Goal: Transaction & Acquisition: Download file/media

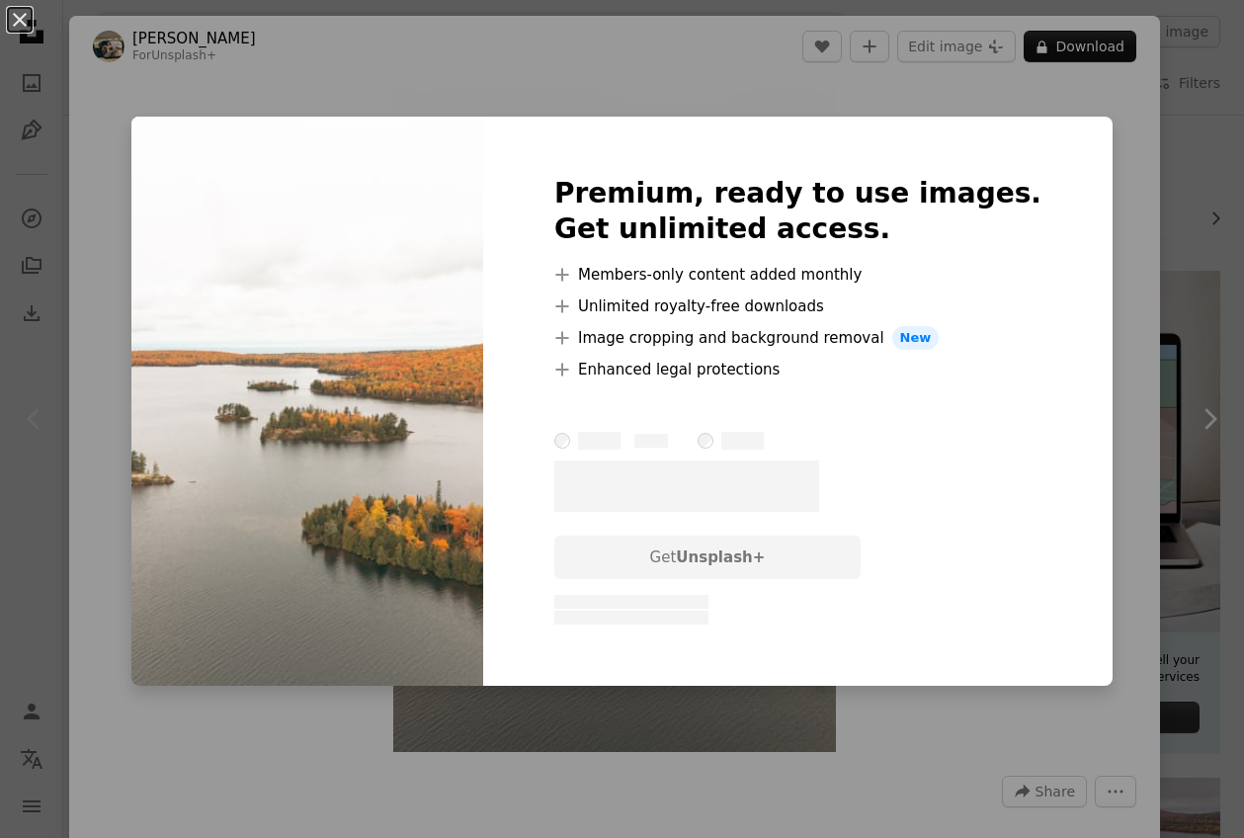
scroll to position [416, 0]
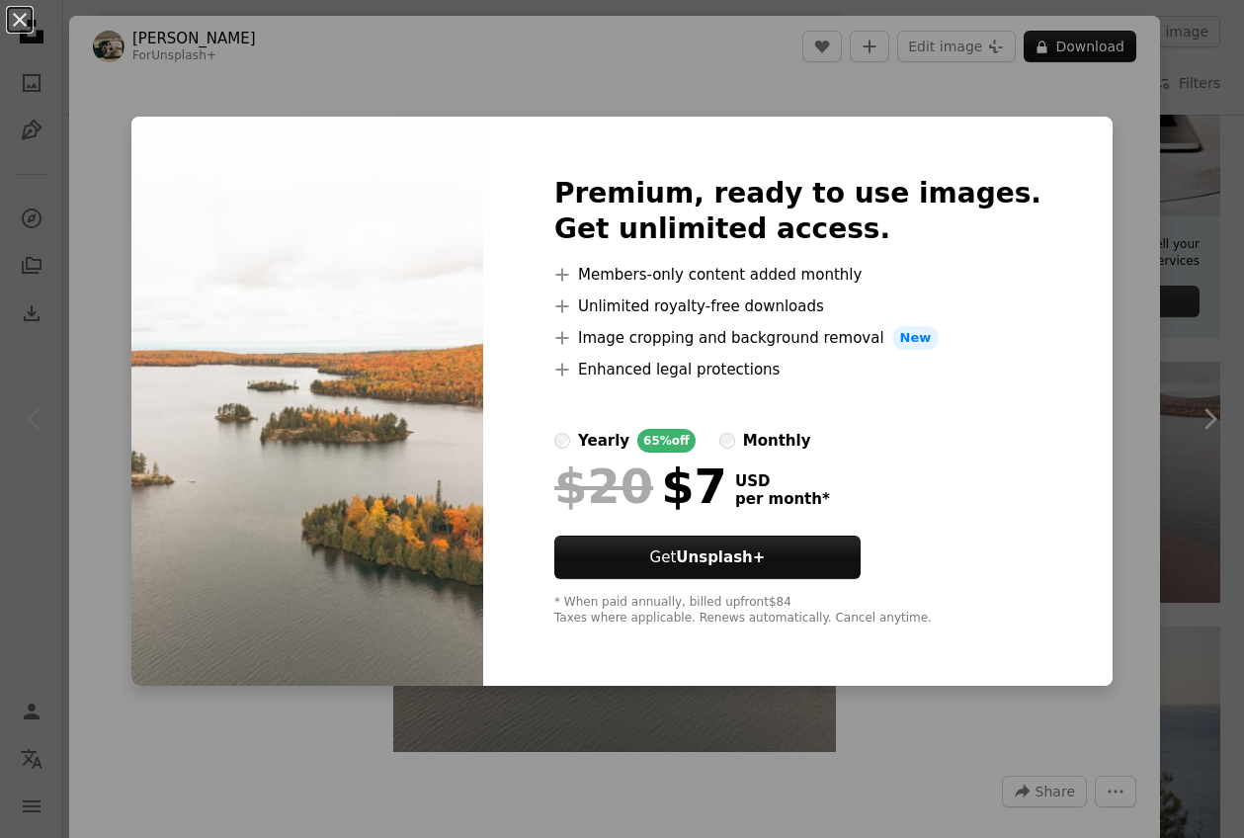
click at [1106, 294] on div "An X shape Premium, ready to use images. Get unlimited access. A plus sign Memb…" at bounding box center [622, 419] width 1244 height 838
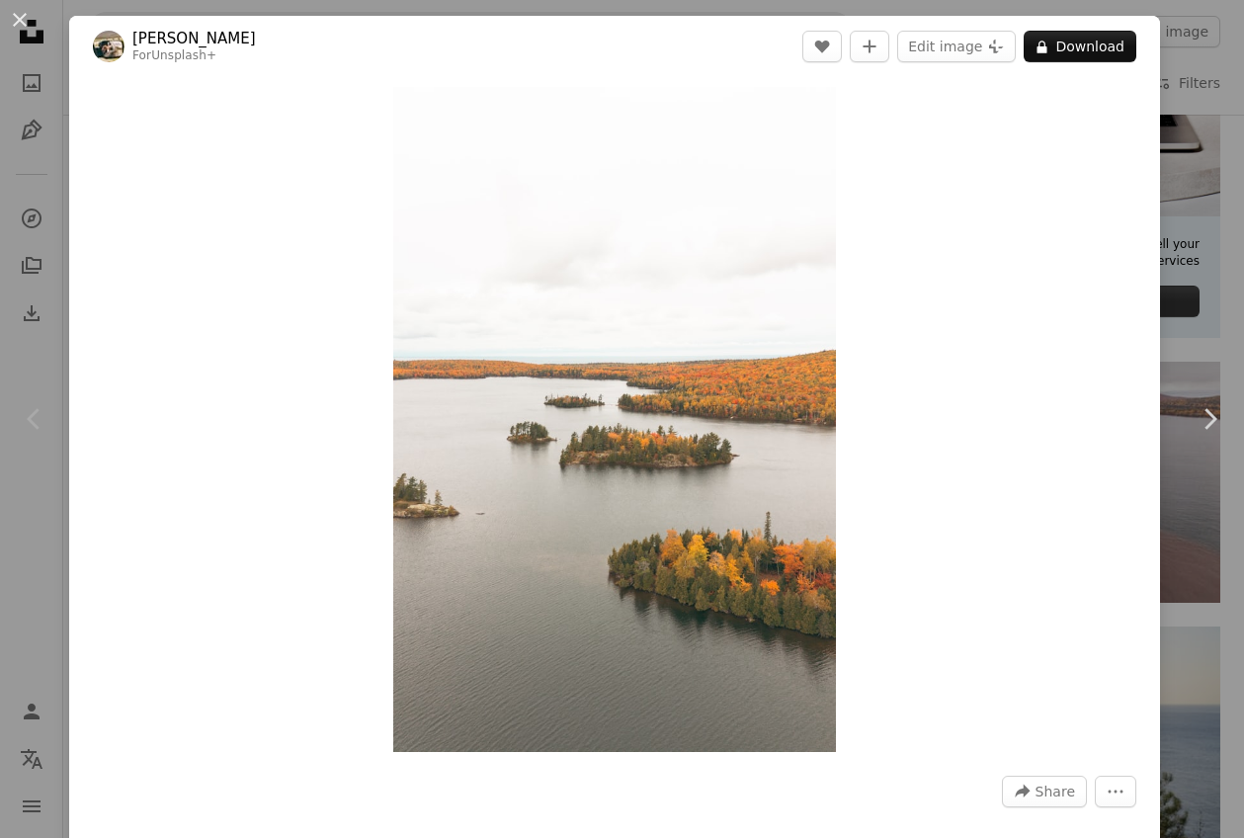
click at [1188, 259] on div "An X shape Chevron left Chevron right Hans For Unsplash+ A heart A plus sign Ed…" at bounding box center [622, 419] width 1244 height 838
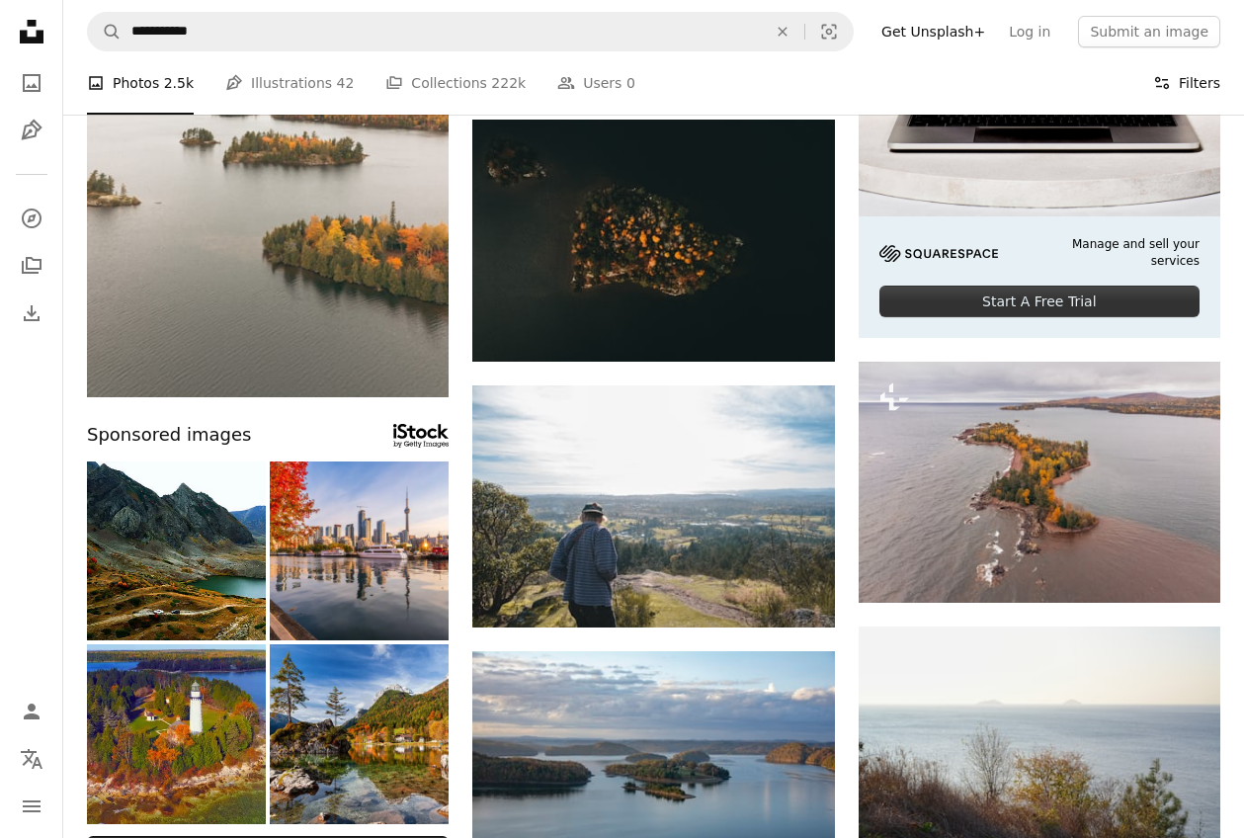
click at [1177, 79] on button "Filters Filters" at bounding box center [1186, 82] width 67 height 63
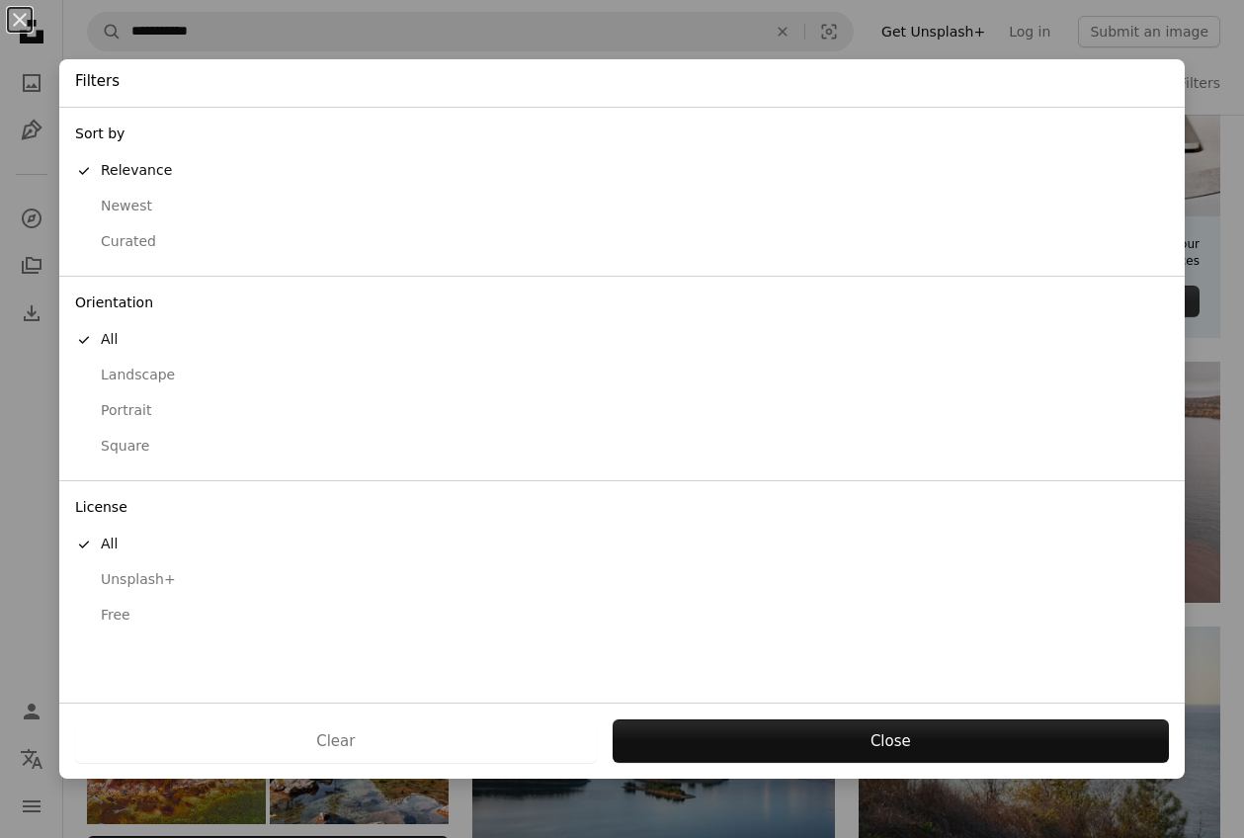
click at [124, 612] on div "Free" at bounding box center [622, 616] width 1094 height 20
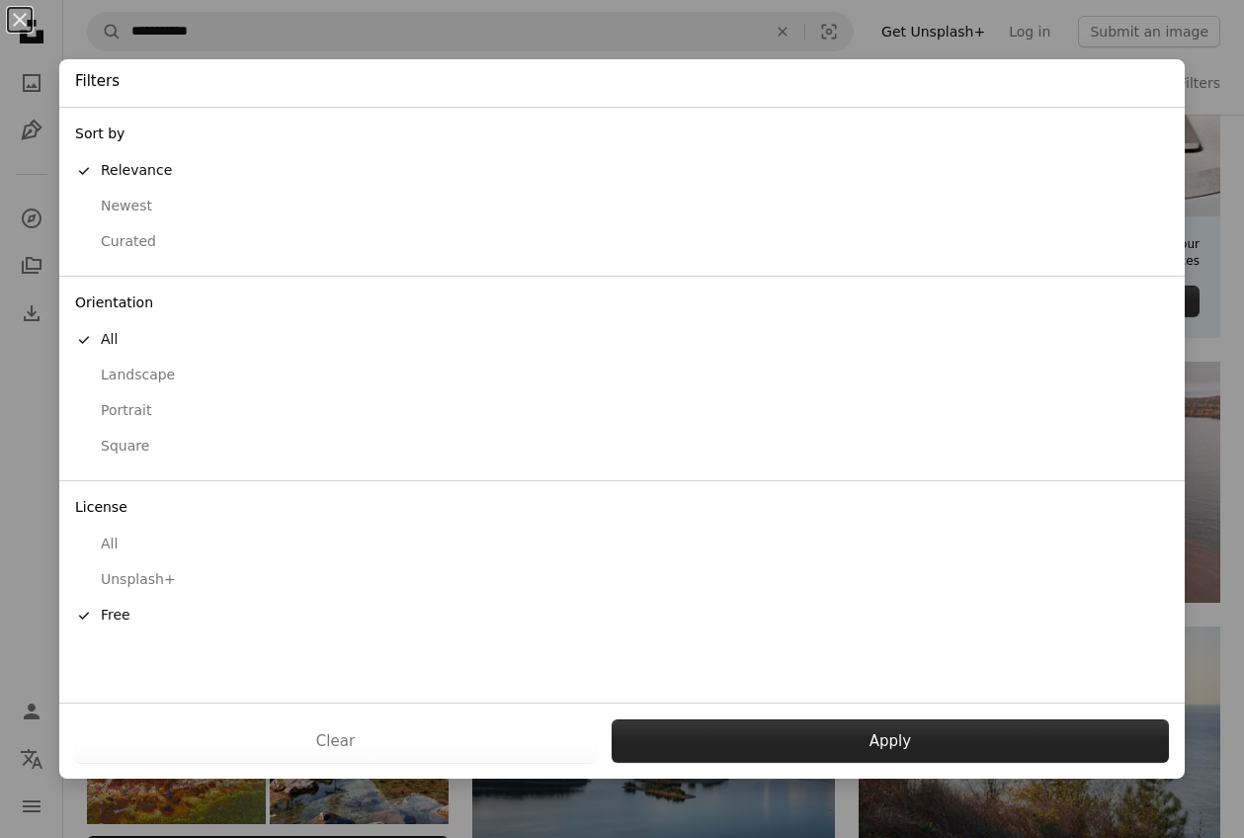
click at [864, 748] on button "Apply" at bounding box center [890, 740] width 557 height 43
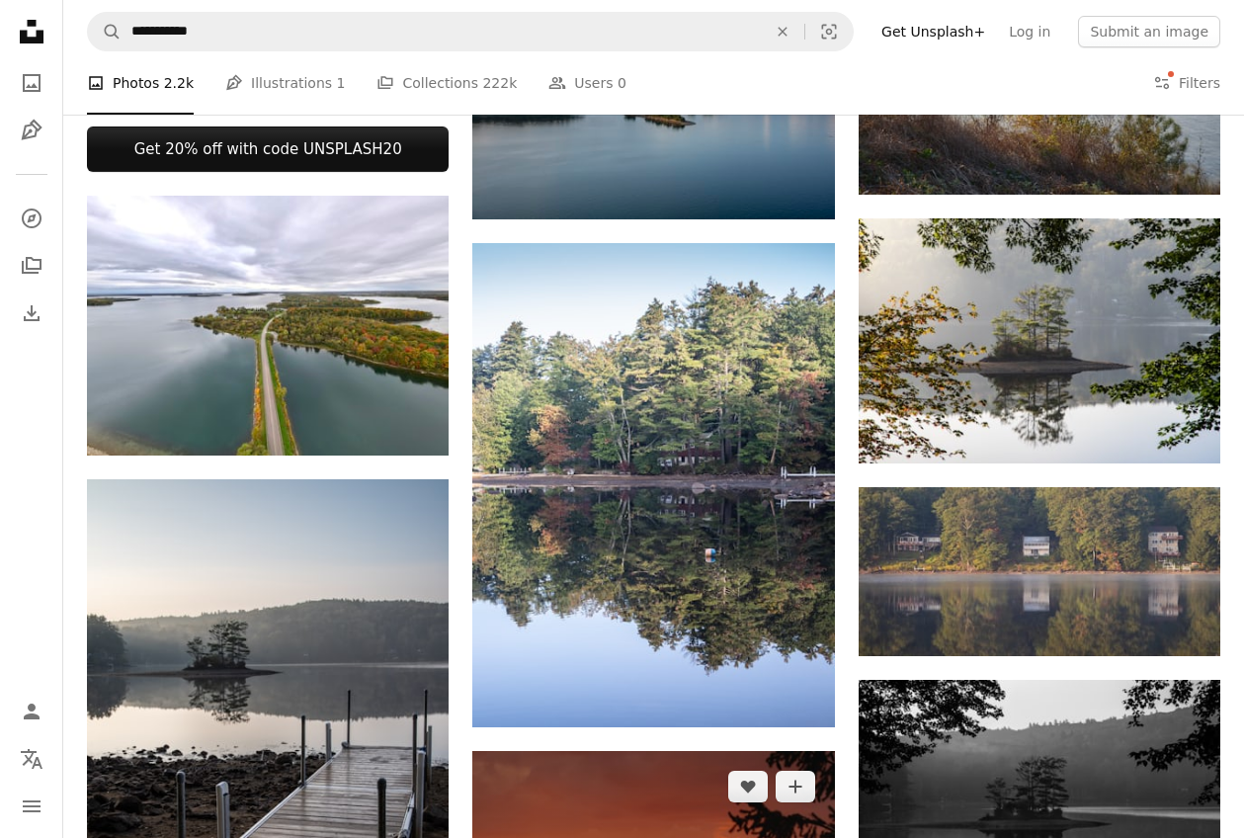
scroll to position [836, 0]
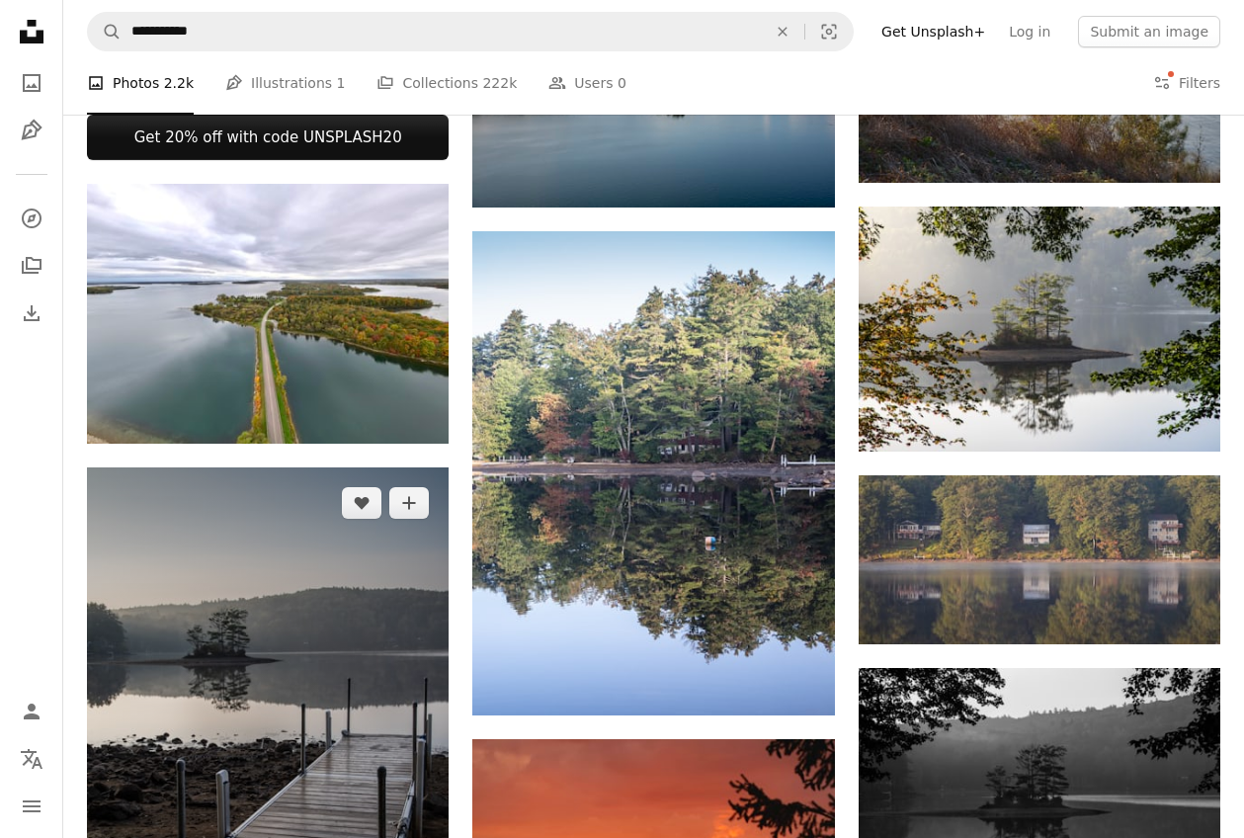
click at [285, 702] on img at bounding box center [268, 738] width 362 height 543
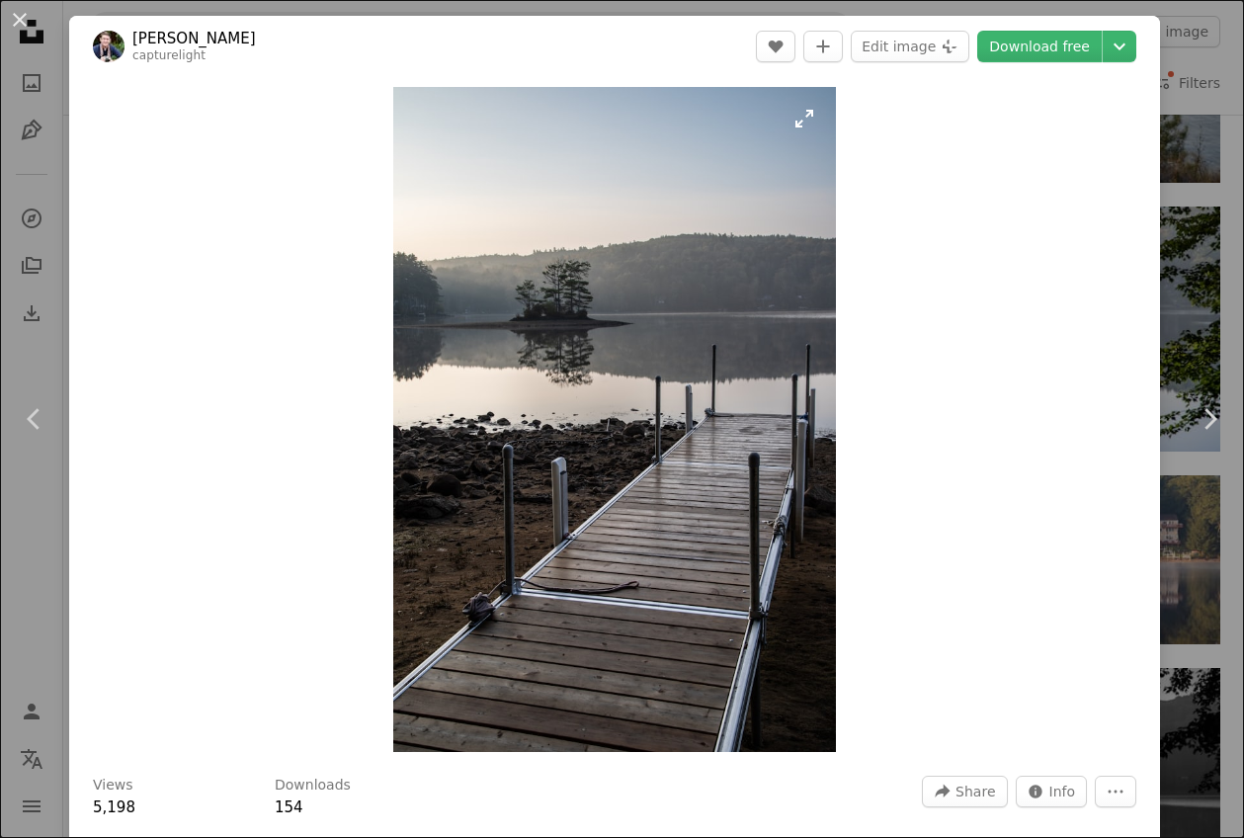
click at [650, 349] on img "Zoom in on this image" at bounding box center [615, 419] width 444 height 665
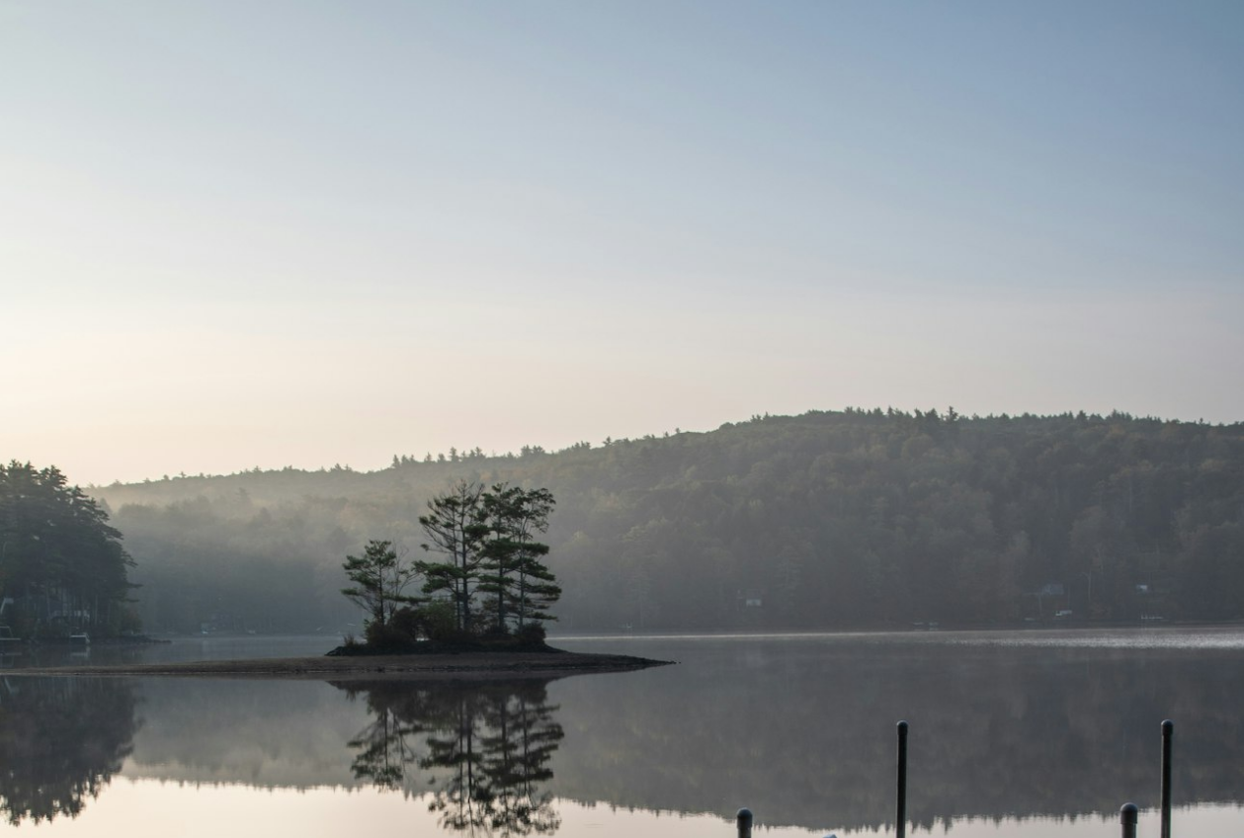
scroll to position [516, 0]
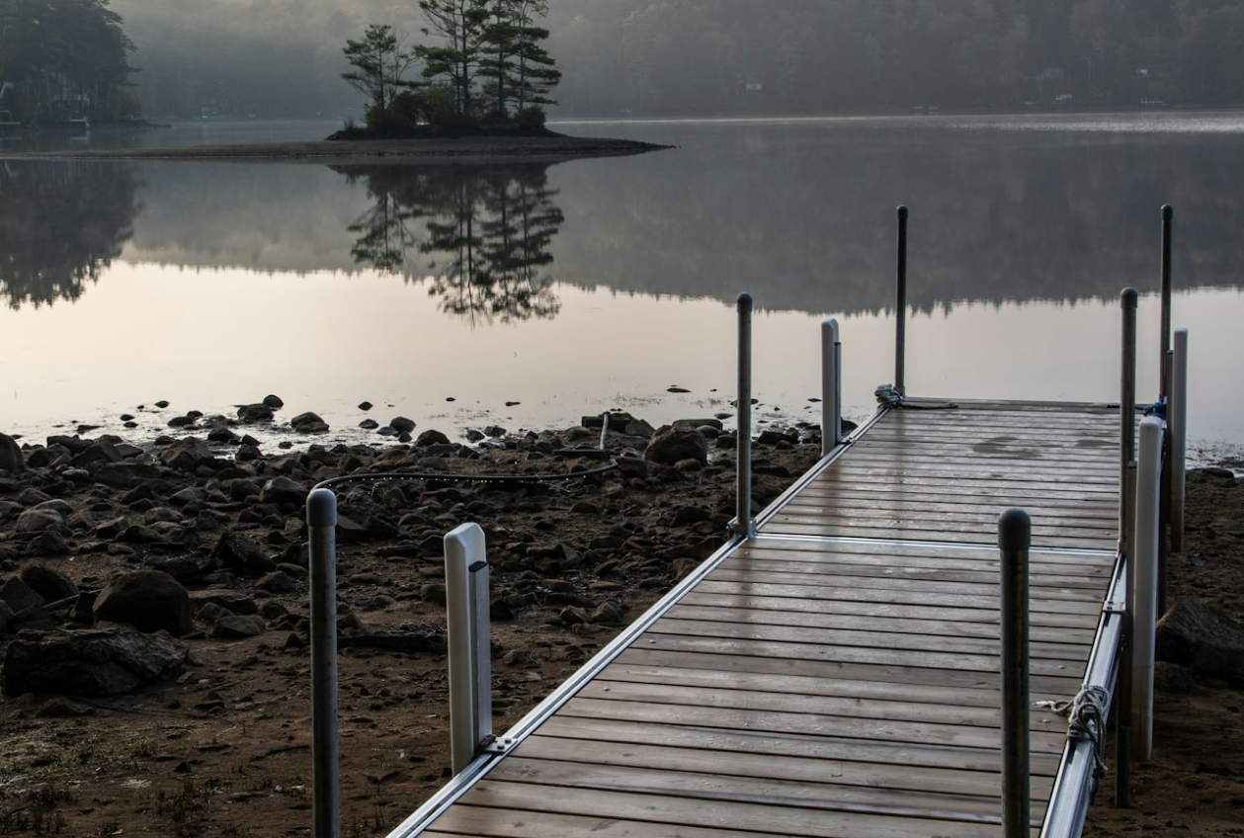
click at [650, 349] on img "Zoom out on this image" at bounding box center [622, 417] width 1246 height 1869
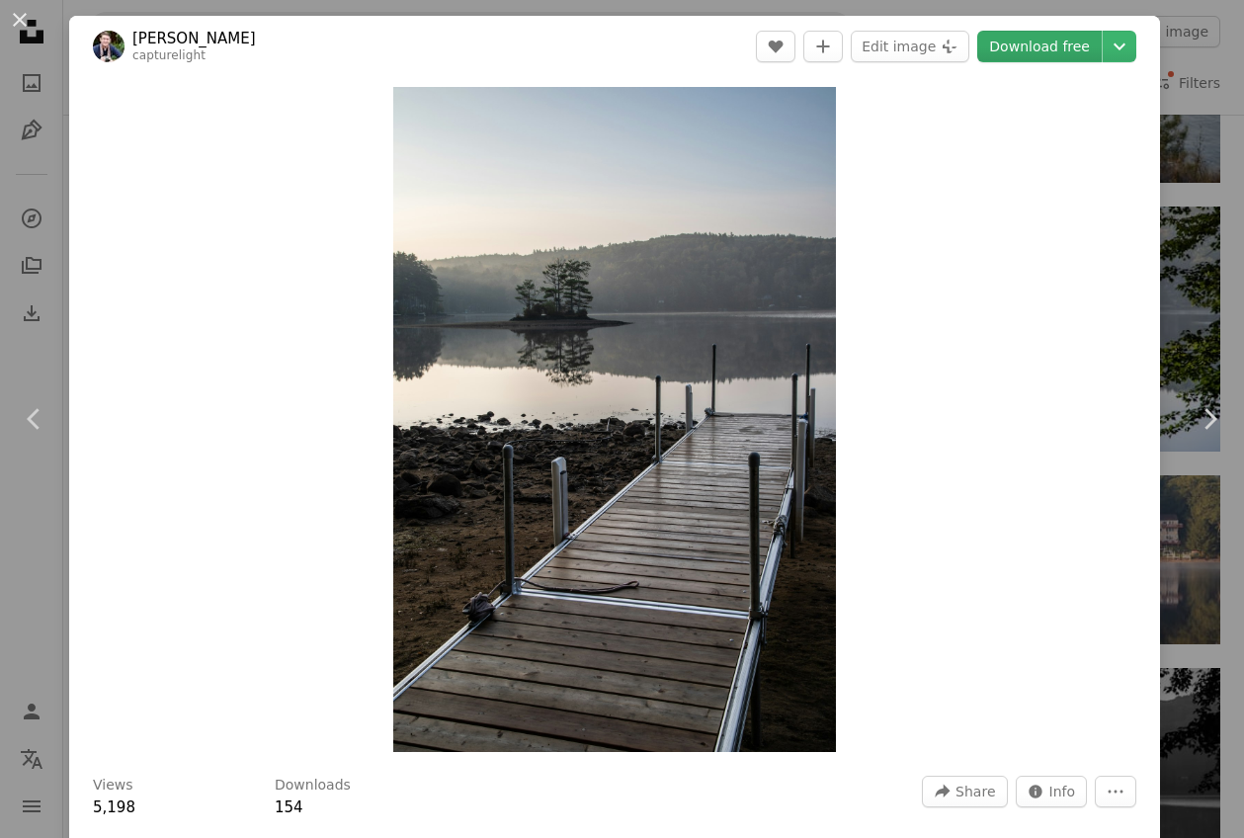
click at [1051, 54] on link "Download free" at bounding box center [1039, 47] width 125 height 32
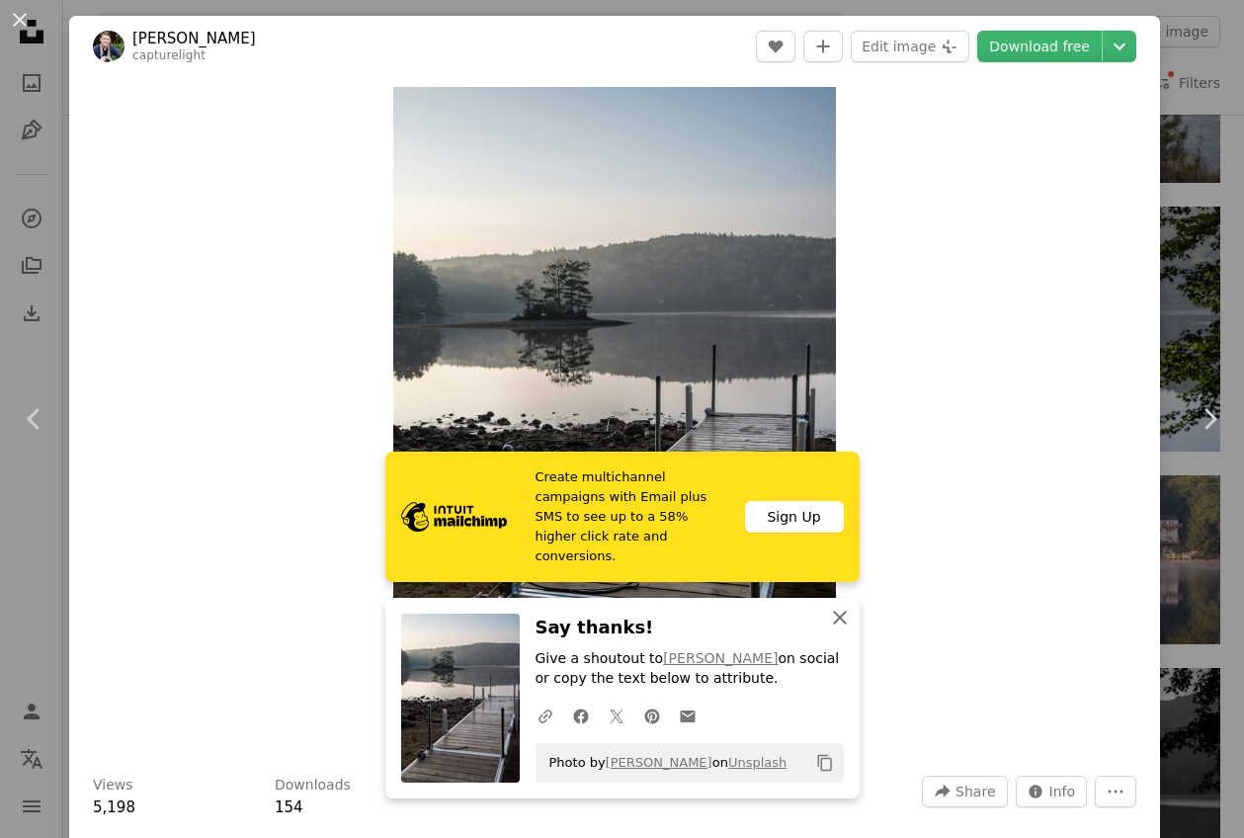
click at [841, 615] on icon "button" at bounding box center [840, 618] width 14 height 14
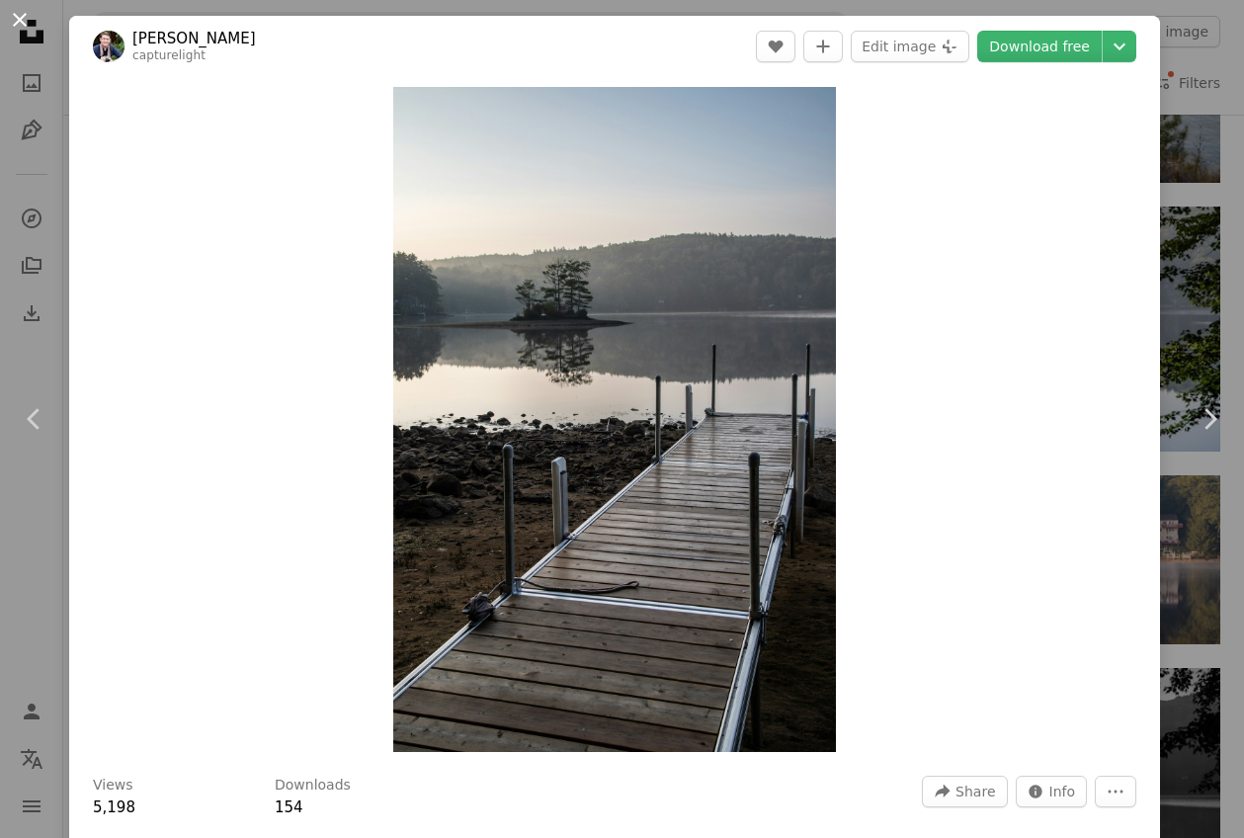
click at [26, 23] on button "An X shape" at bounding box center [20, 20] width 24 height 24
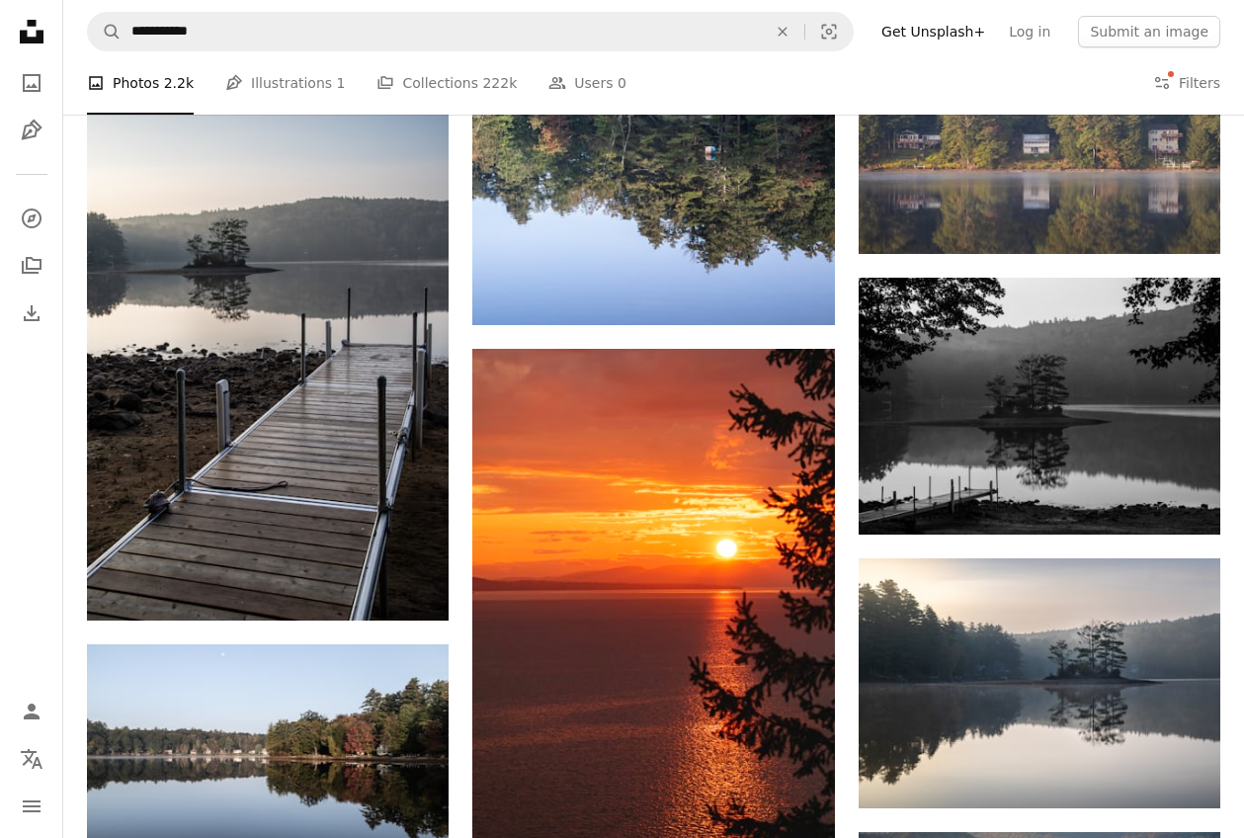
scroll to position [1056, 0]
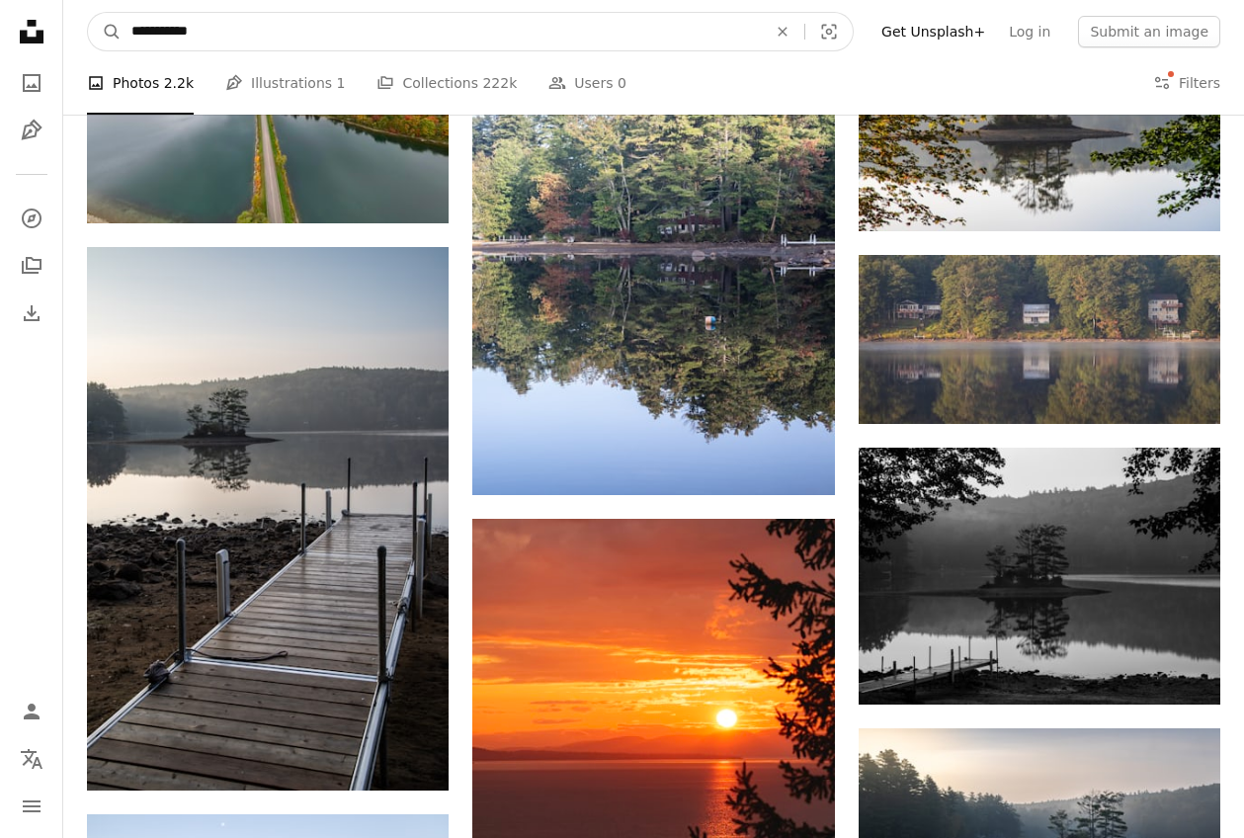
click at [341, 36] on input "**********" at bounding box center [441, 32] width 639 height 38
type input "*******"
click button "A magnifying glass" at bounding box center [105, 32] width 34 height 38
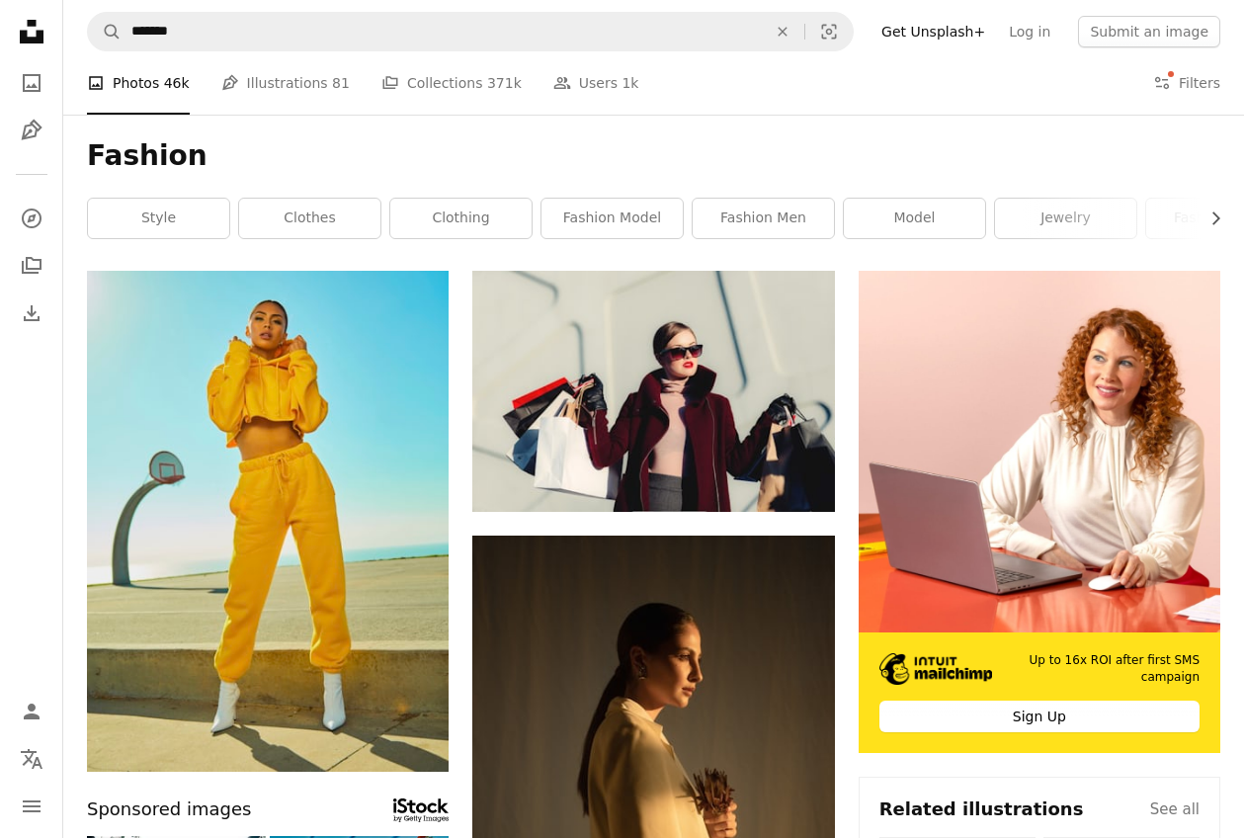
click at [37, 27] on icon "Unsplash logo Unsplash Home" at bounding box center [32, 32] width 40 height 40
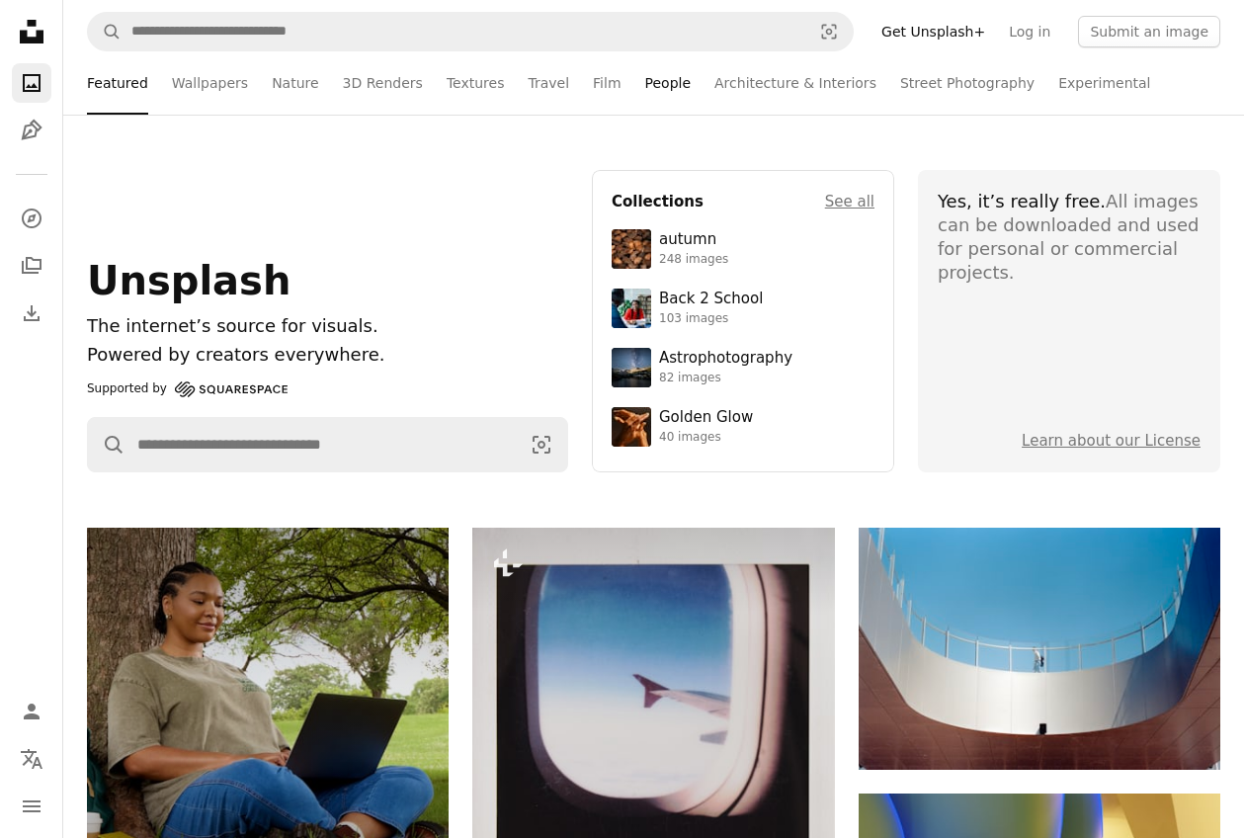
click at [651, 90] on link "People" at bounding box center [668, 82] width 46 height 63
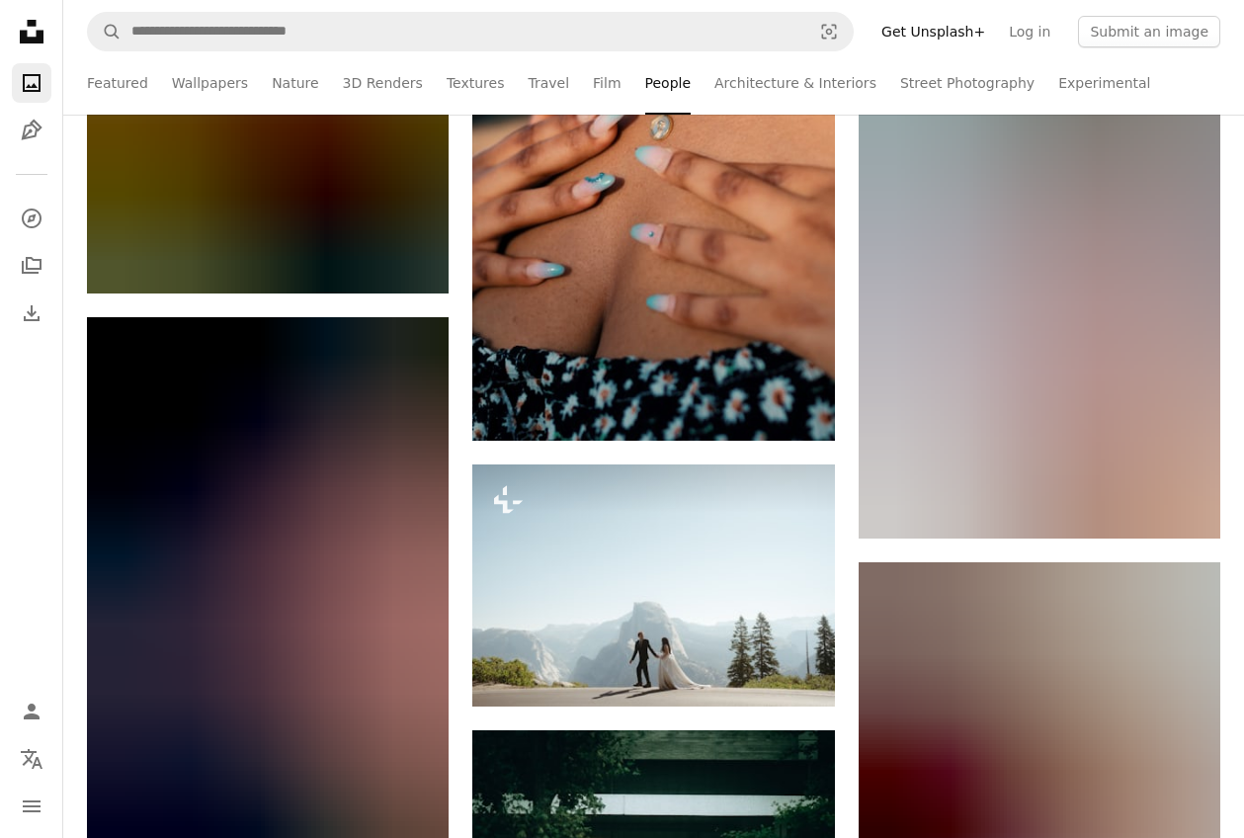
scroll to position [7895, 0]
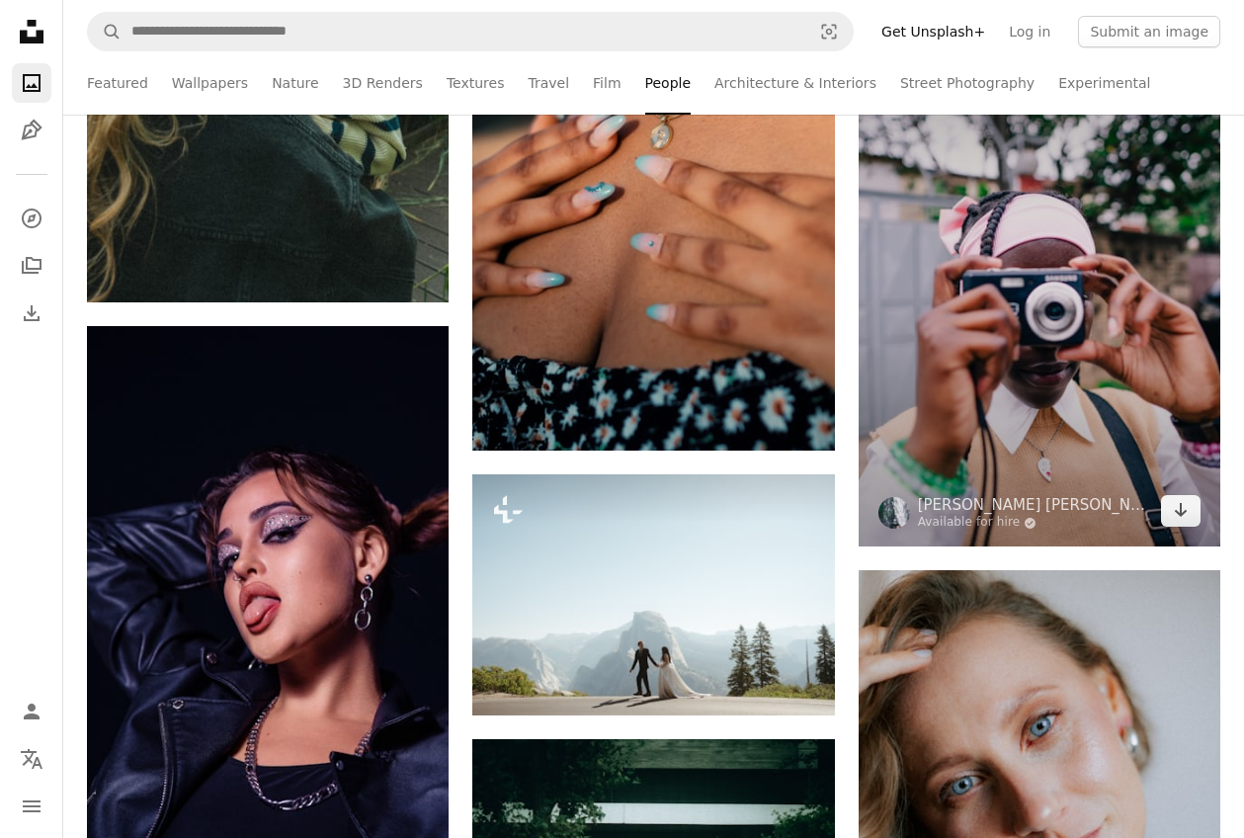
click at [1077, 308] on img at bounding box center [1040, 276] width 362 height 544
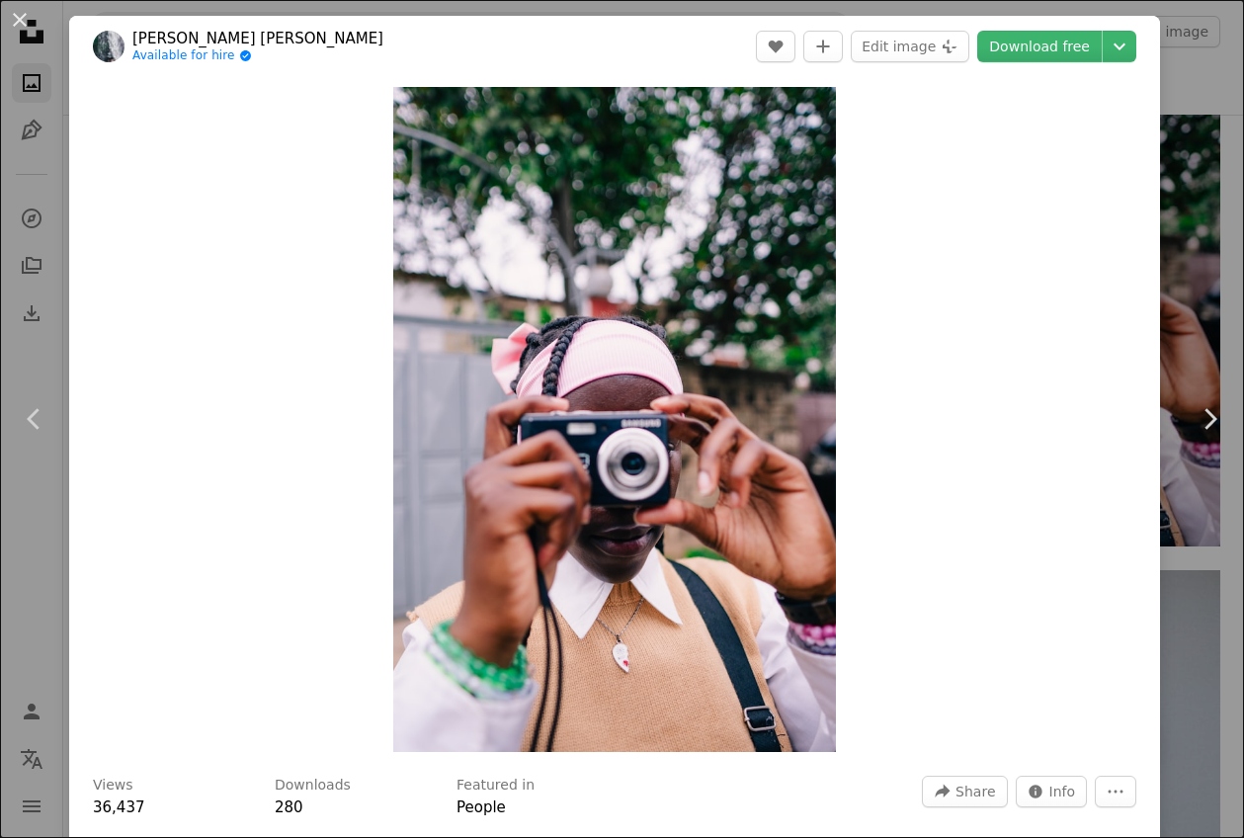
click at [850, 298] on div "Zoom in" at bounding box center [614, 419] width 1091 height 685
click at [795, 298] on img "Zoom in on this image" at bounding box center [615, 419] width 444 height 665
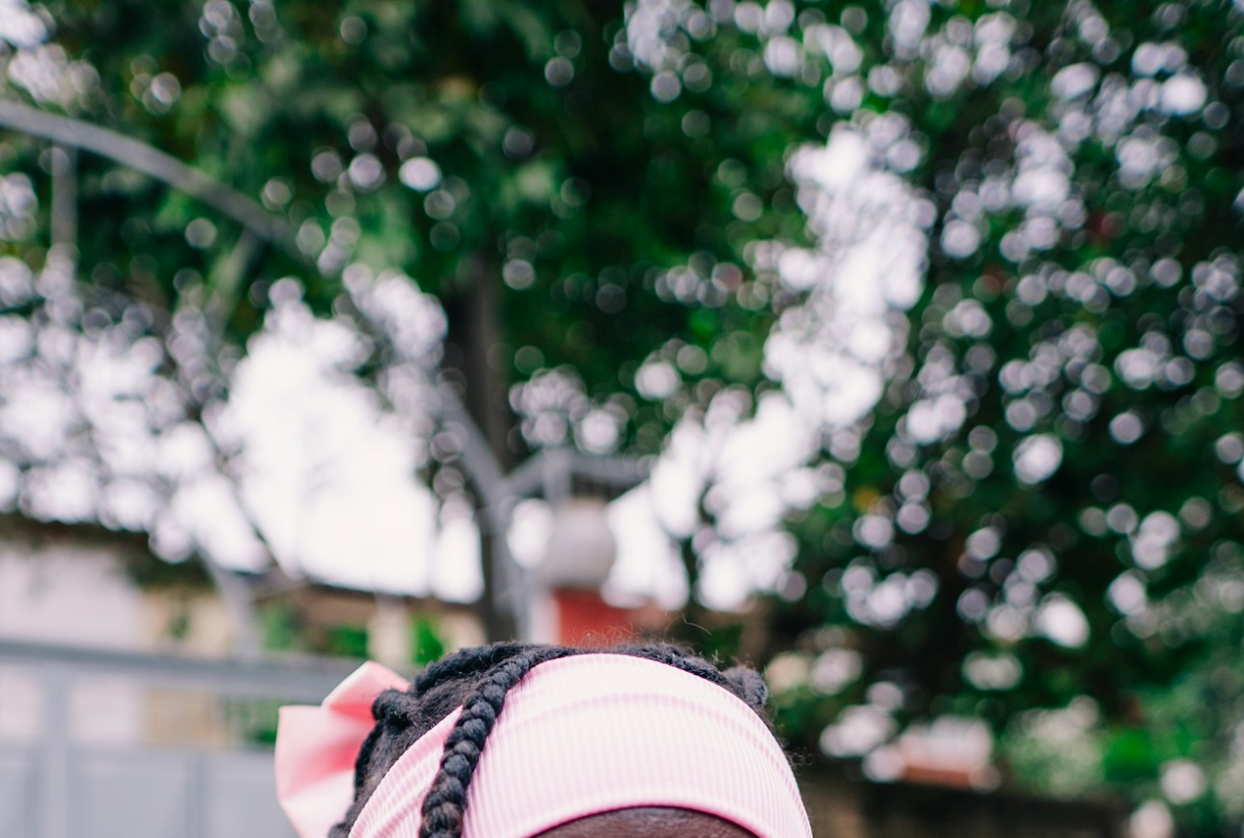
scroll to position [516, 0]
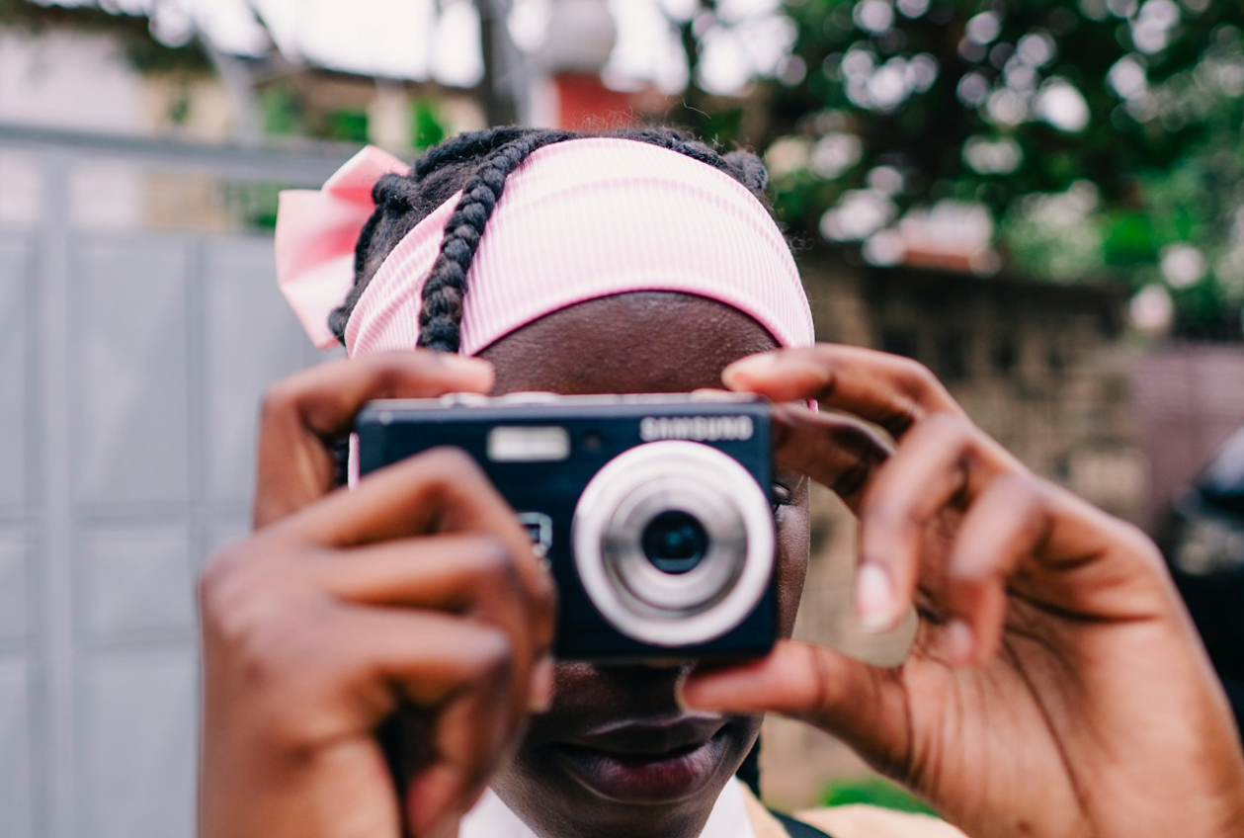
click at [795, 298] on img "Zoom out on this image" at bounding box center [622, 418] width 1246 height 1870
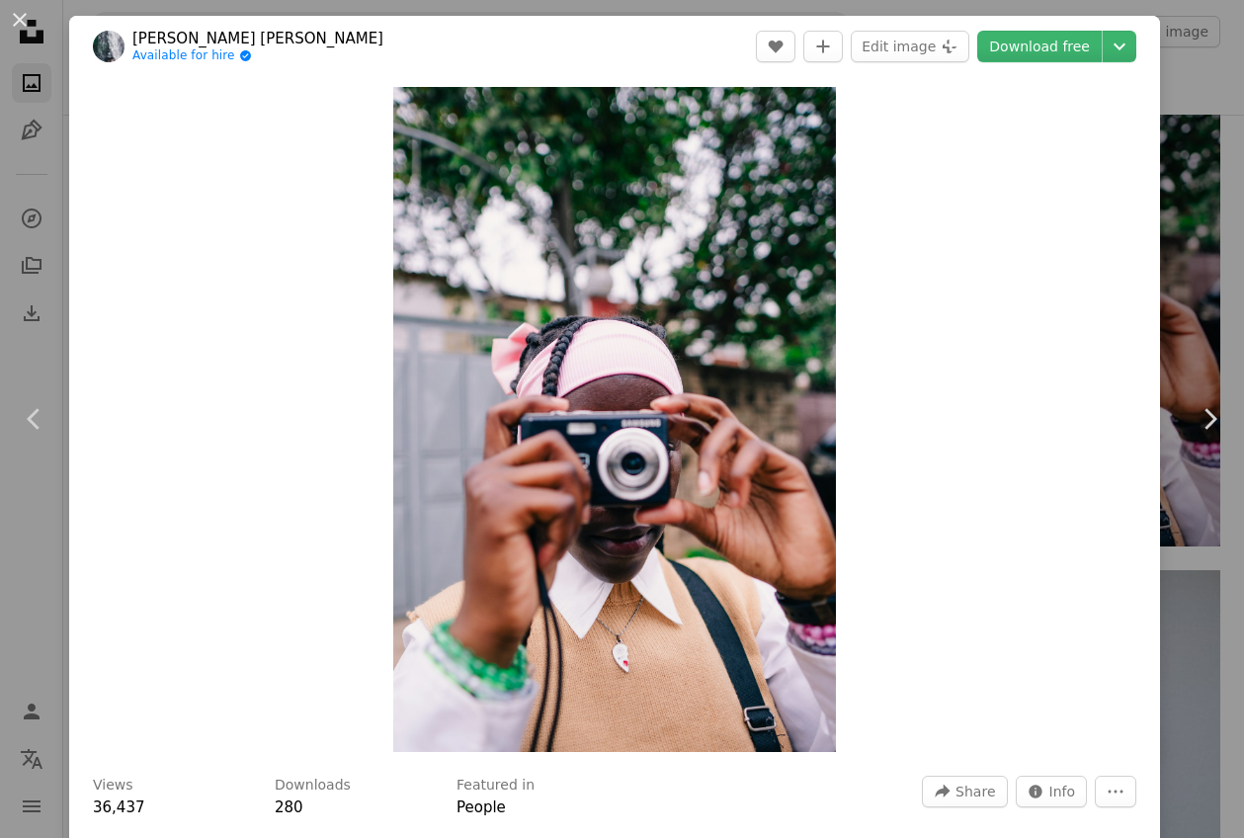
click at [1238, 249] on div "An X shape Chevron left Chevron right [PERSON_NAME] [PERSON_NAME] Available for…" at bounding box center [622, 419] width 1244 height 838
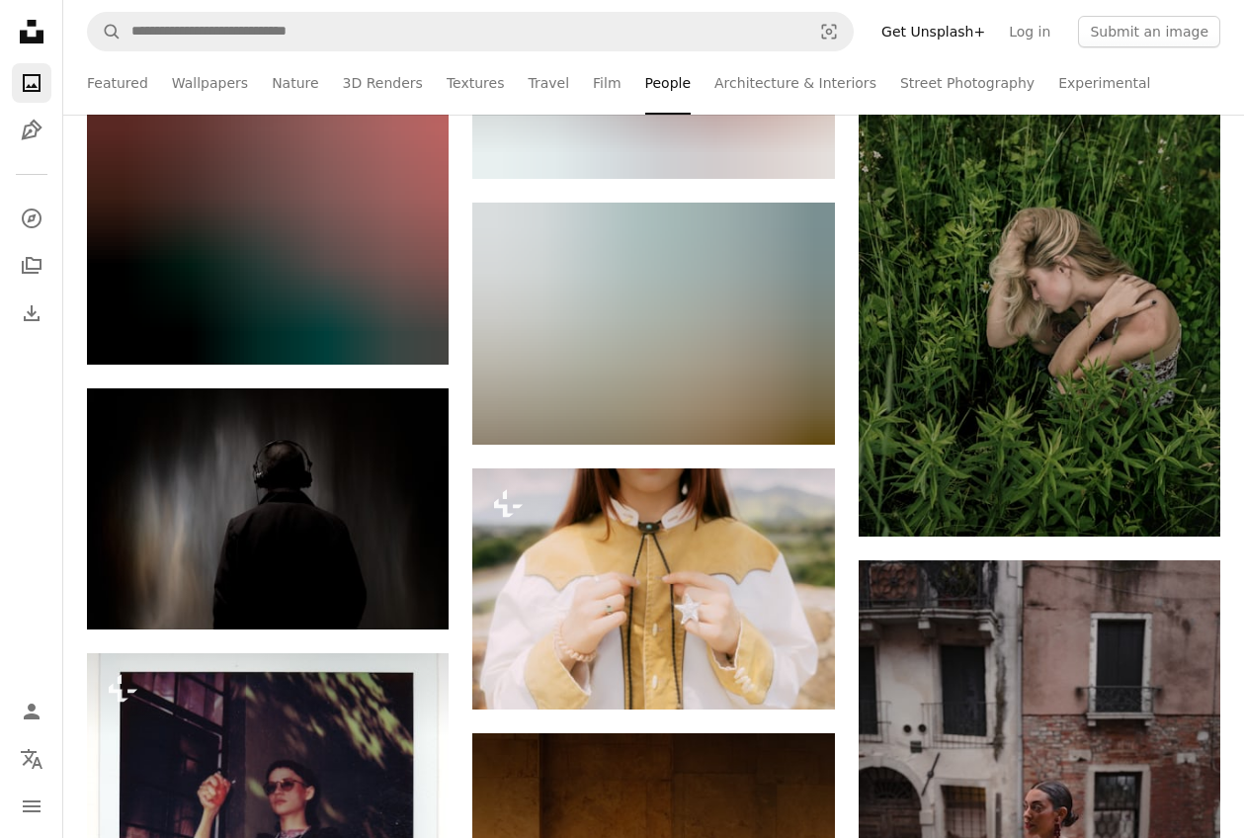
scroll to position [15615, 0]
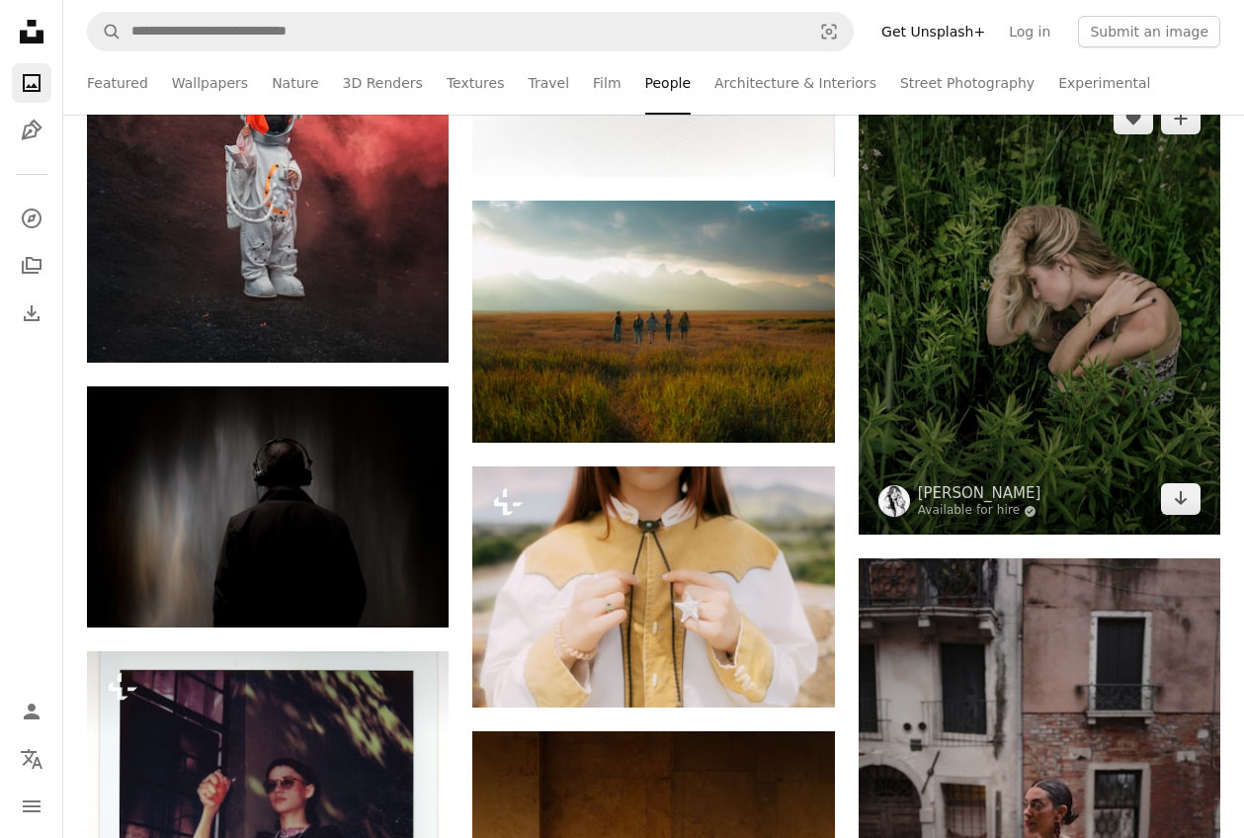
click at [1089, 357] on img at bounding box center [1040, 309] width 362 height 453
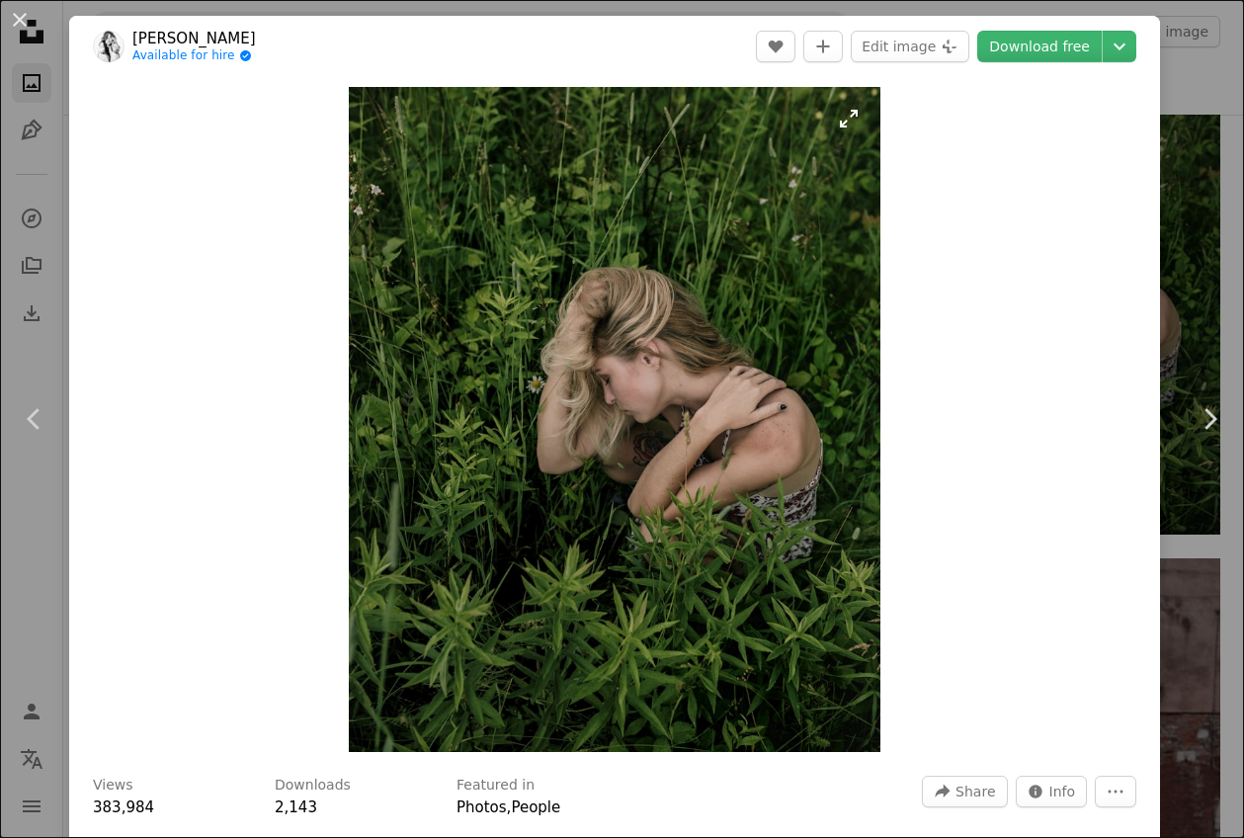
click at [776, 356] on img "Zoom in on this image" at bounding box center [615, 419] width 532 height 665
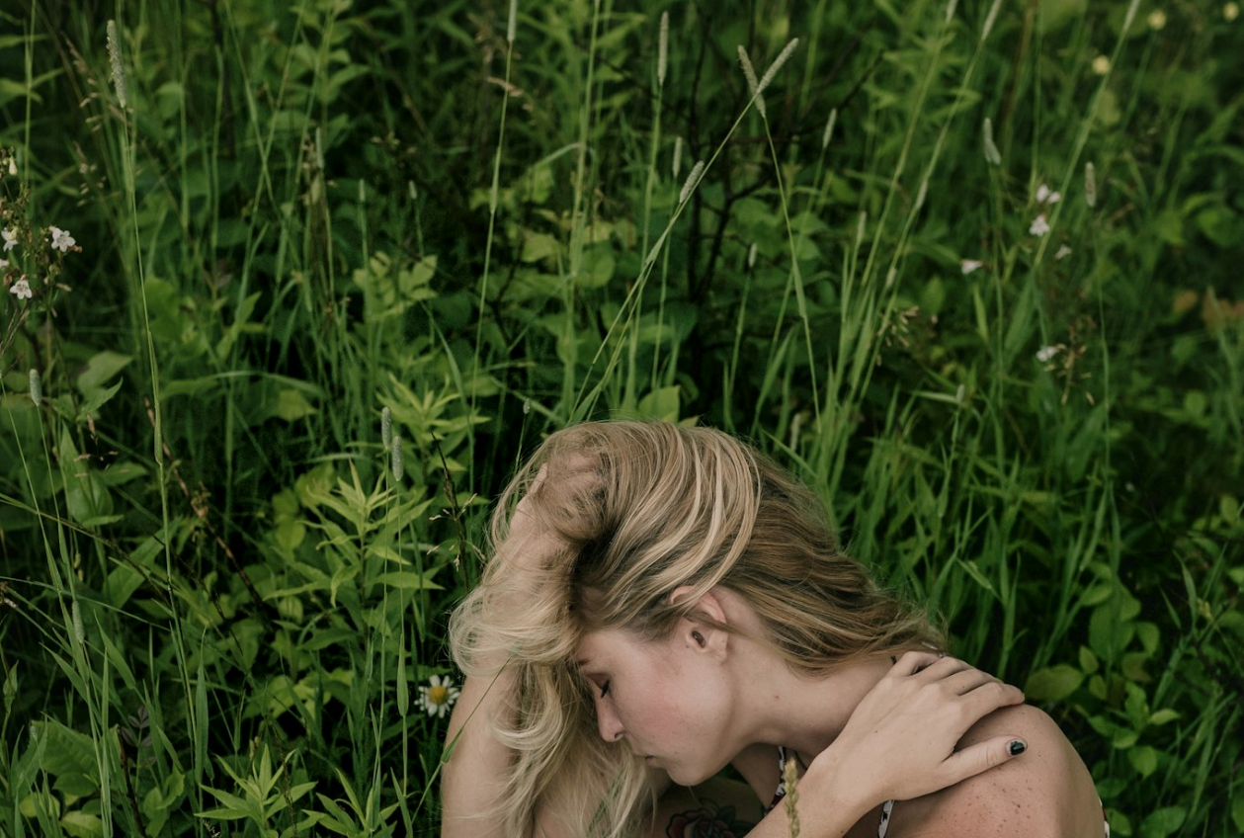
scroll to position [360, 0]
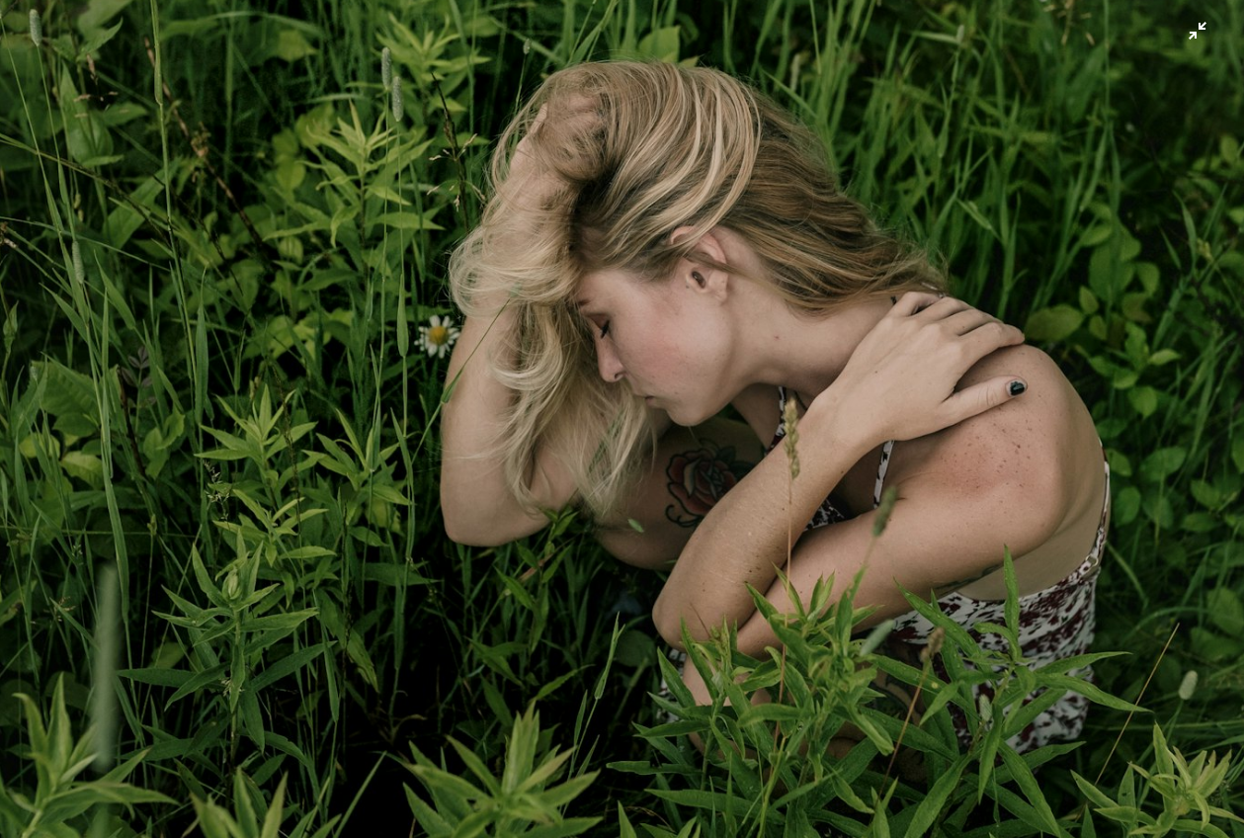
click at [776, 357] on img "Zoom out on this image" at bounding box center [622, 417] width 1246 height 1557
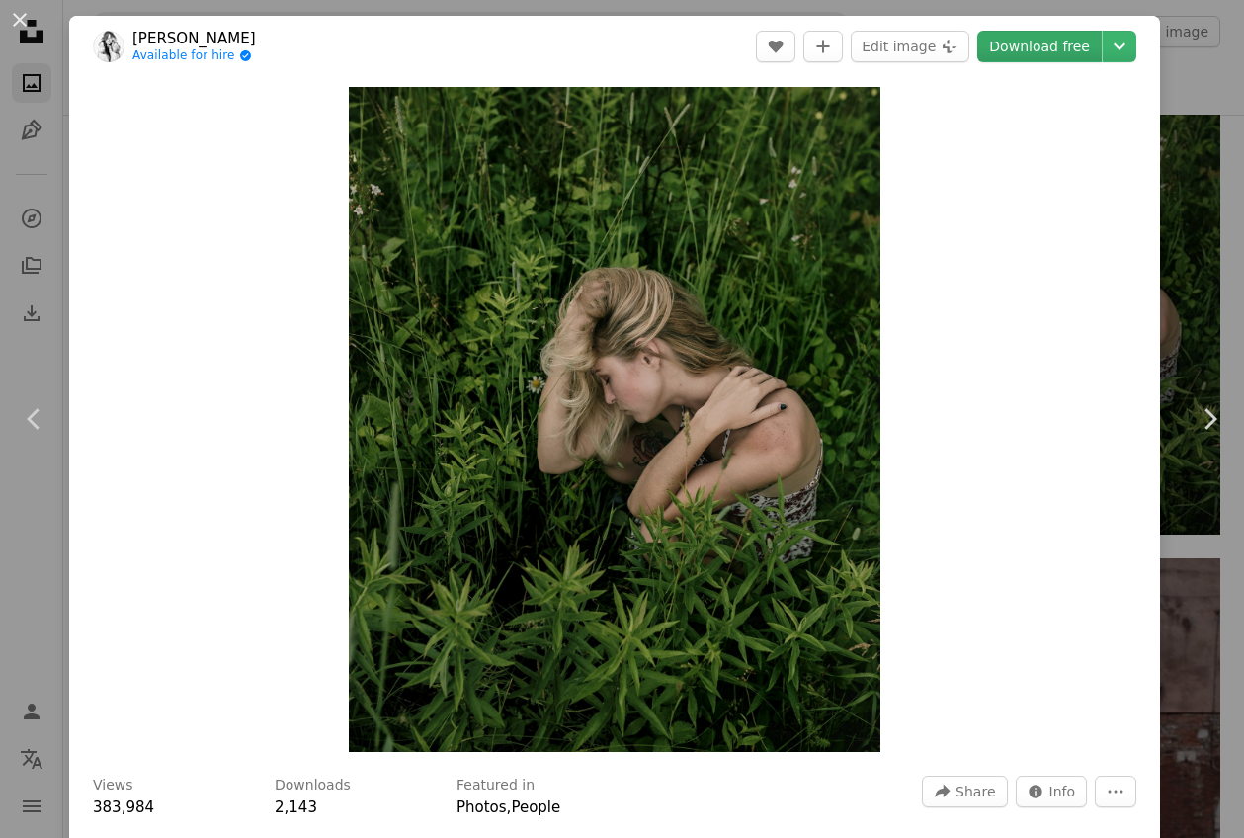
click at [1060, 42] on link "Download free" at bounding box center [1039, 47] width 125 height 32
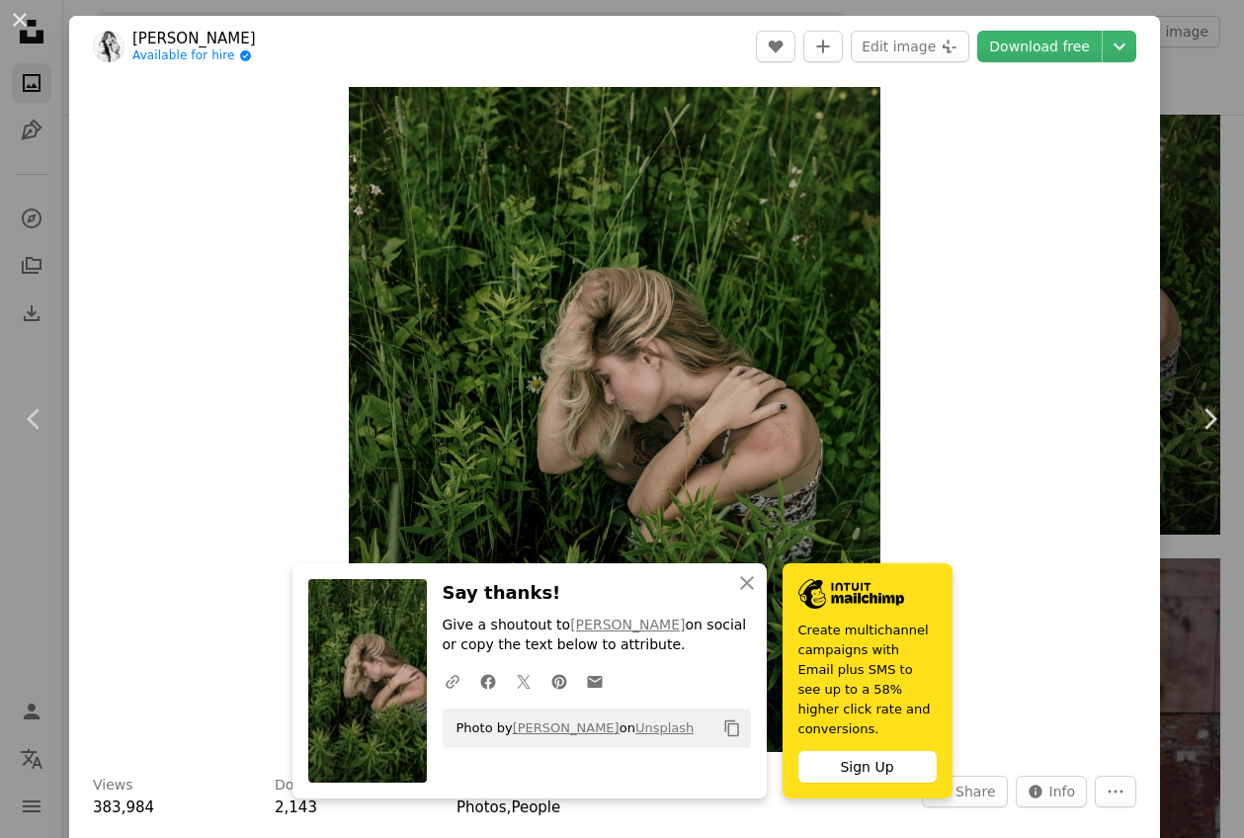
click at [1218, 291] on div "An X shape Chevron left Chevron right [PERSON_NAME][DEMOGRAPHIC_DATA] Available…" at bounding box center [622, 419] width 1244 height 838
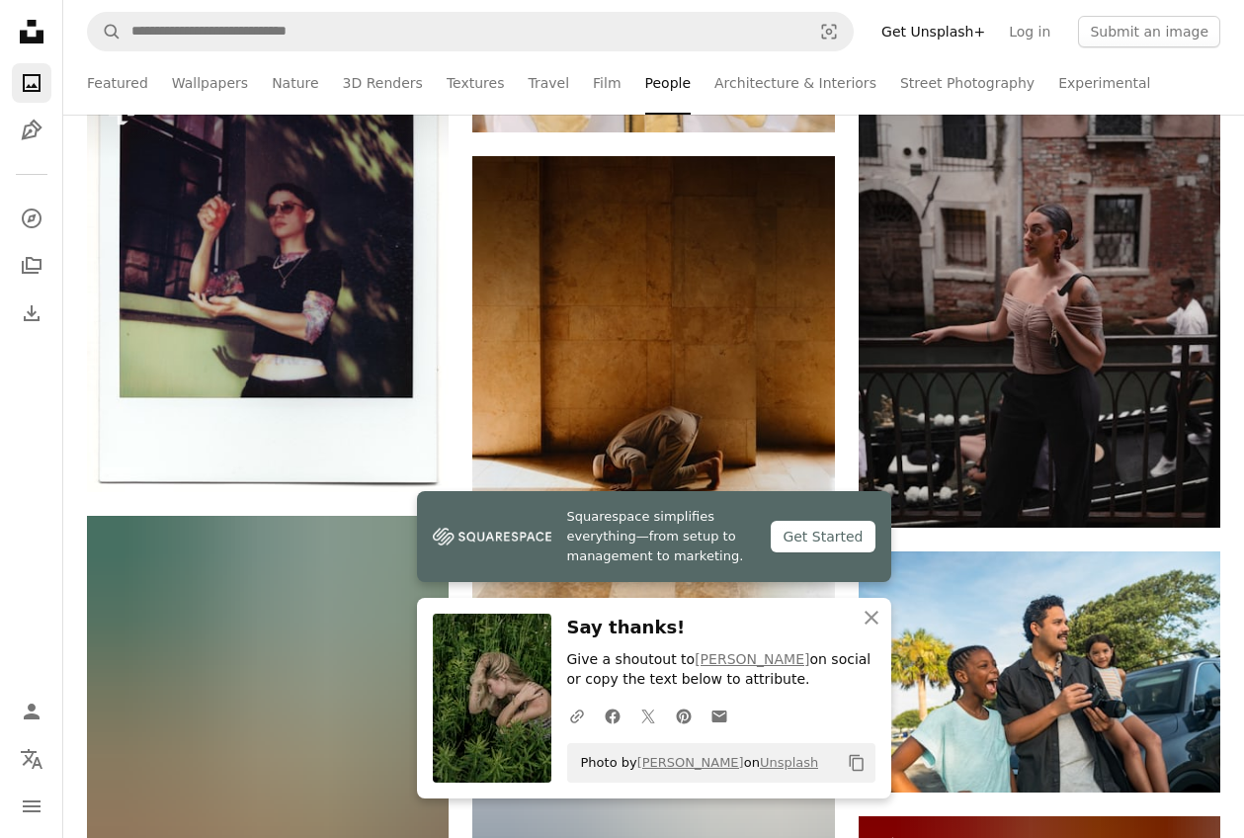
scroll to position [16632, 0]
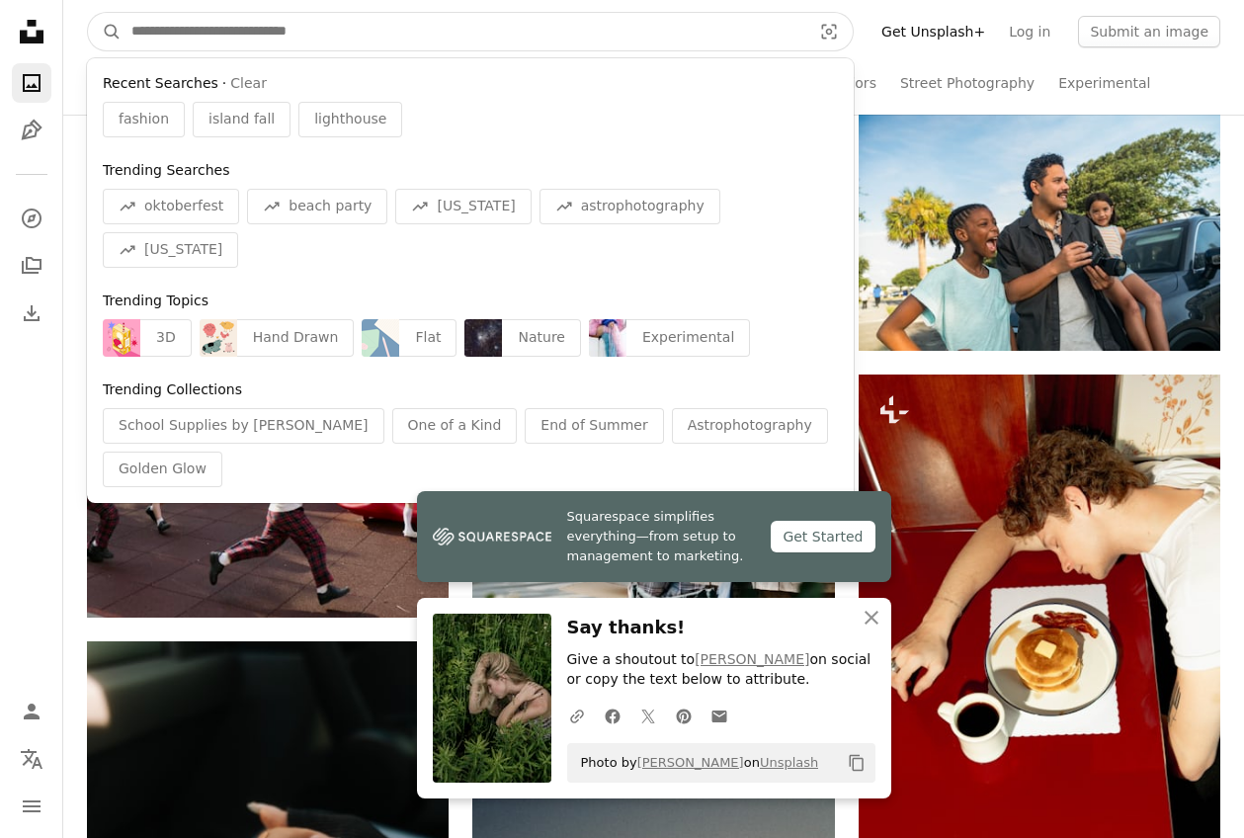
click at [379, 25] on input "Find visuals sitewide" at bounding box center [464, 32] width 684 height 38
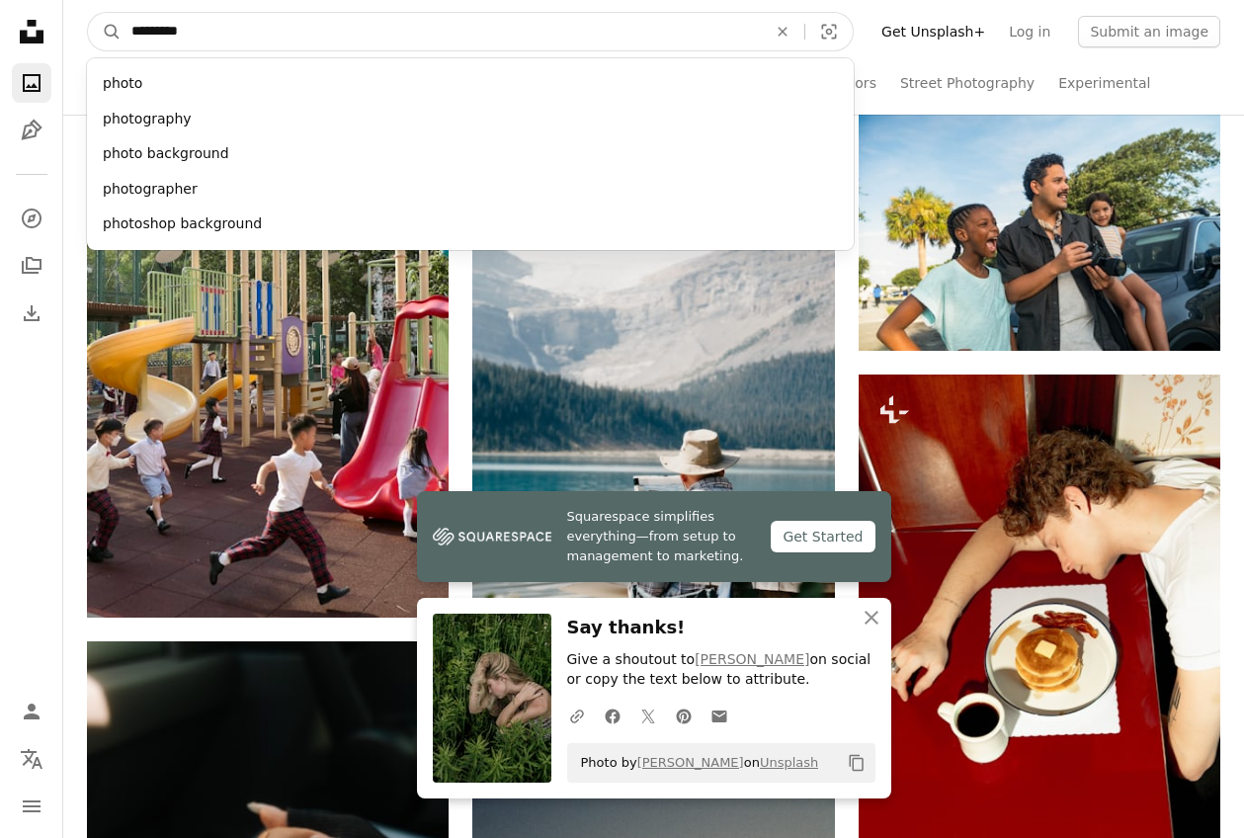
type input "**********"
click button "A magnifying glass" at bounding box center [105, 32] width 34 height 38
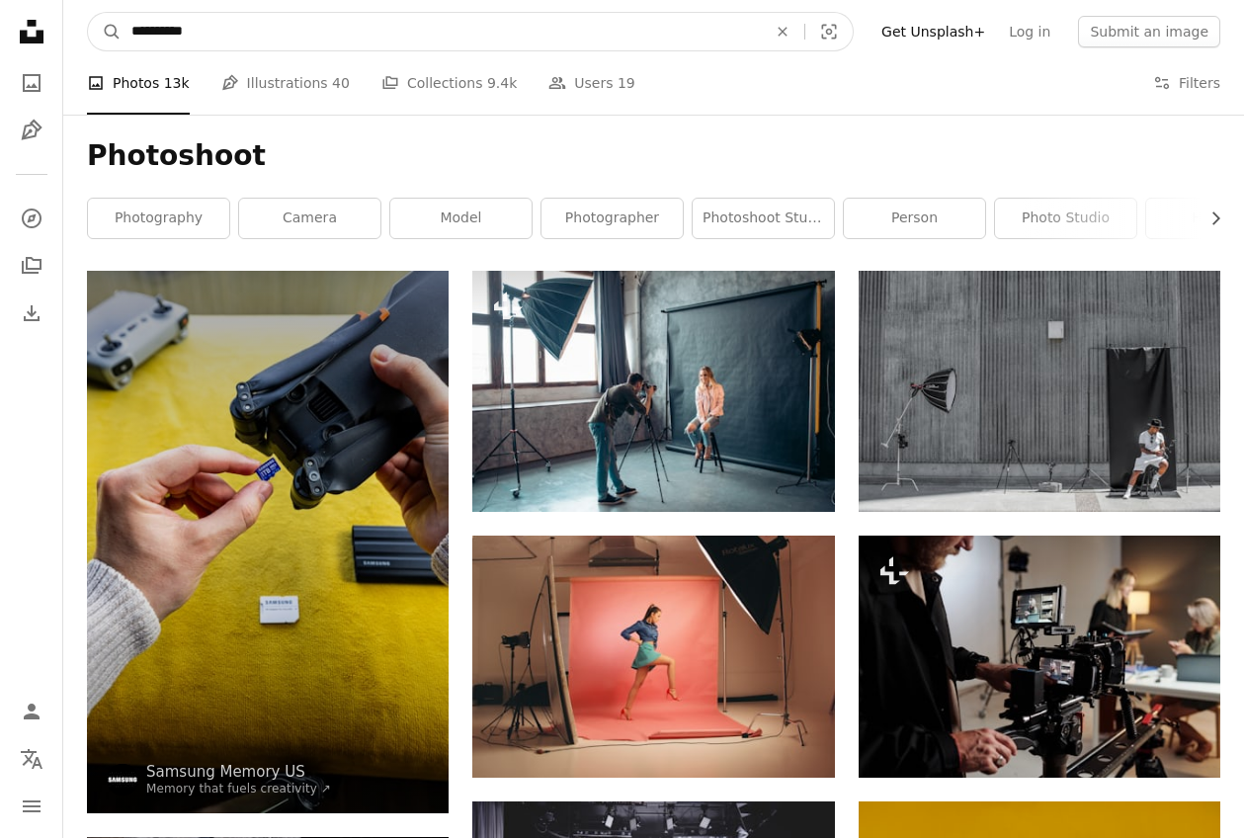
click at [203, 40] on input "**********" at bounding box center [441, 32] width 639 height 38
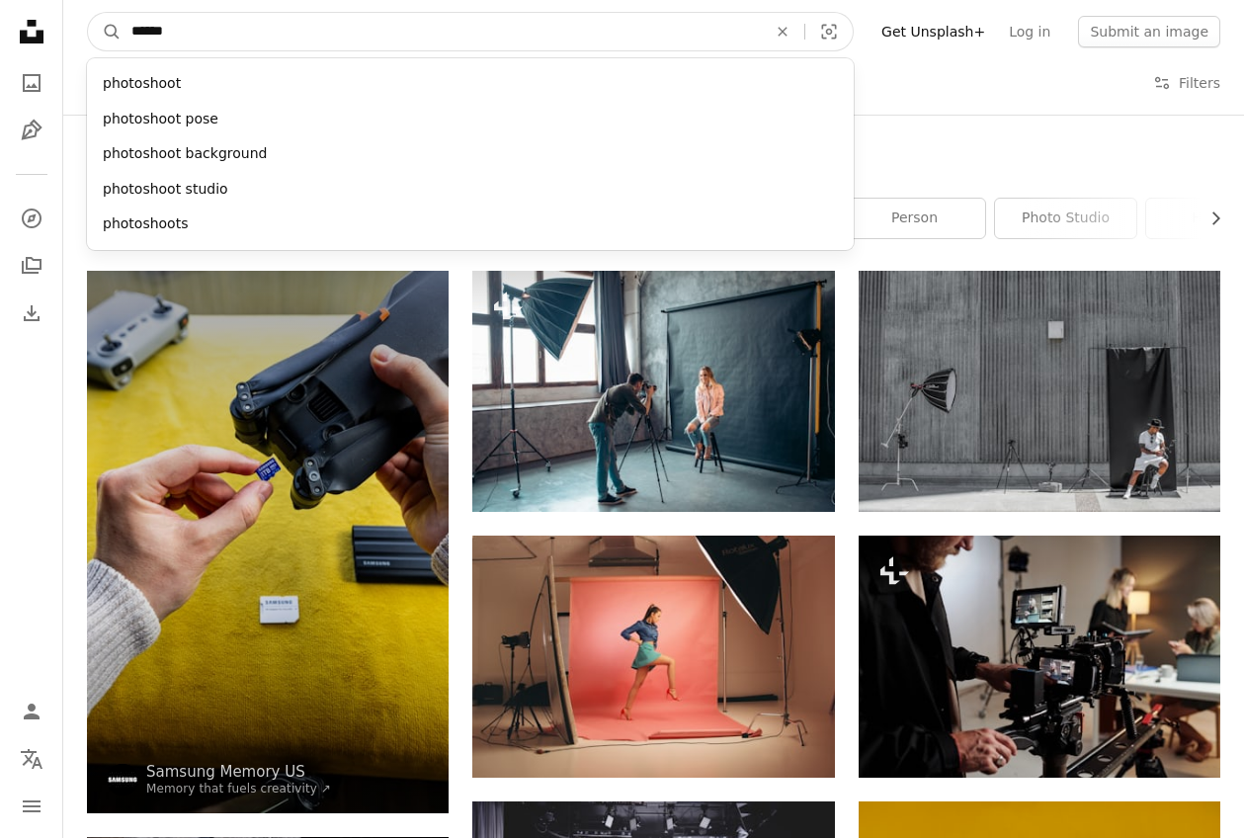
type input "*******"
click button "A magnifying glass" at bounding box center [105, 32] width 34 height 38
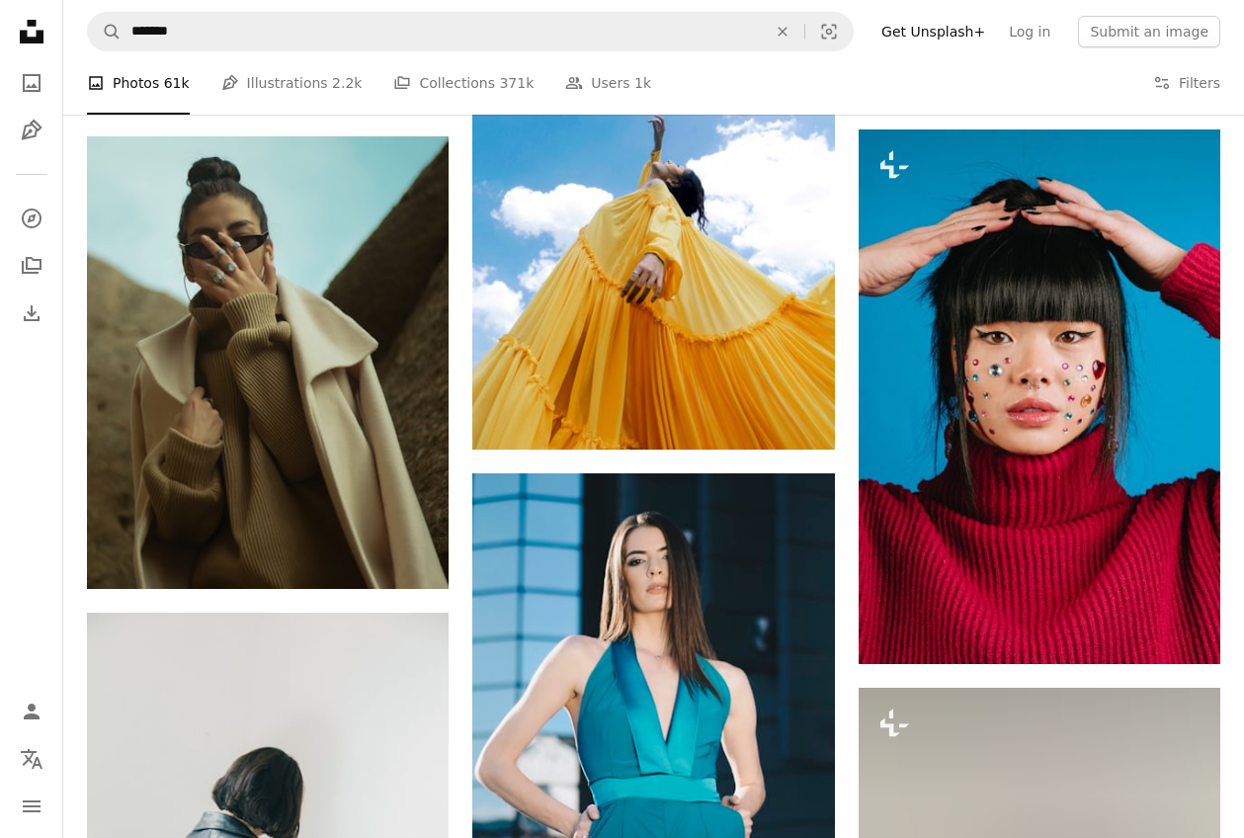
scroll to position [3666, 0]
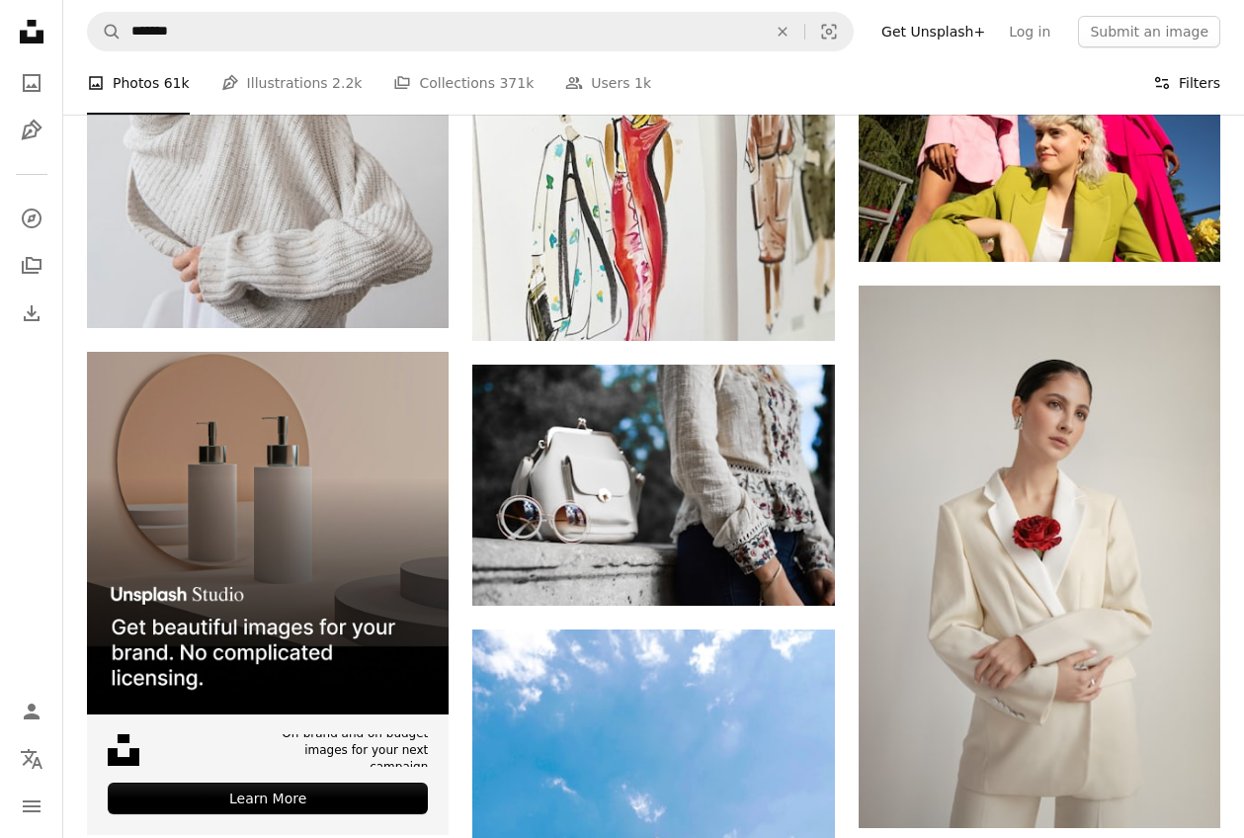
click at [1188, 83] on button "Filters Filters" at bounding box center [1186, 82] width 67 height 63
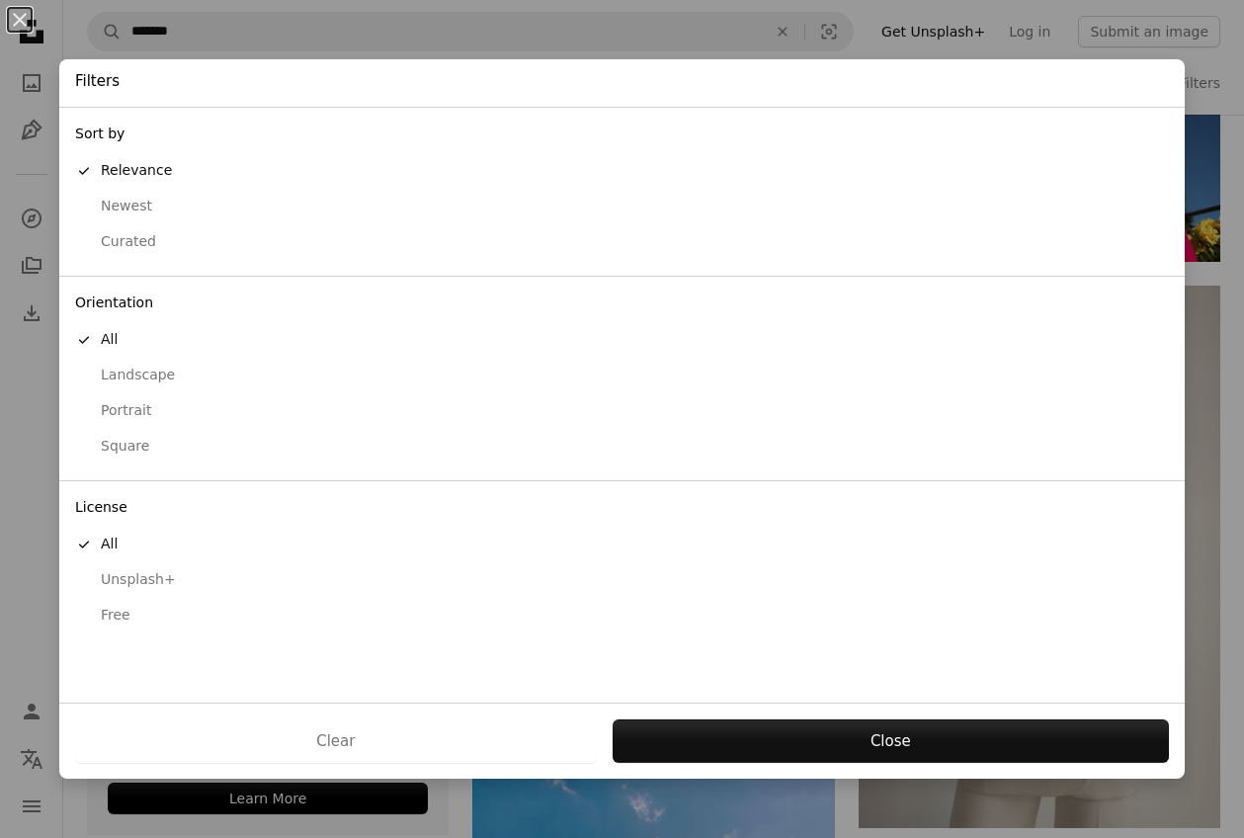
click at [122, 611] on div "Free" at bounding box center [622, 616] width 1094 height 20
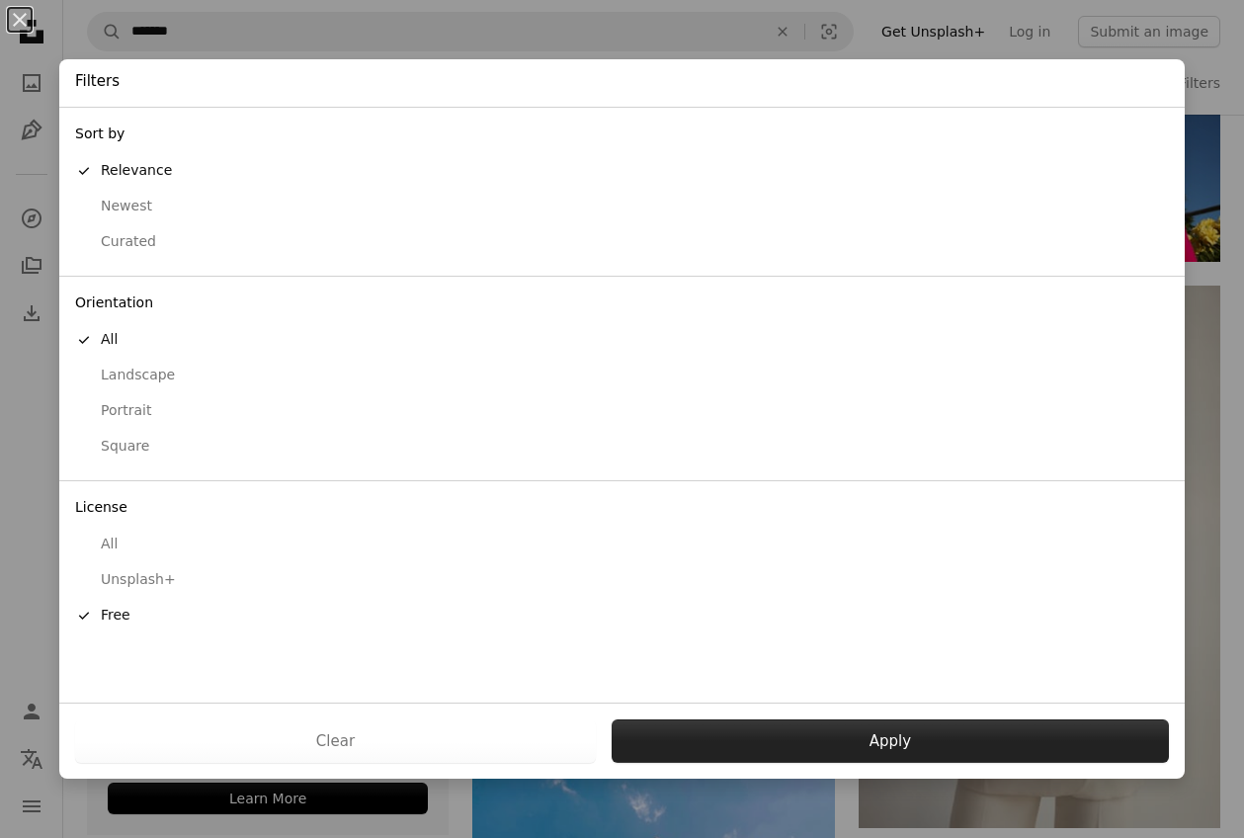
click at [856, 727] on button "Apply" at bounding box center [890, 740] width 557 height 43
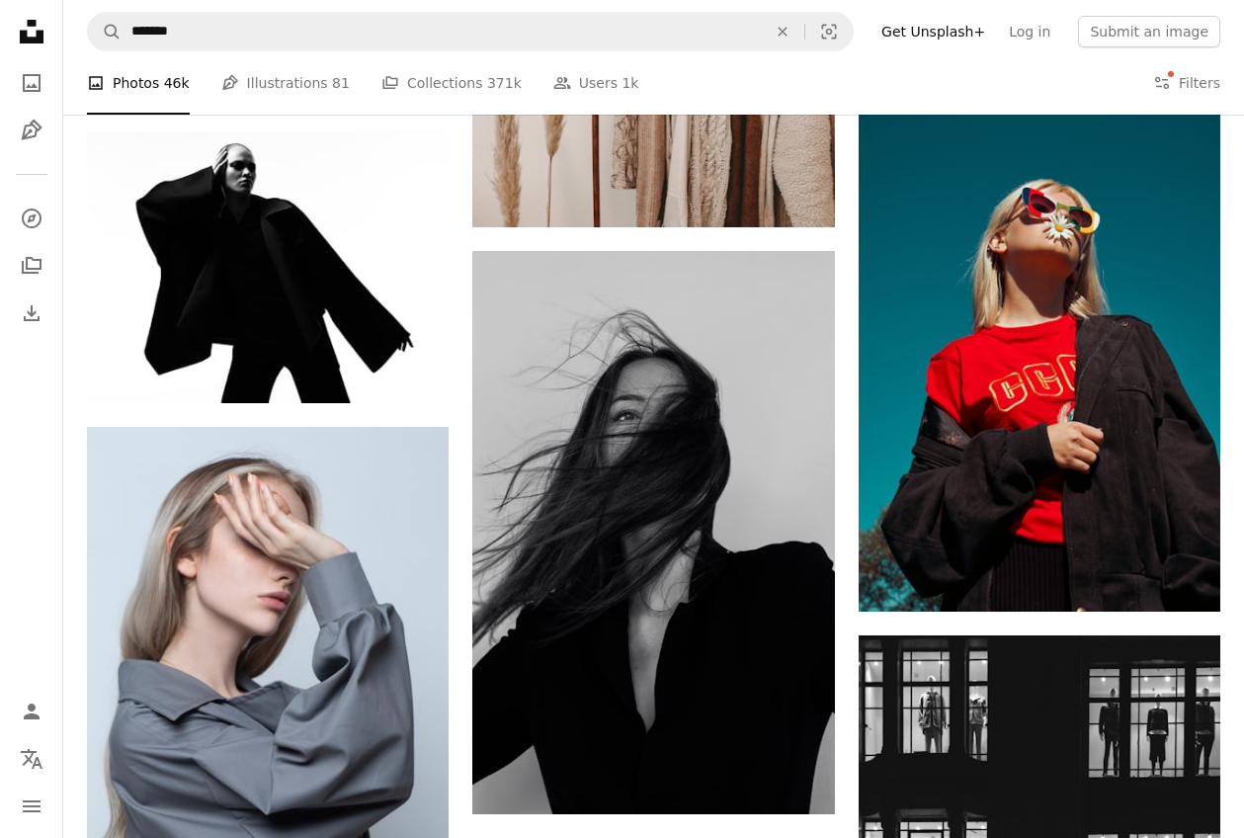
scroll to position [1280, 0]
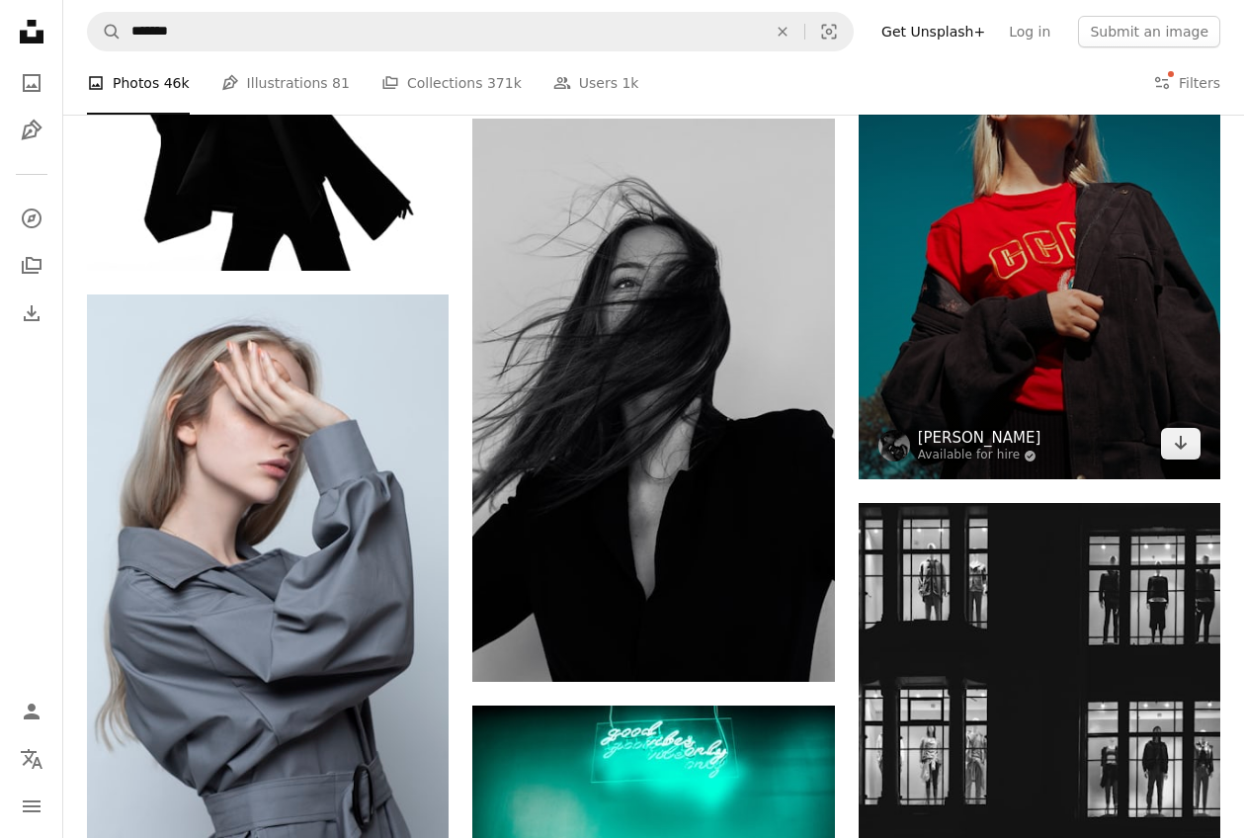
click at [1042, 448] on link "[PERSON_NAME]" at bounding box center [980, 438] width 124 height 20
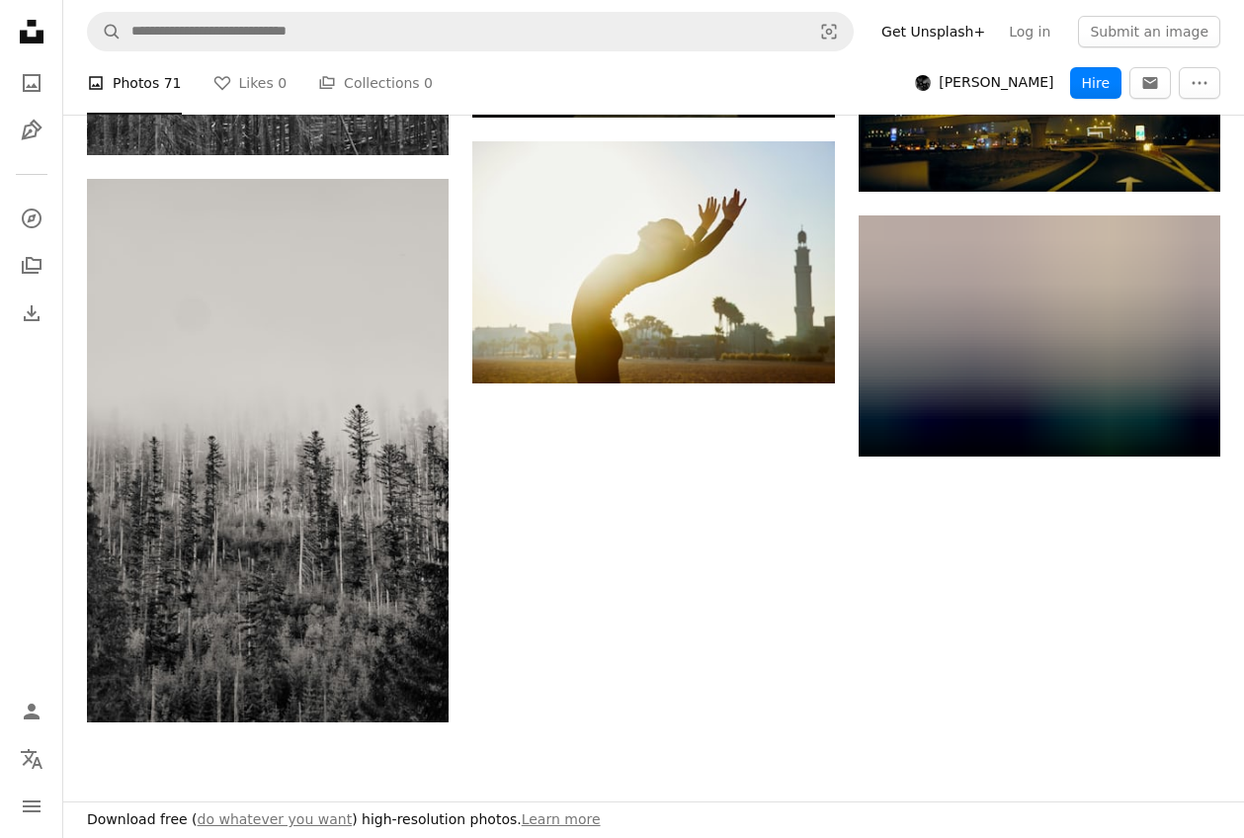
scroll to position [2143, 0]
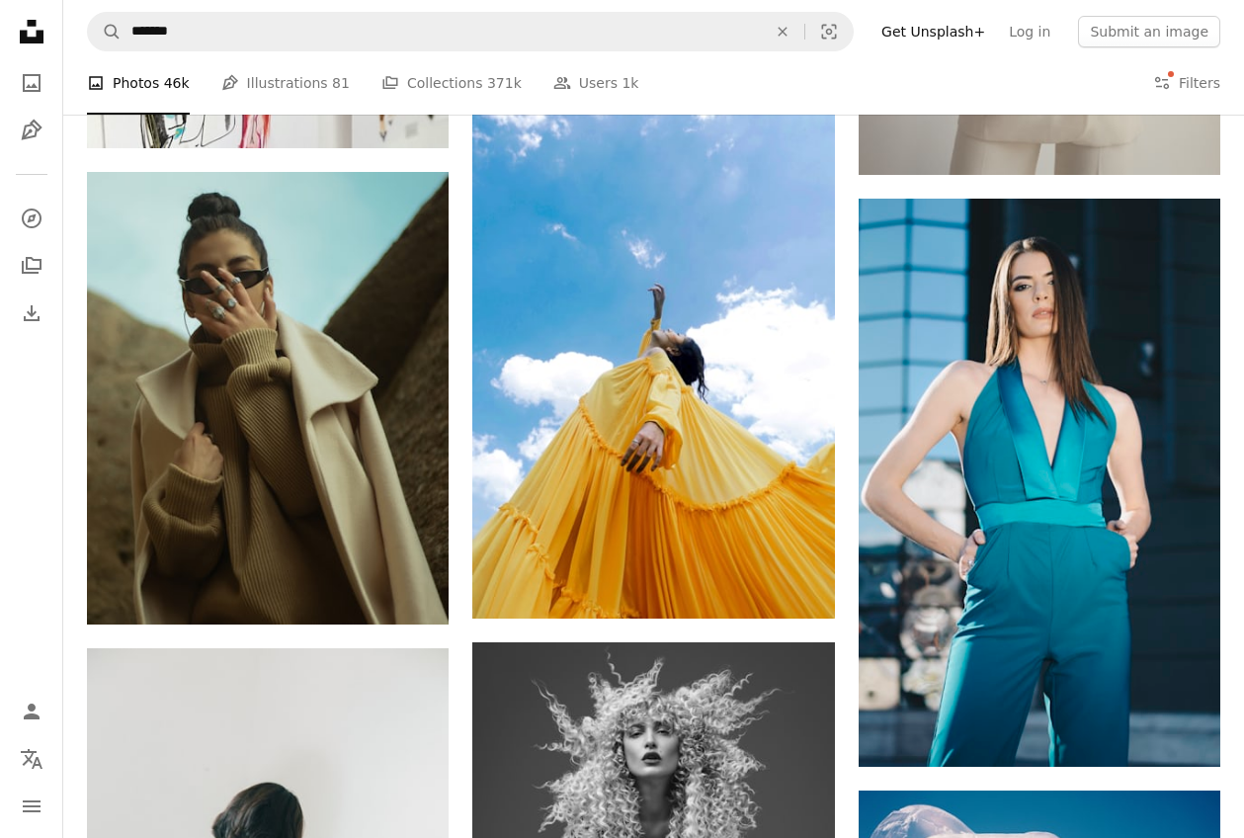
scroll to position [3271, 0]
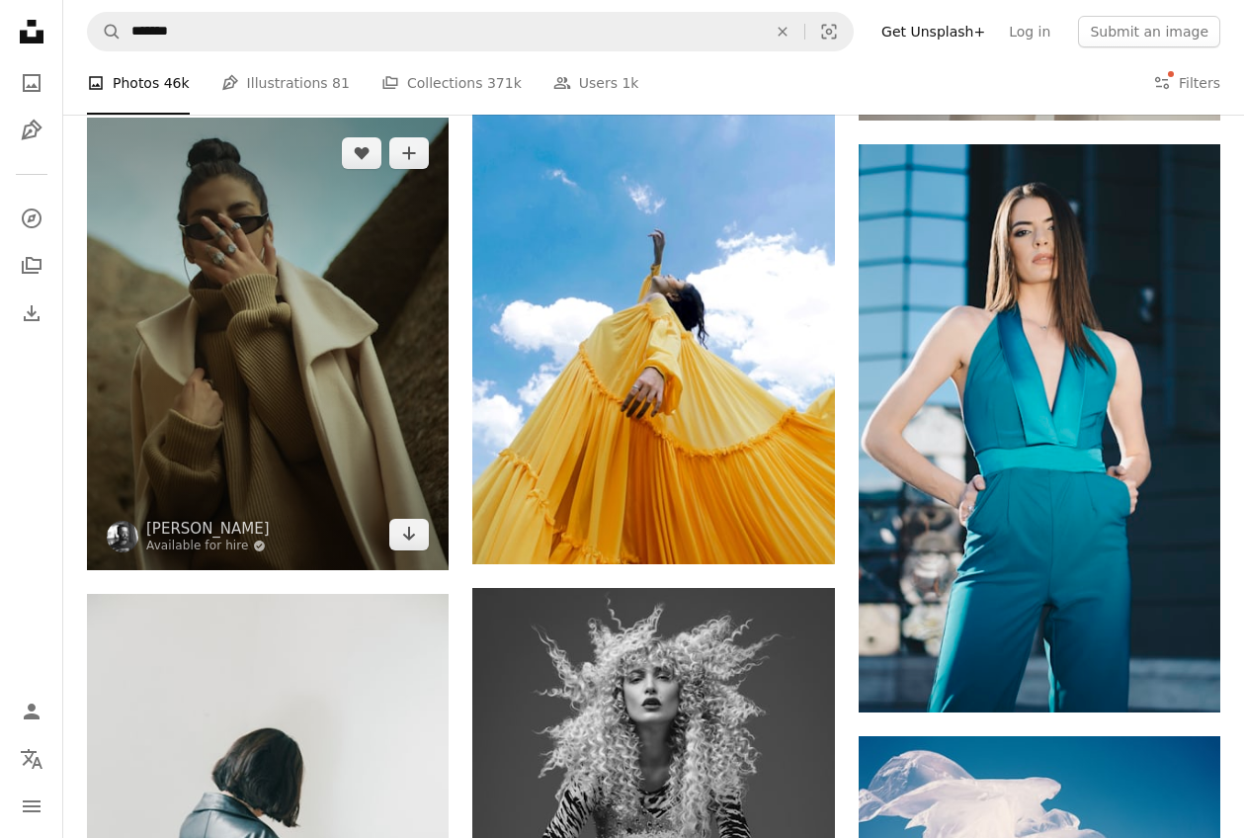
click at [302, 497] on img at bounding box center [268, 344] width 362 height 453
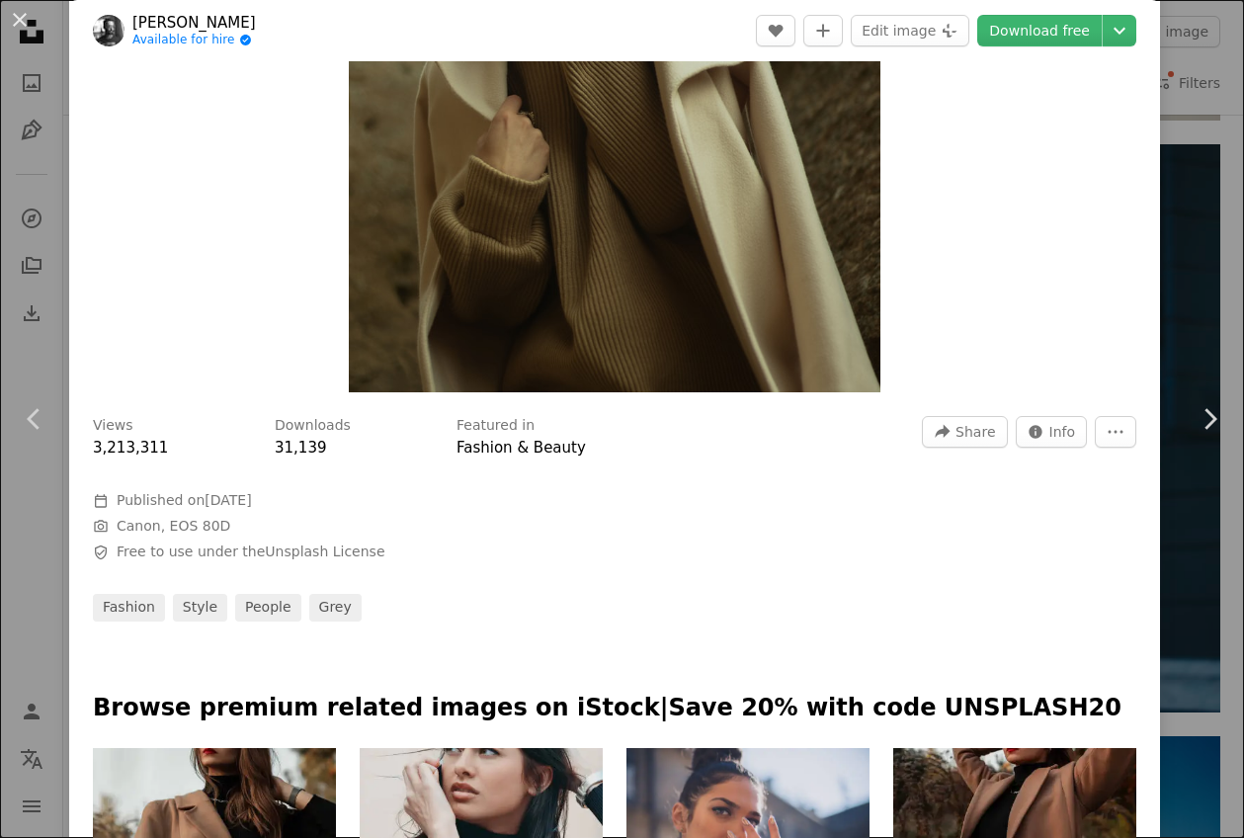
scroll to position [171, 0]
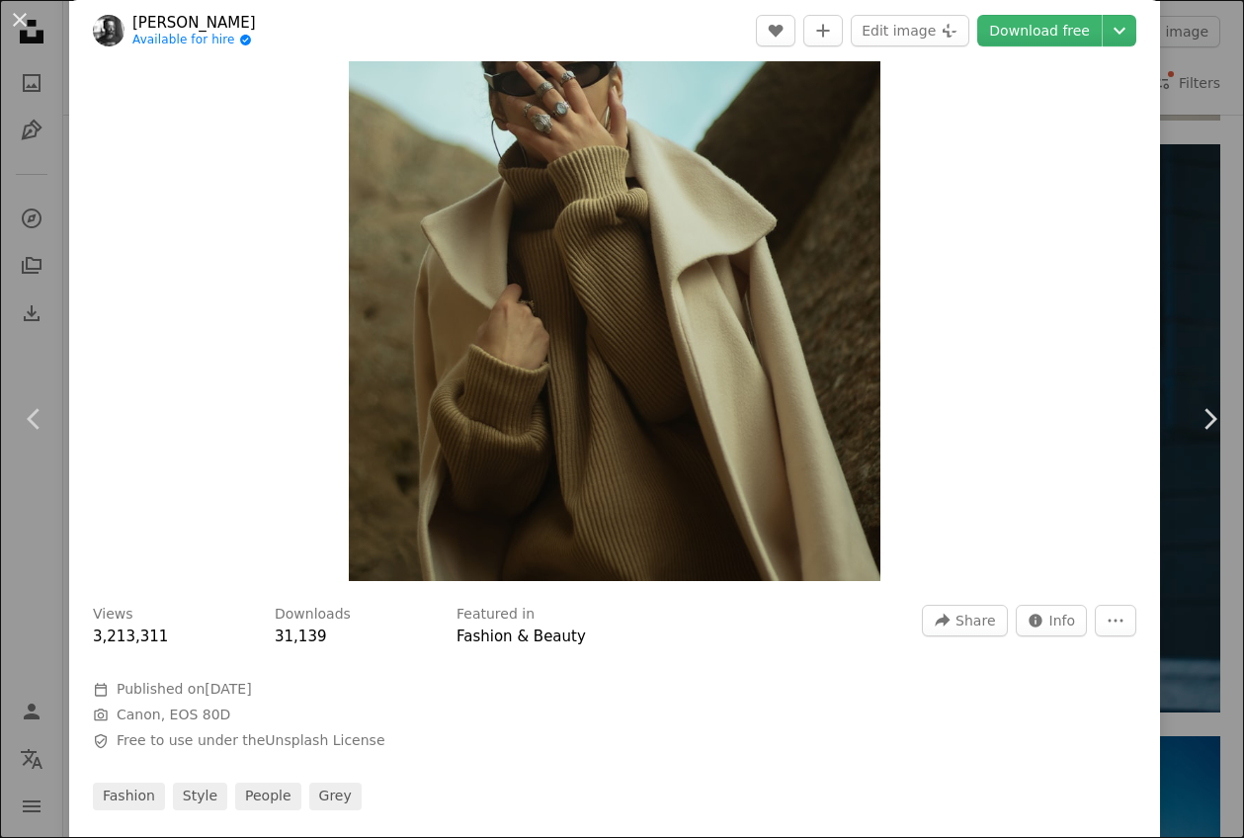
click at [256, 18] on link "[PERSON_NAME]" at bounding box center [194, 23] width 124 height 20
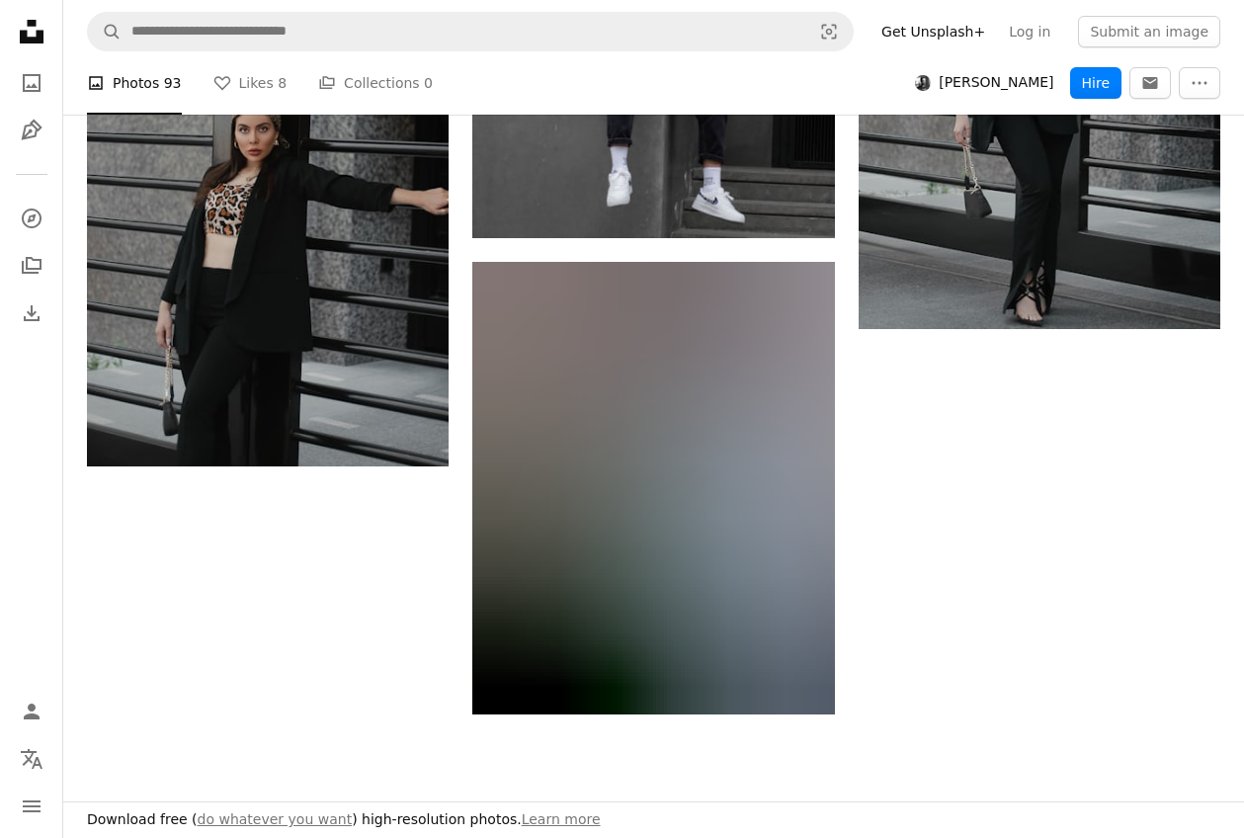
scroll to position [3328, 0]
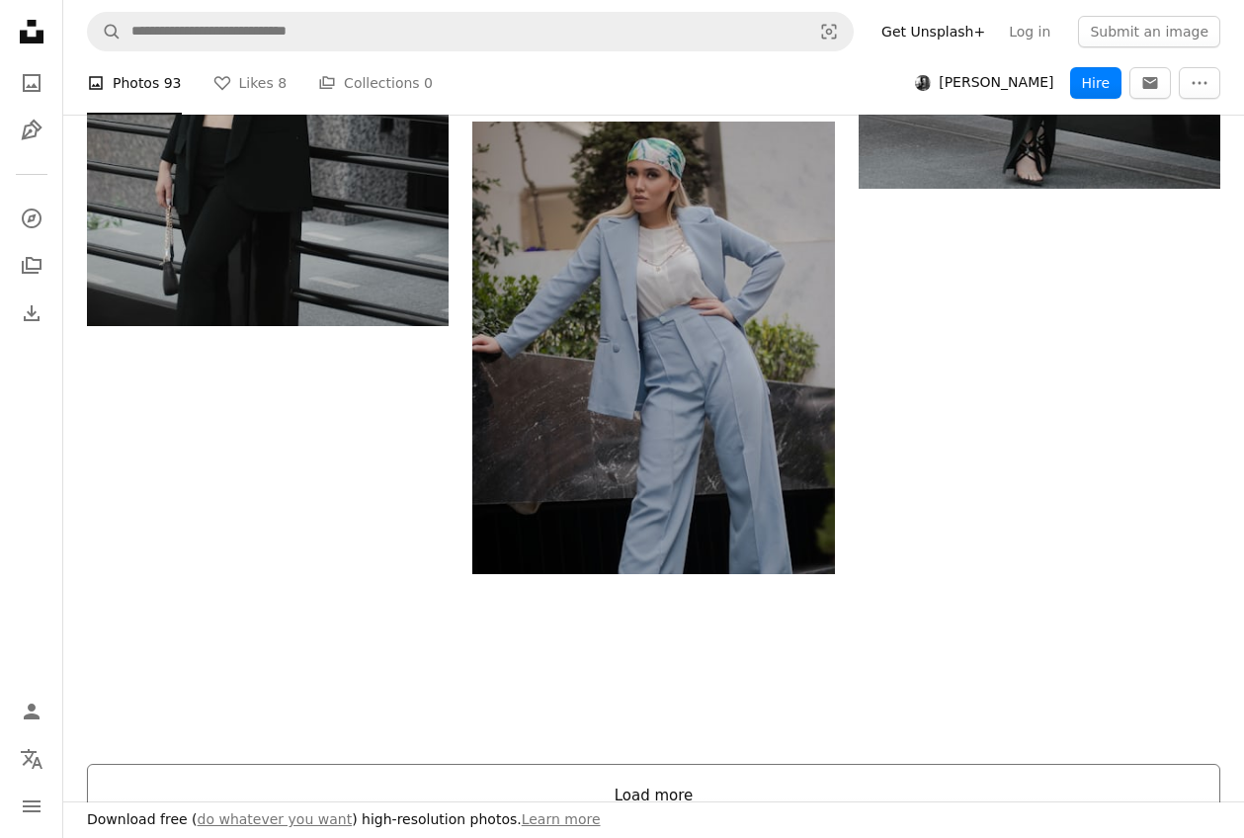
click at [623, 784] on button "Load more" at bounding box center [654, 795] width 1134 height 63
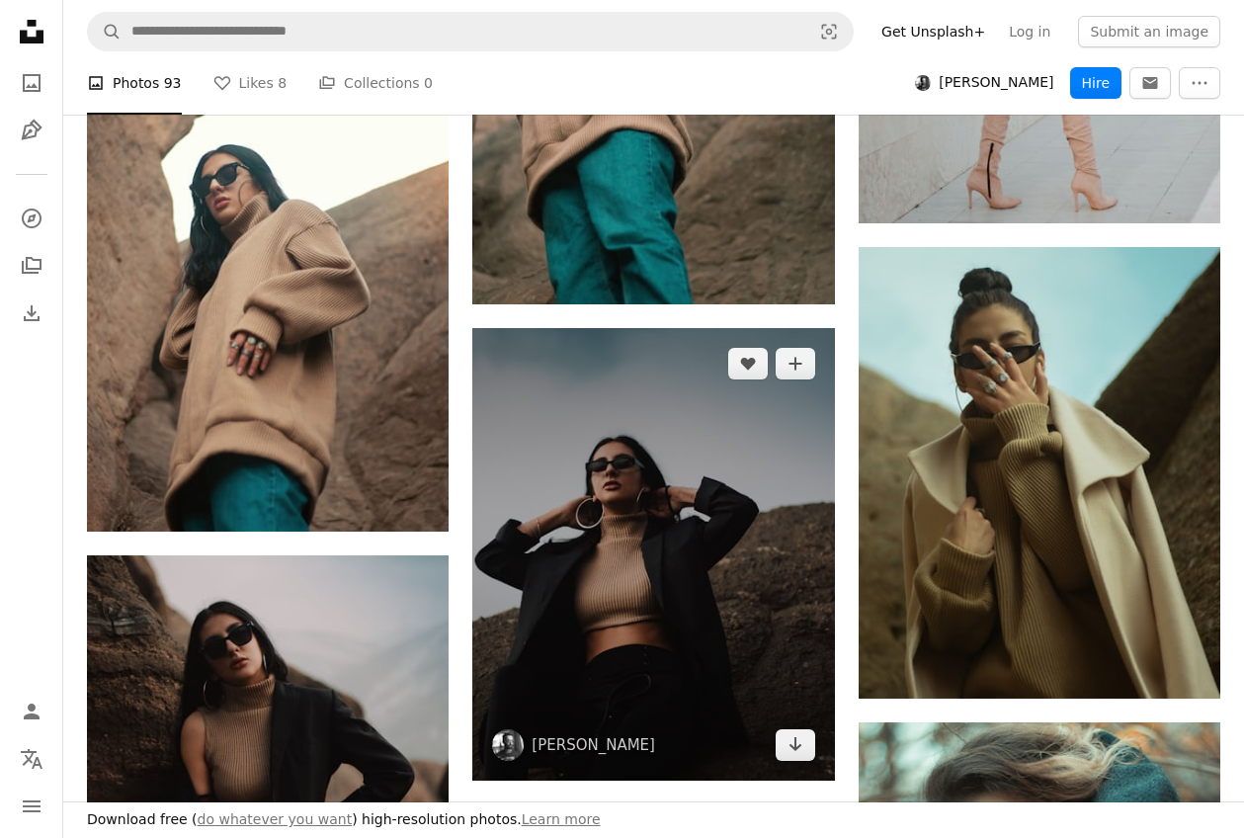
scroll to position [13228, 0]
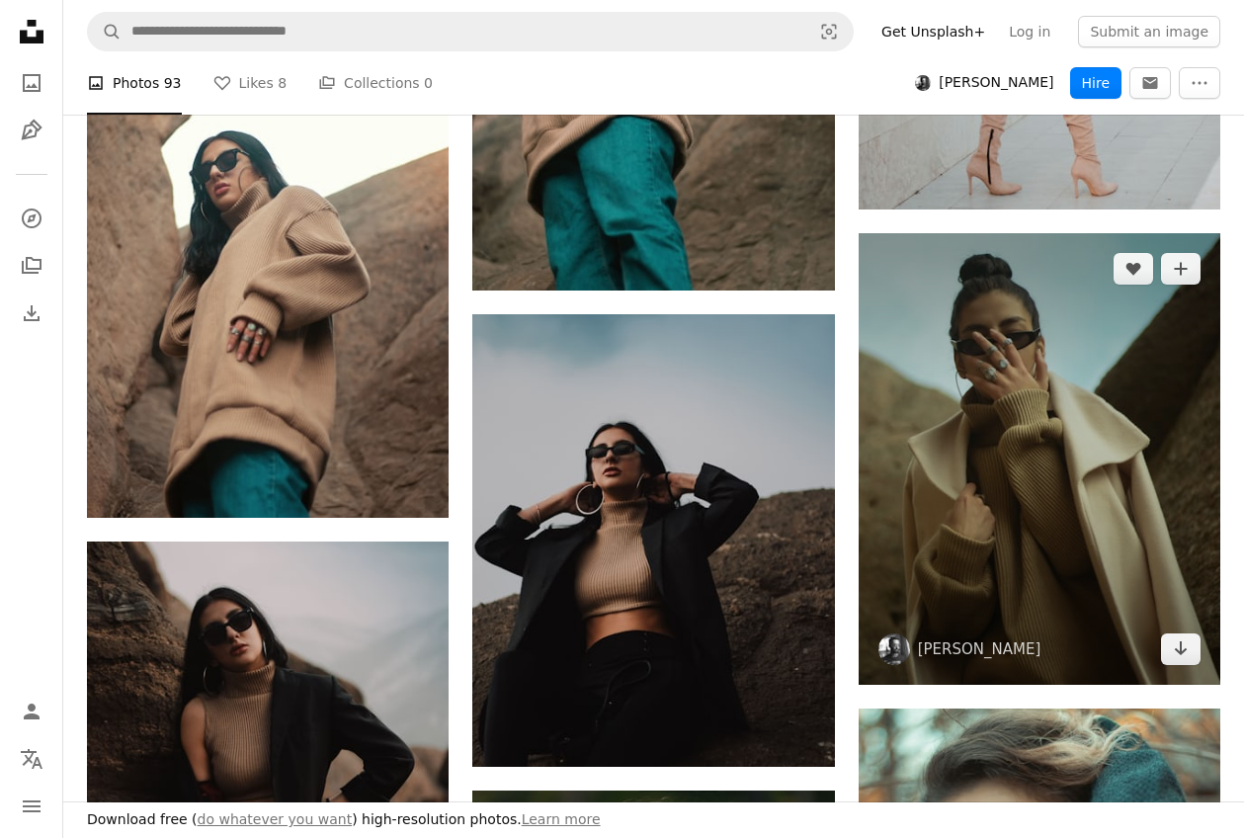
click at [1076, 385] on img at bounding box center [1040, 459] width 362 height 453
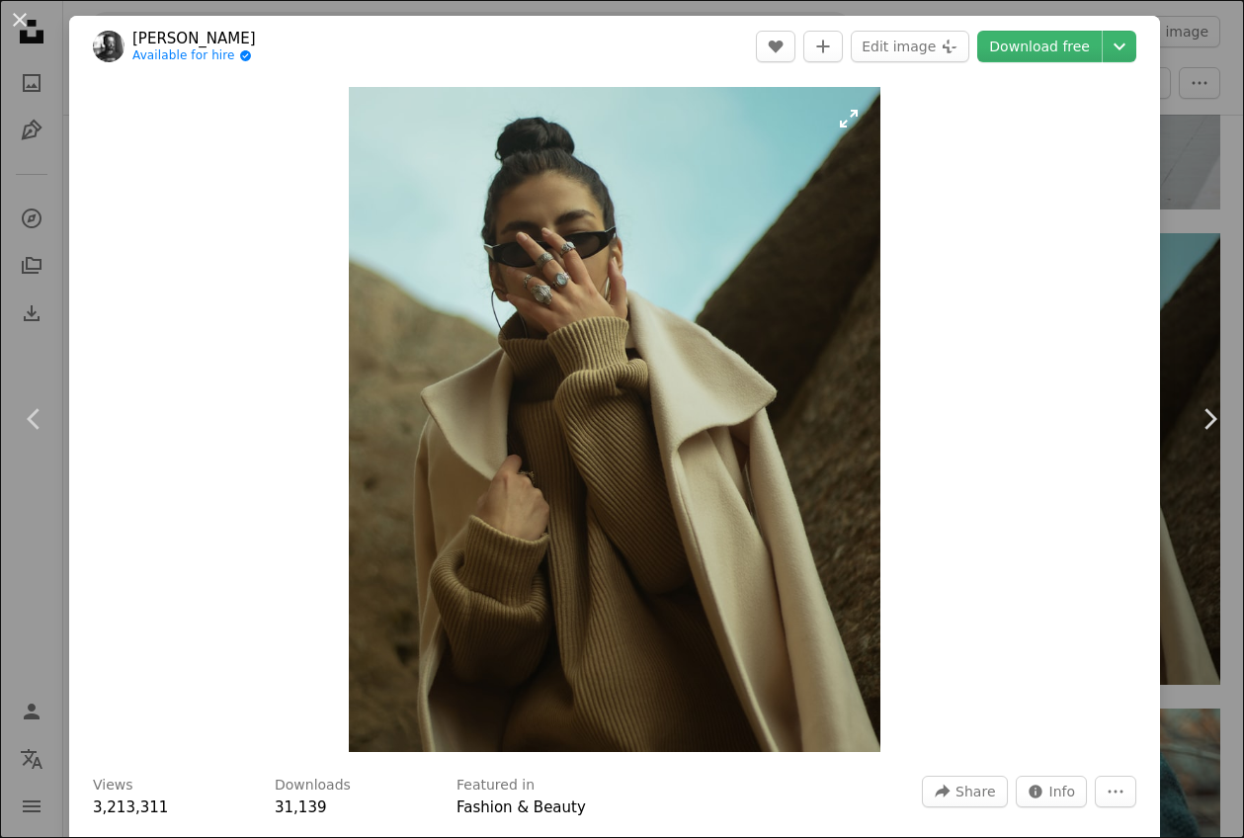
click at [729, 386] on img "Zoom in on this image" at bounding box center [615, 419] width 532 height 665
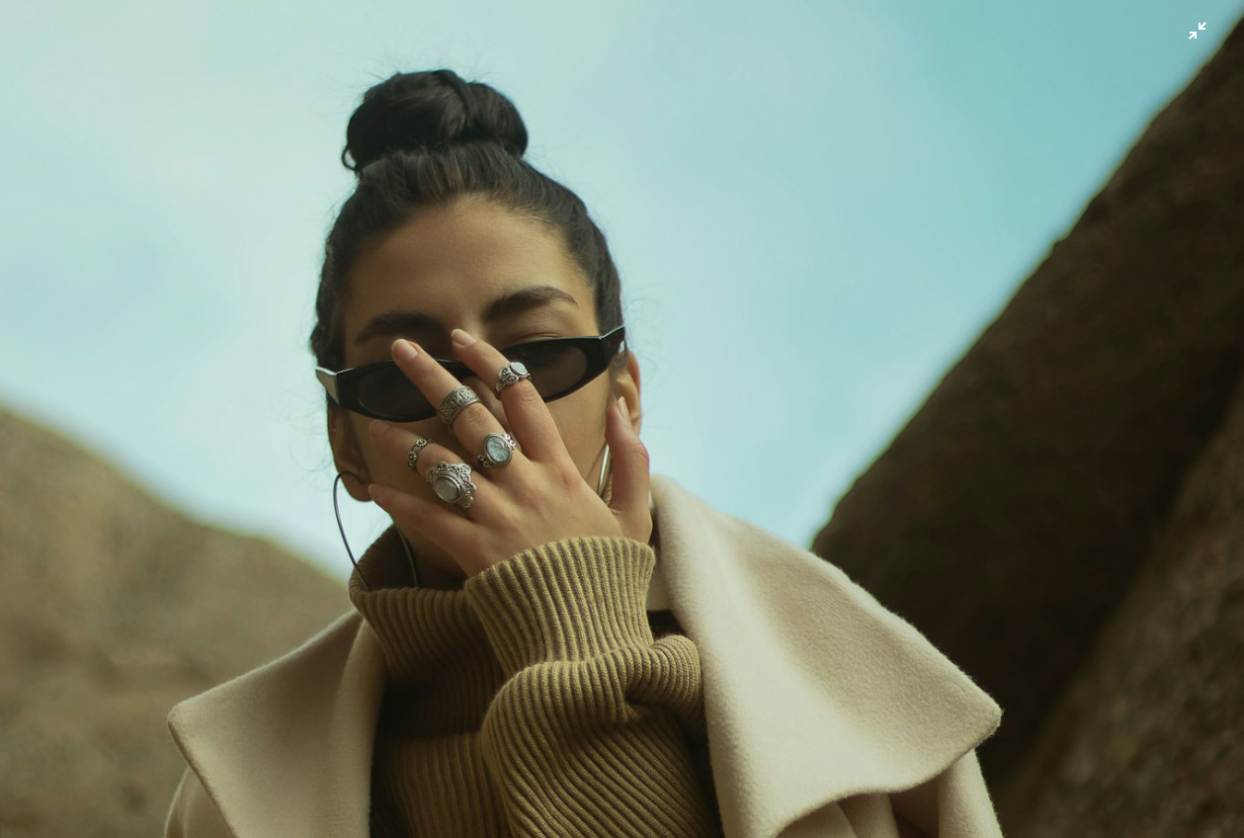
click at [1196, 98] on img "Zoom out on this image" at bounding box center [622, 777] width 1246 height 1557
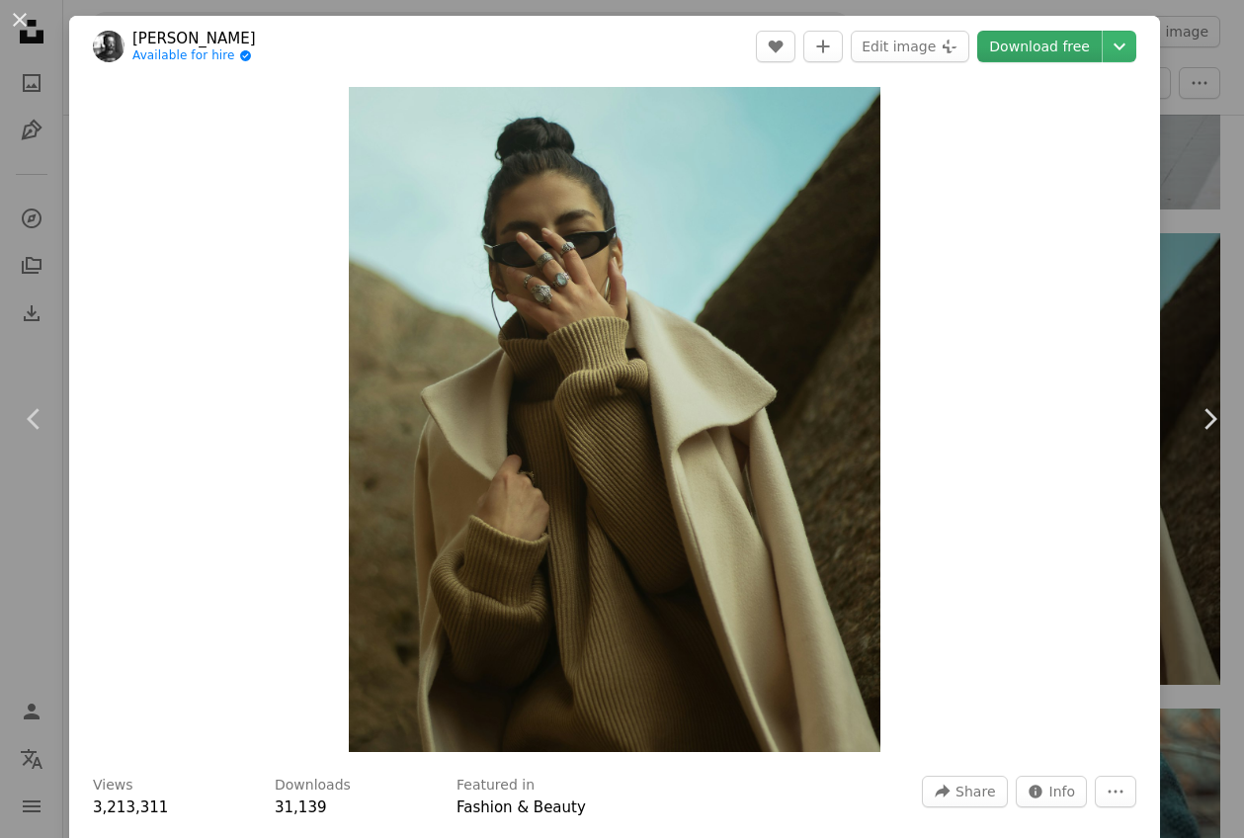
click at [1077, 48] on link "Download free" at bounding box center [1039, 47] width 125 height 32
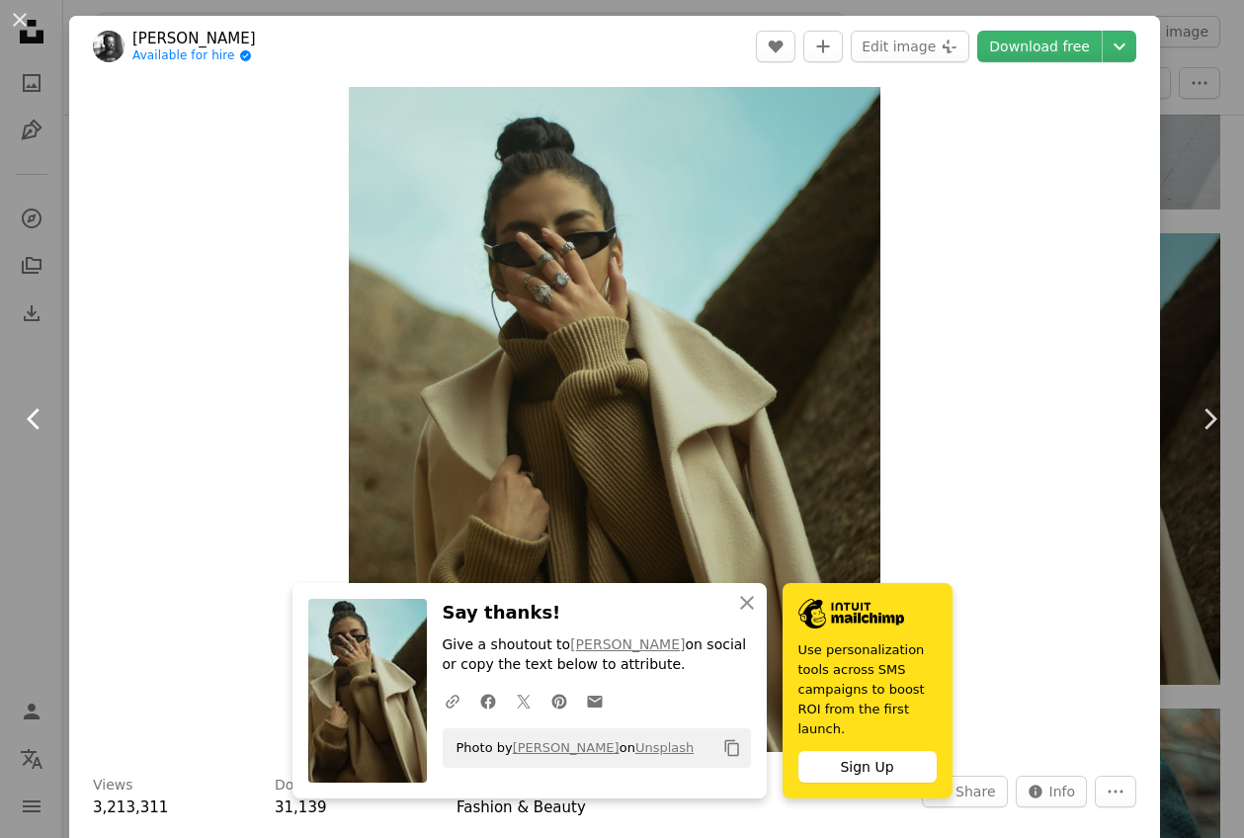
click at [34, 405] on icon "Chevron left" at bounding box center [35, 419] width 32 height 32
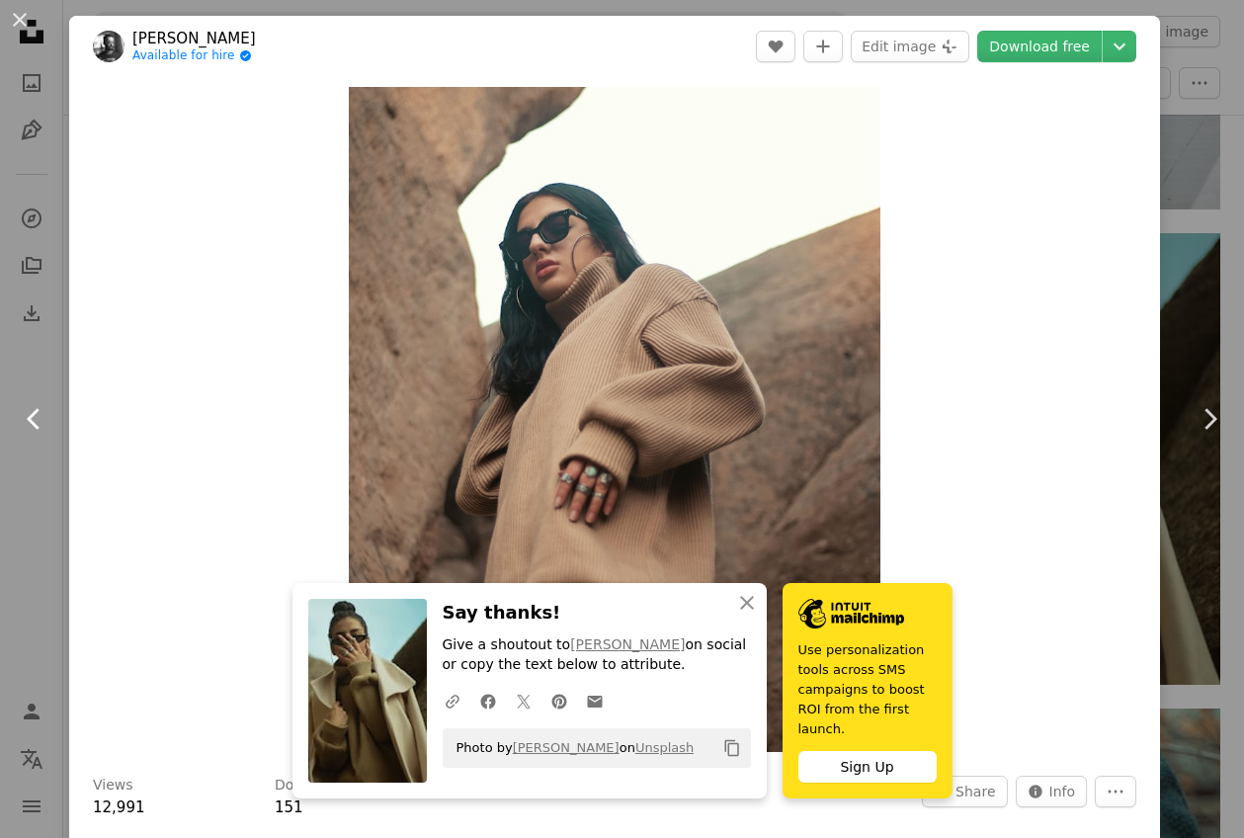
click at [31, 422] on icon at bounding box center [33, 418] width 13 height 21
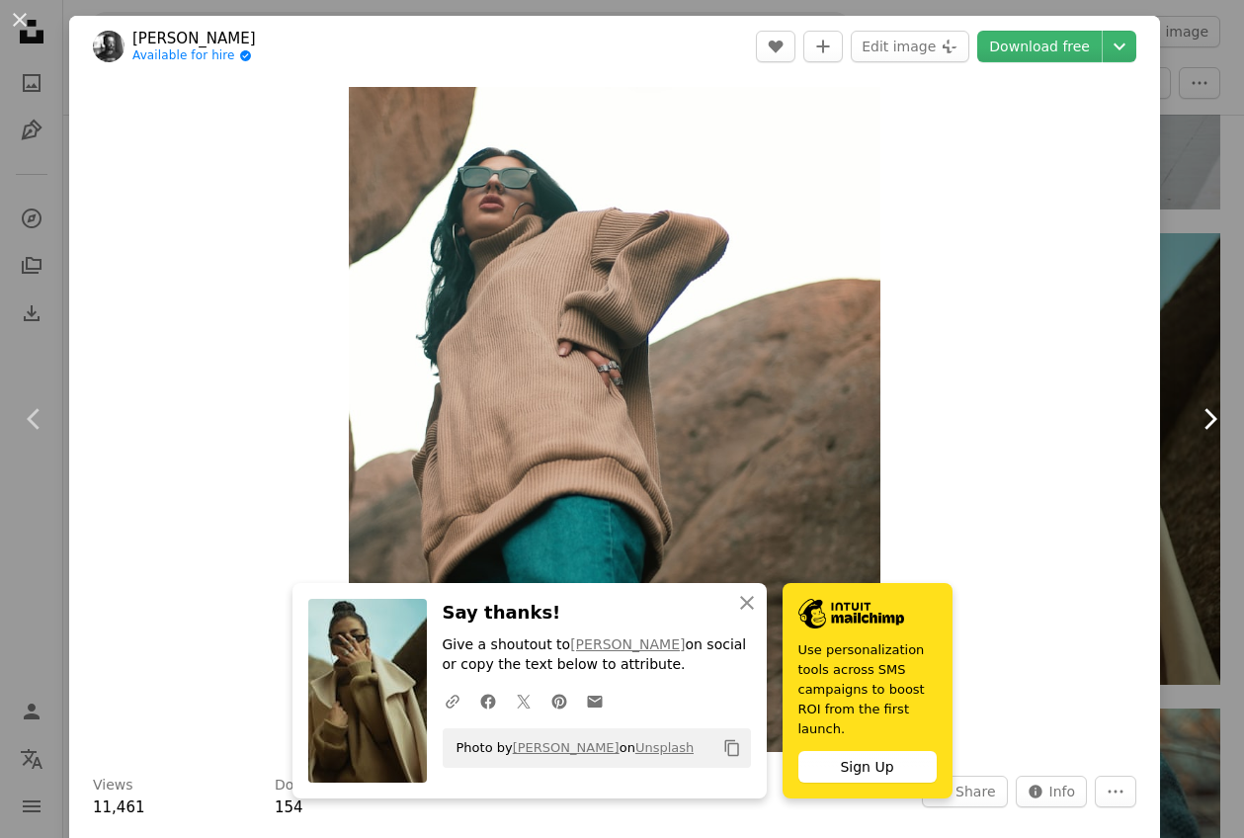
click at [1204, 430] on icon "Chevron right" at bounding box center [1210, 419] width 32 height 32
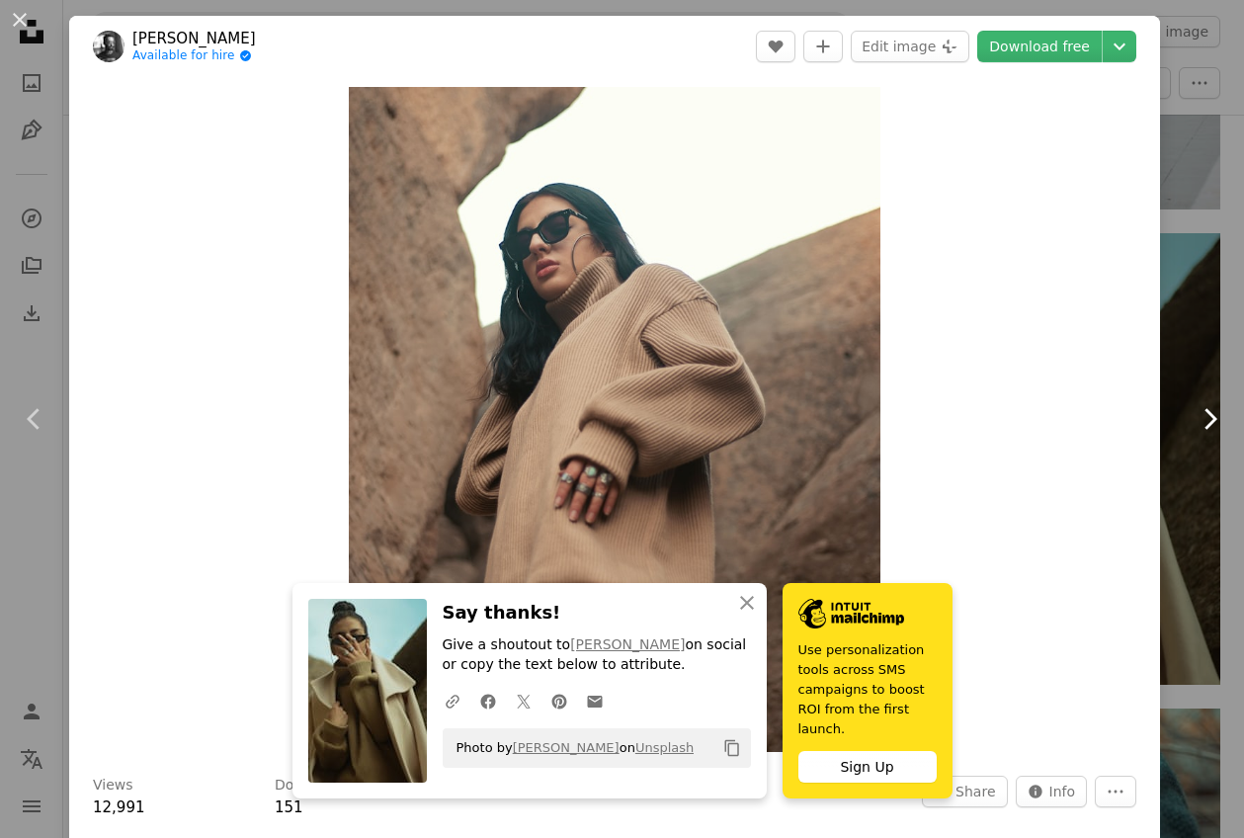
click at [1204, 430] on icon "Chevron right" at bounding box center [1210, 419] width 32 height 32
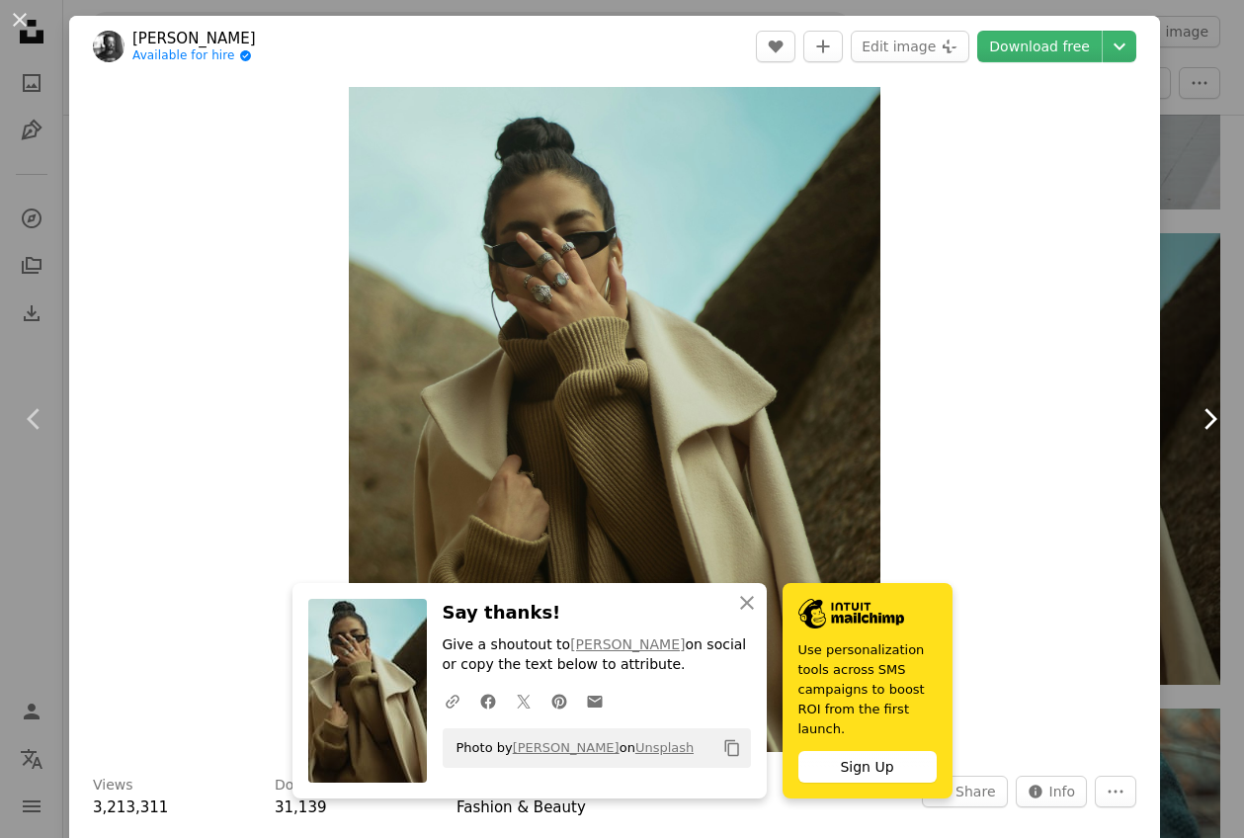
click at [1204, 430] on icon "Chevron right" at bounding box center [1210, 419] width 32 height 32
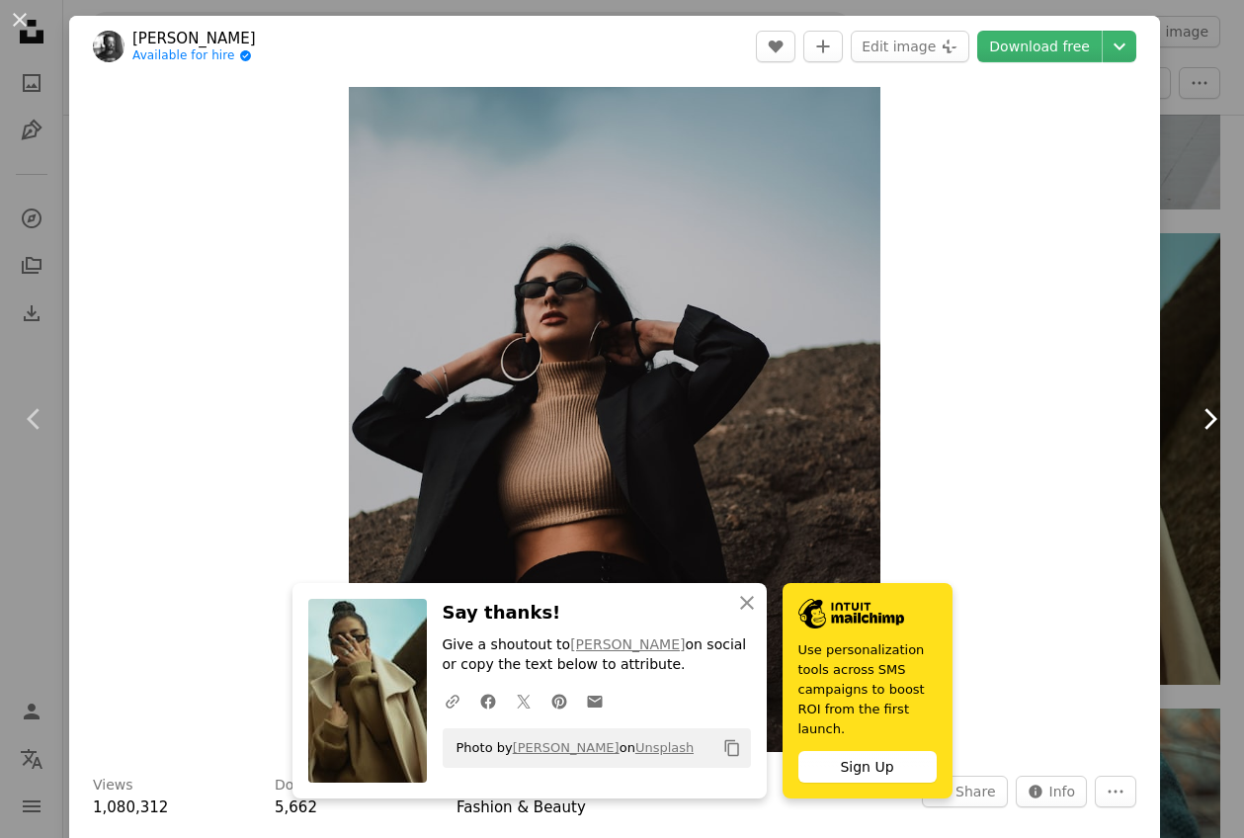
click at [1208, 420] on icon "Chevron right" at bounding box center [1210, 419] width 32 height 32
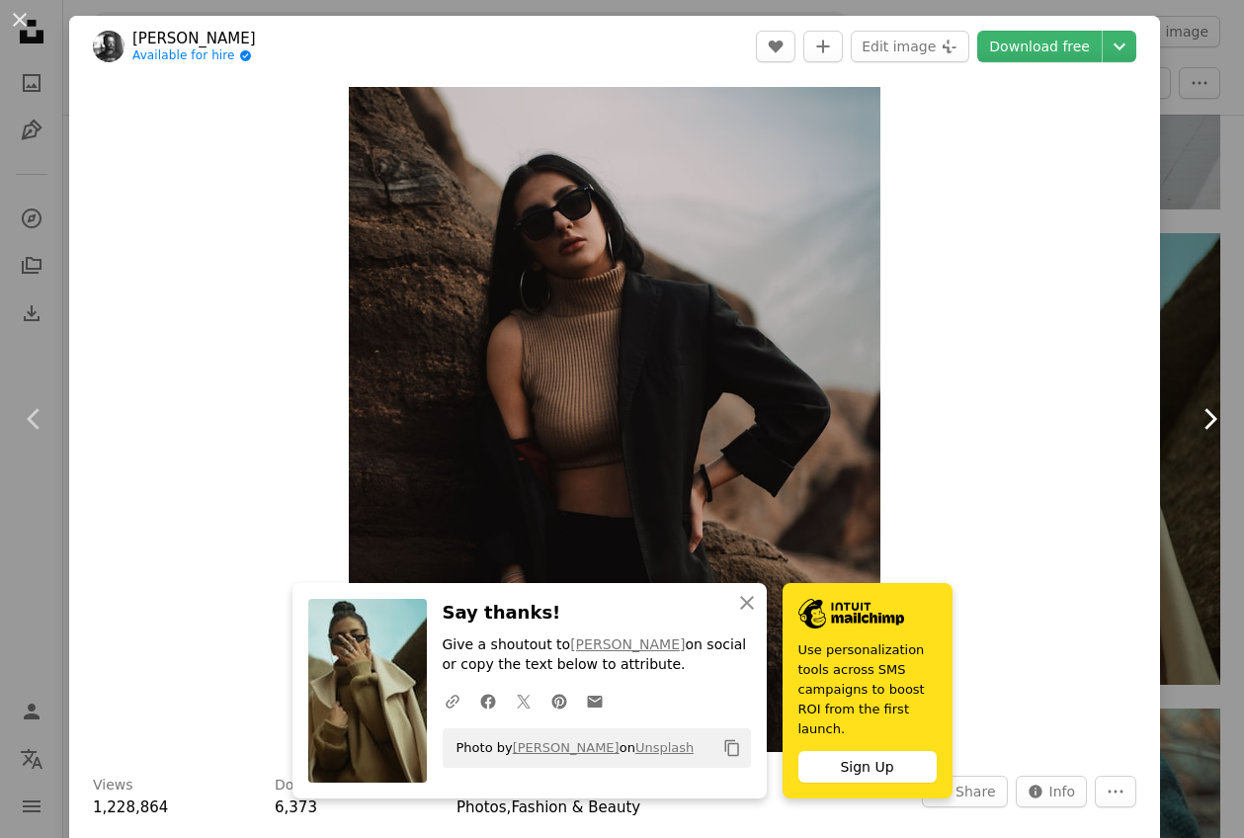
click at [1217, 417] on icon "Chevron right" at bounding box center [1210, 419] width 32 height 32
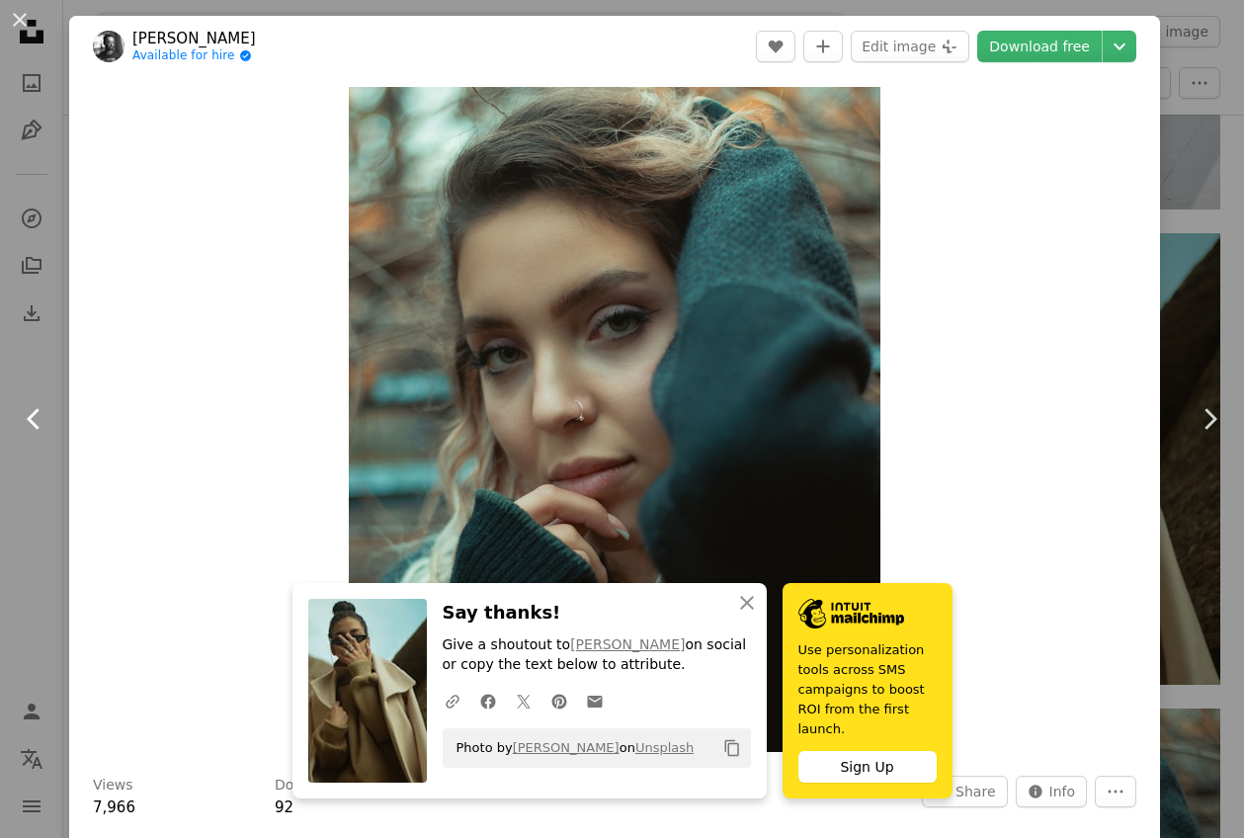
click at [29, 408] on icon "Chevron left" at bounding box center [35, 419] width 32 height 32
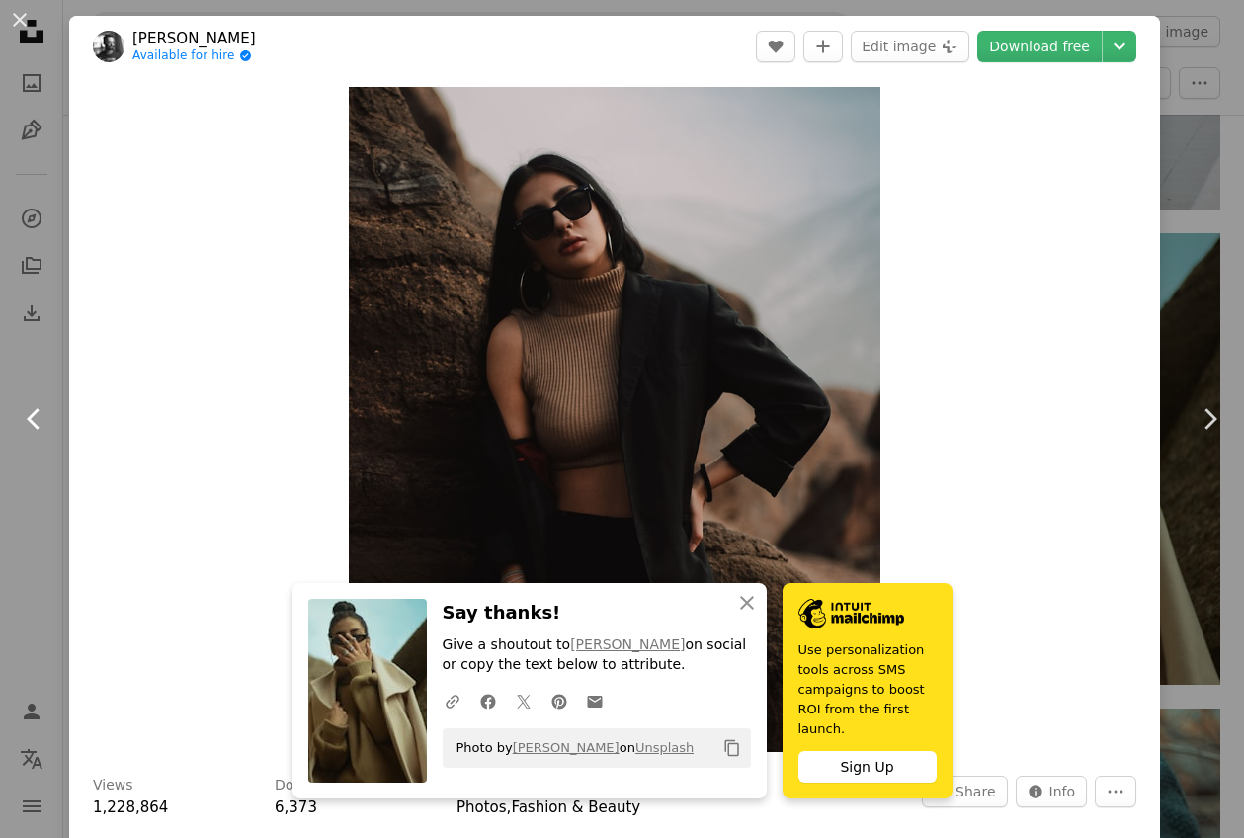
click at [29, 408] on icon "Chevron left" at bounding box center [35, 419] width 32 height 32
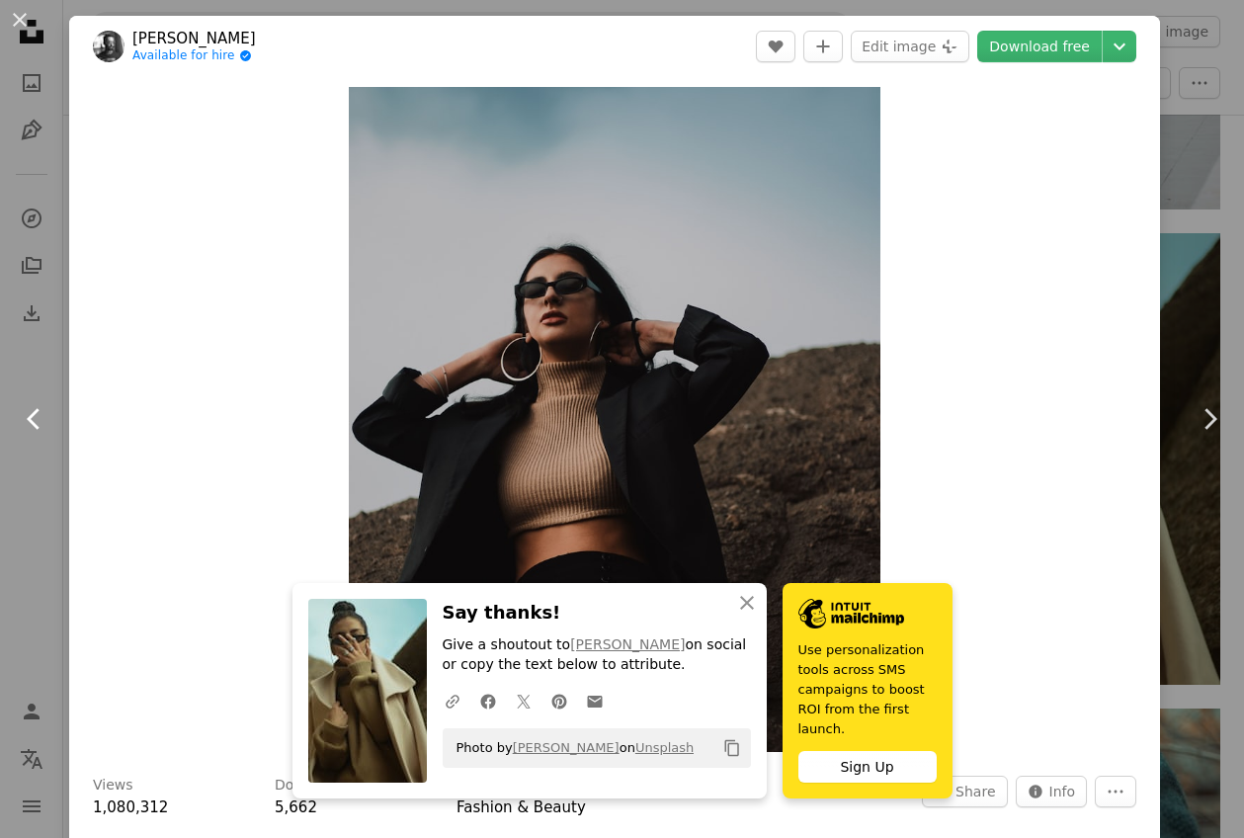
click at [29, 408] on icon "Chevron left" at bounding box center [35, 419] width 32 height 32
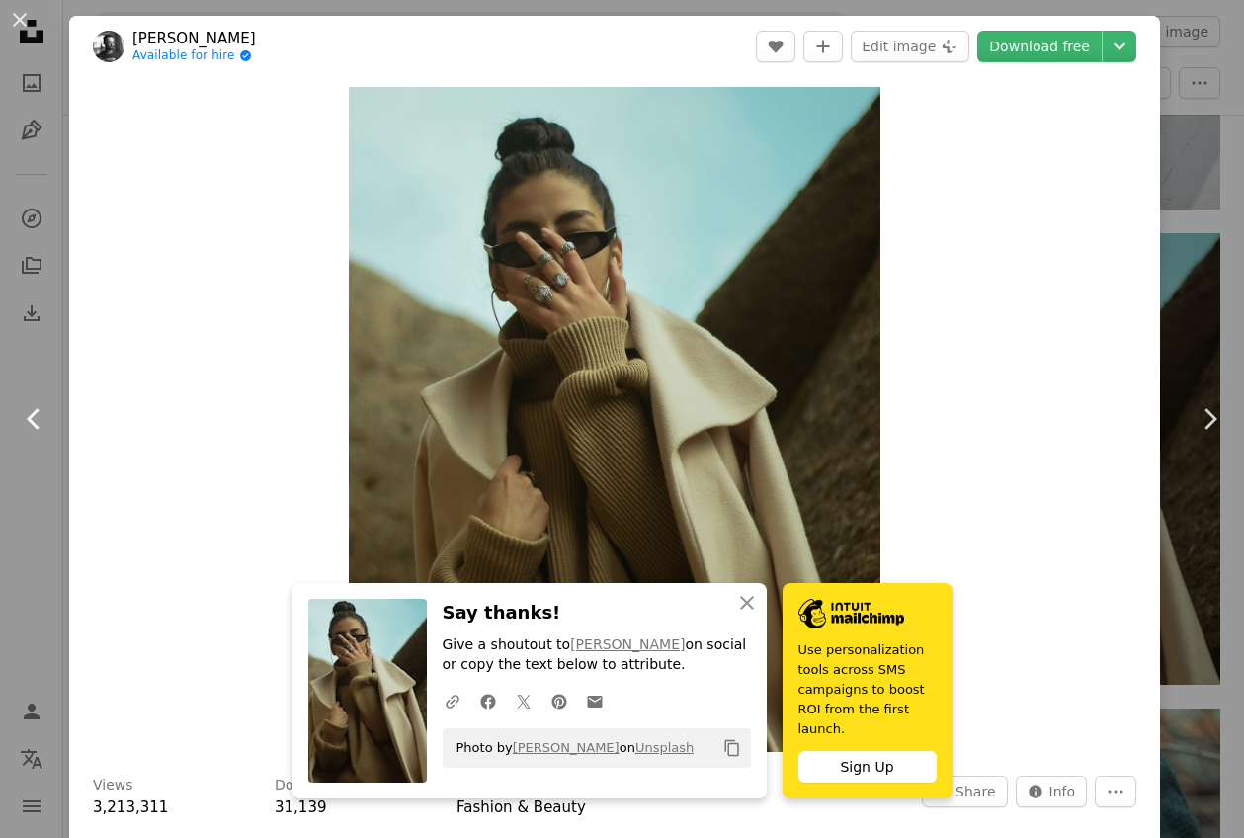
click at [29, 408] on icon "Chevron left" at bounding box center [35, 419] width 32 height 32
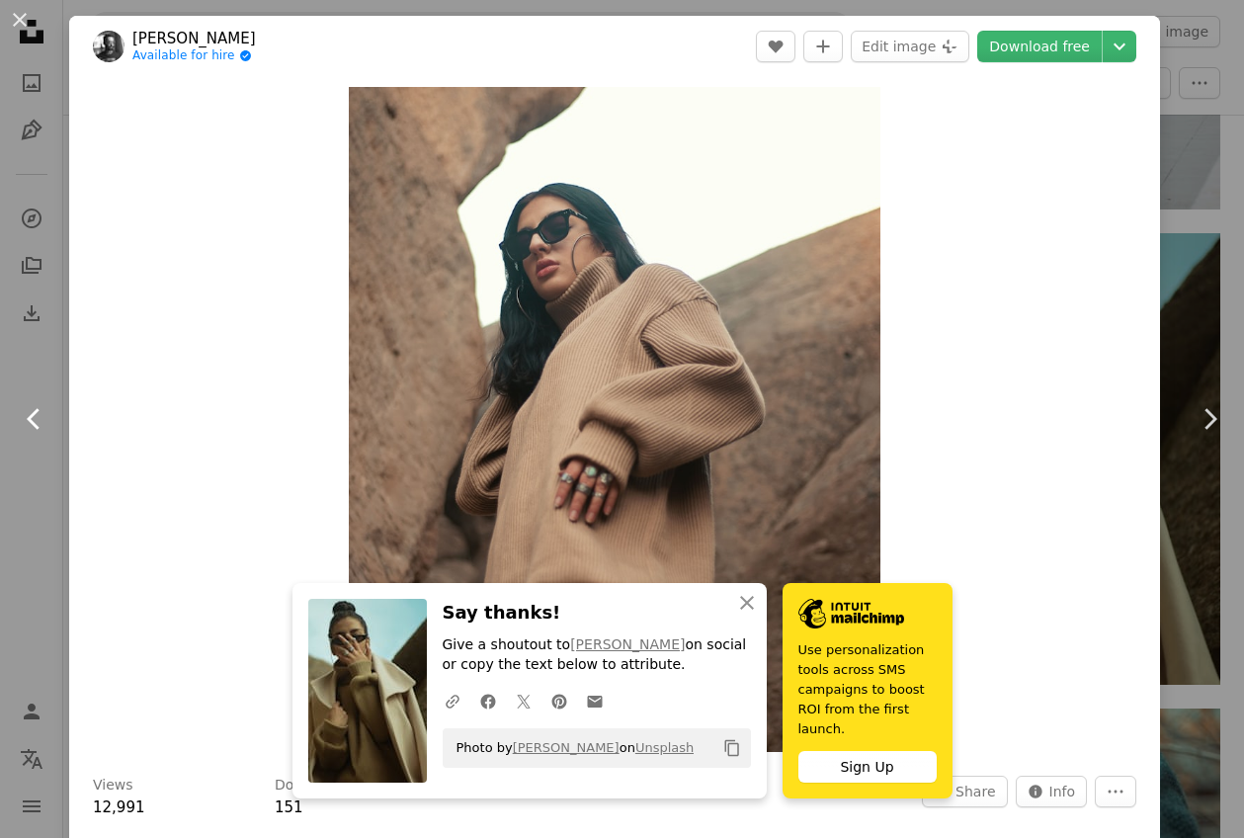
click at [29, 408] on icon "Chevron left" at bounding box center [35, 419] width 32 height 32
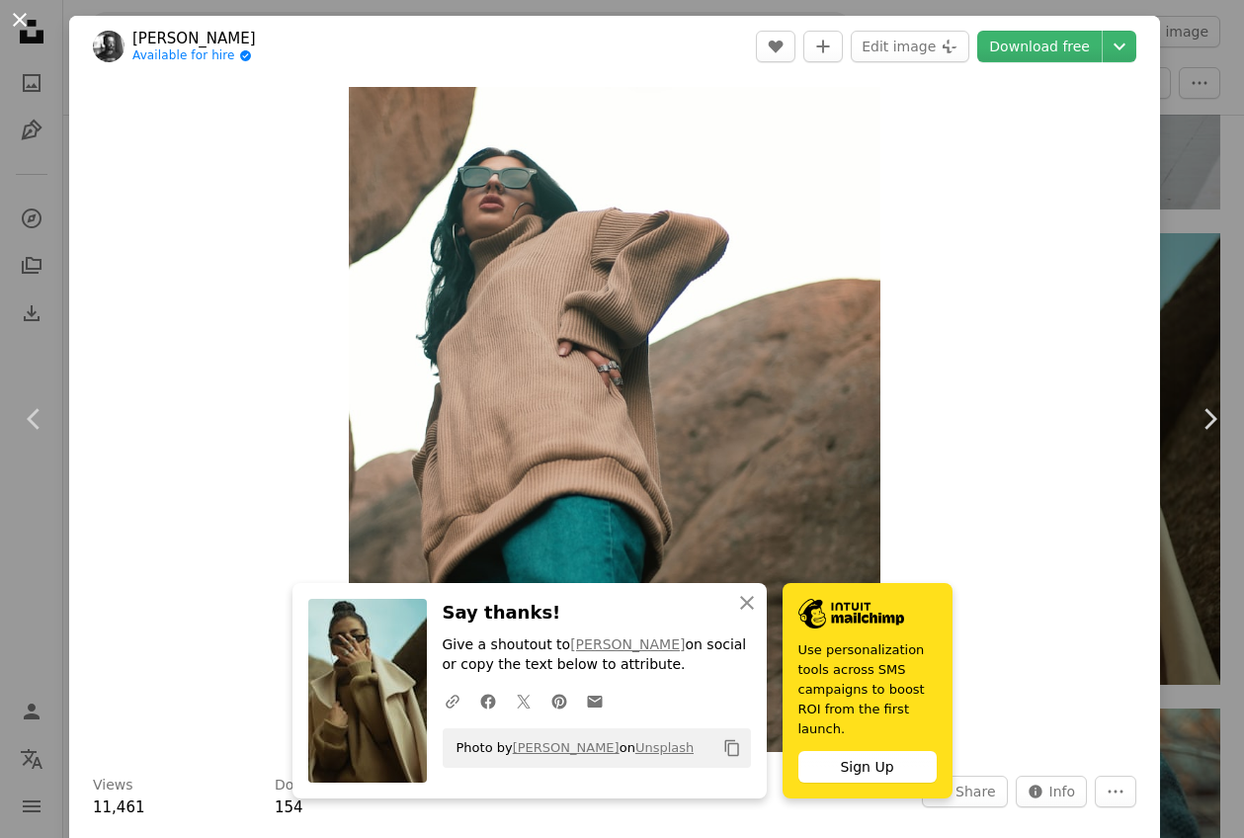
click at [16, 17] on button "An X shape" at bounding box center [20, 20] width 24 height 24
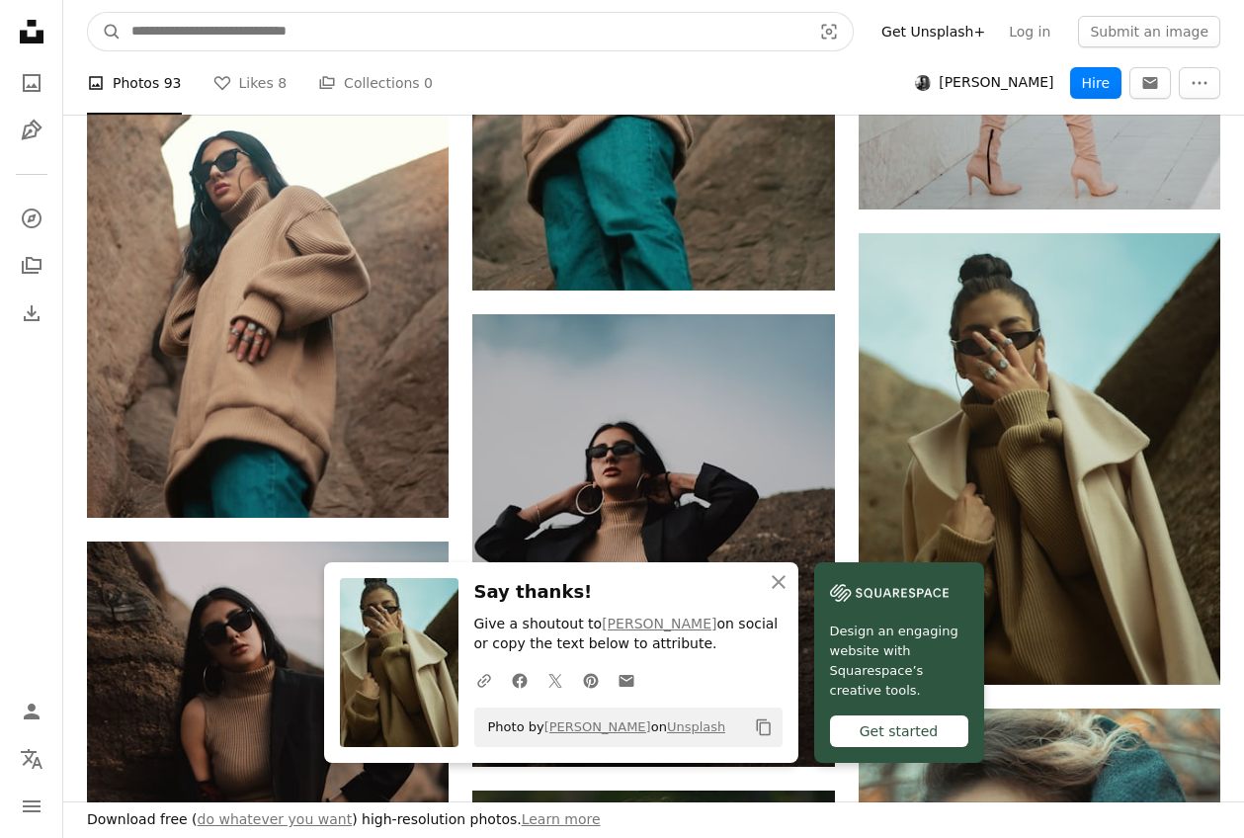
click at [423, 37] on input "Find visuals sitewide" at bounding box center [464, 32] width 684 height 38
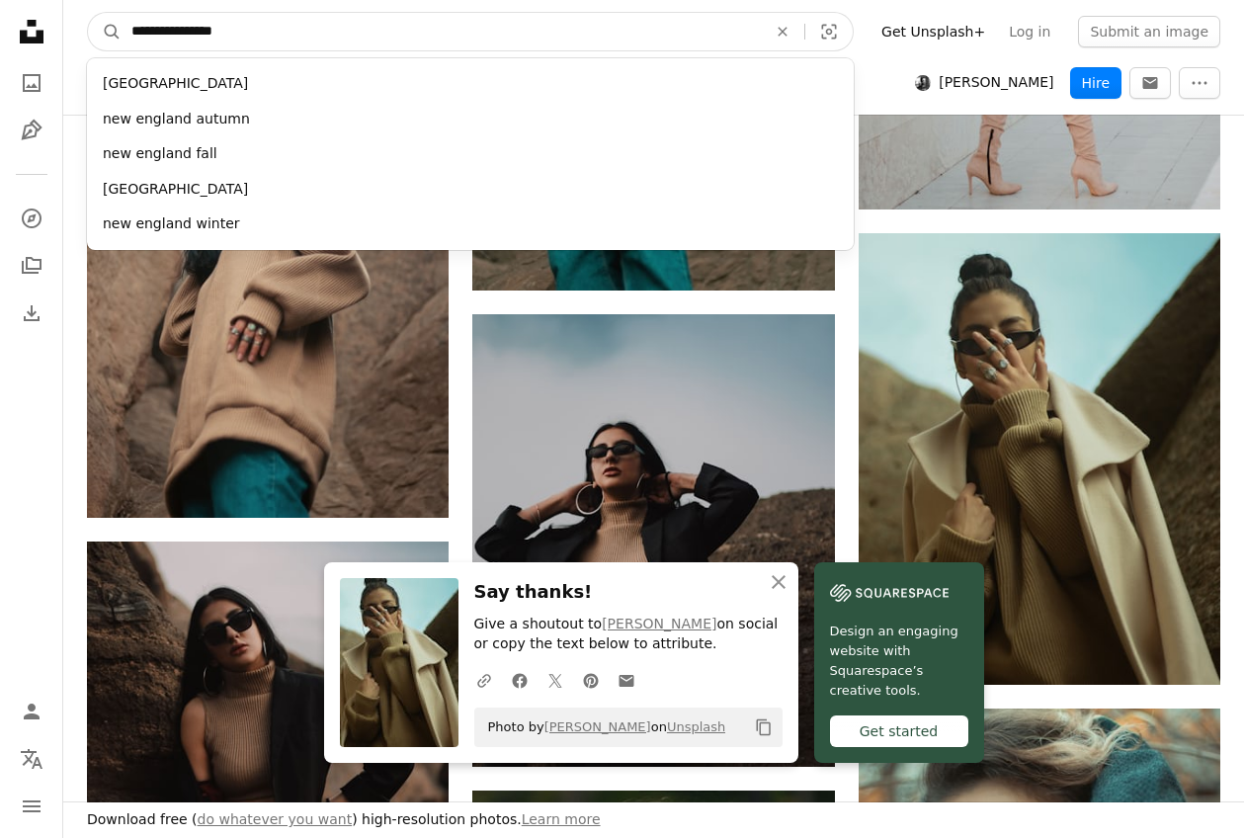
type input "**********"
click button "A magnifying glass" at bounding box center [105, 32] width 34 height 38
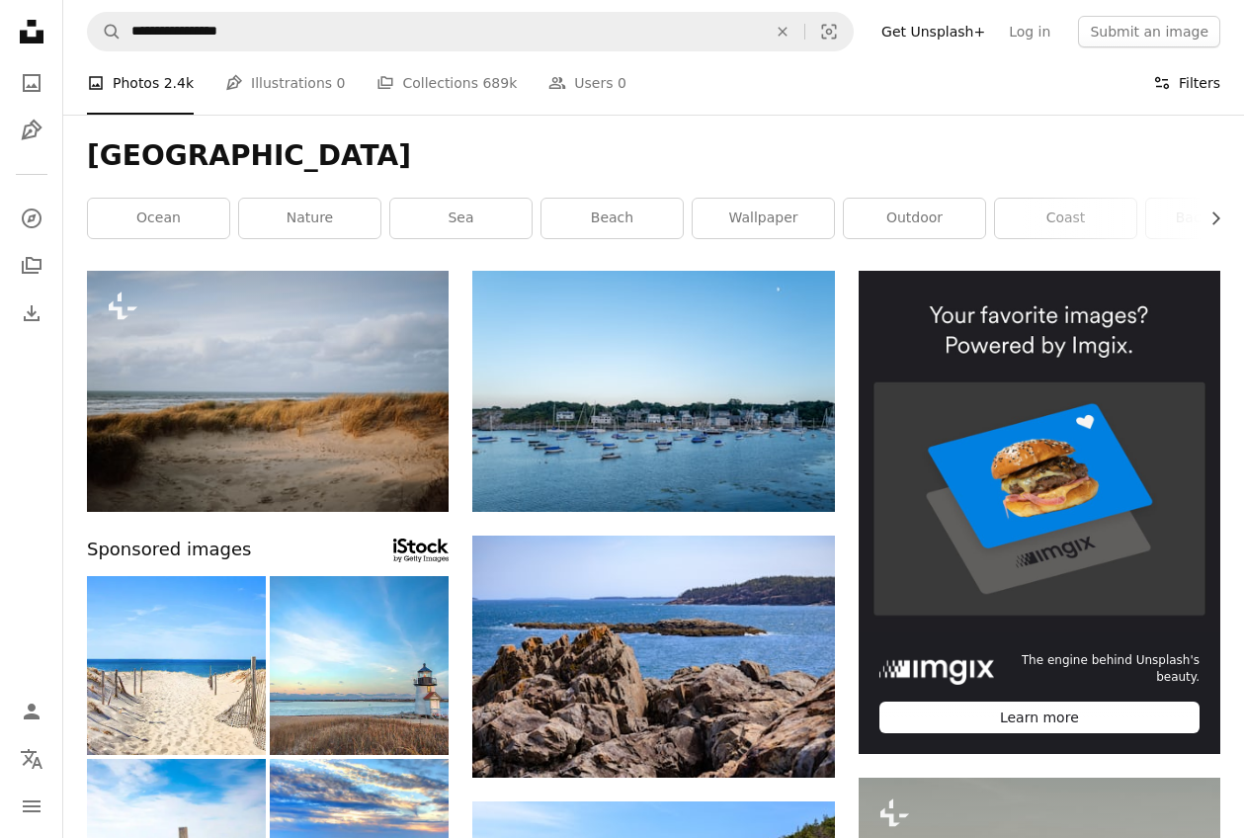
click at [1185, 81] on button "Filters Filters" at bounding box center [1186, 82] width 67 height 63
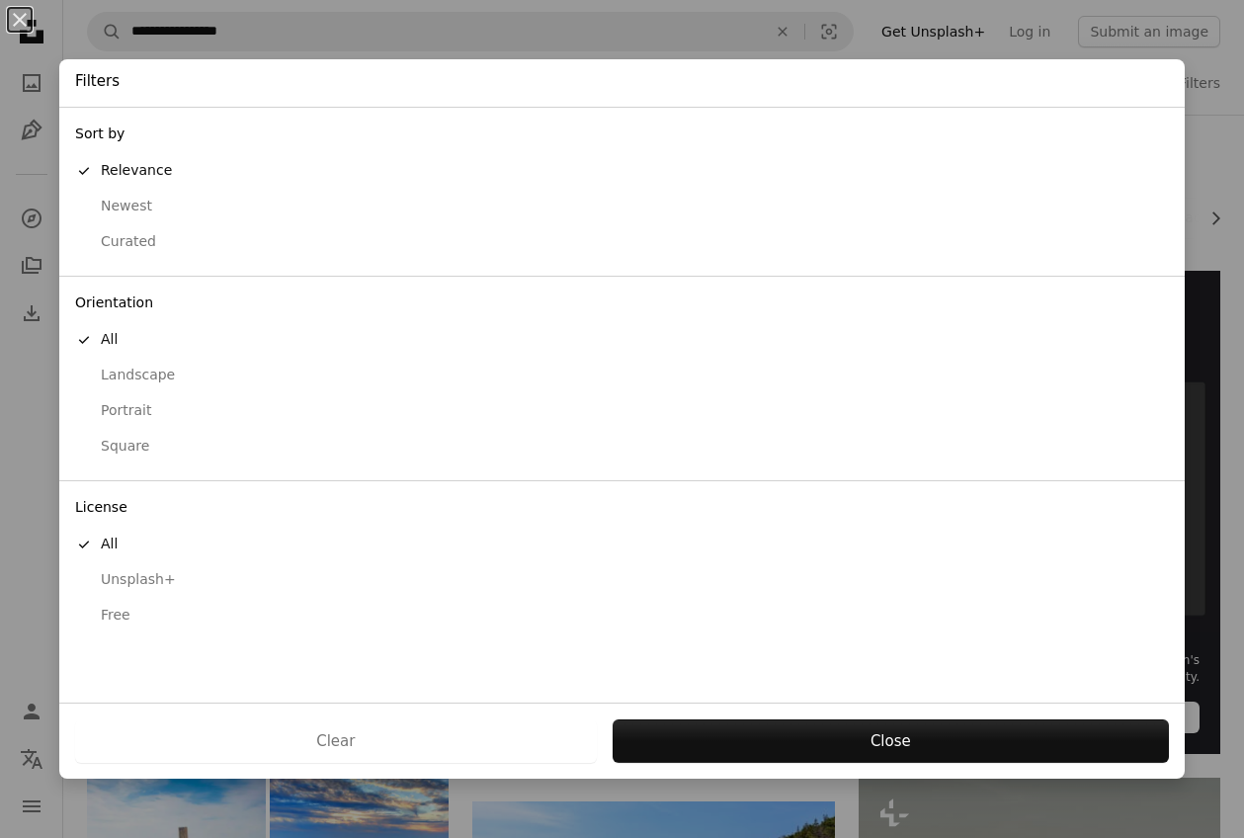
click at [122, 631] on button "Free" at bounding box center [622, 616] width 1126 height 36
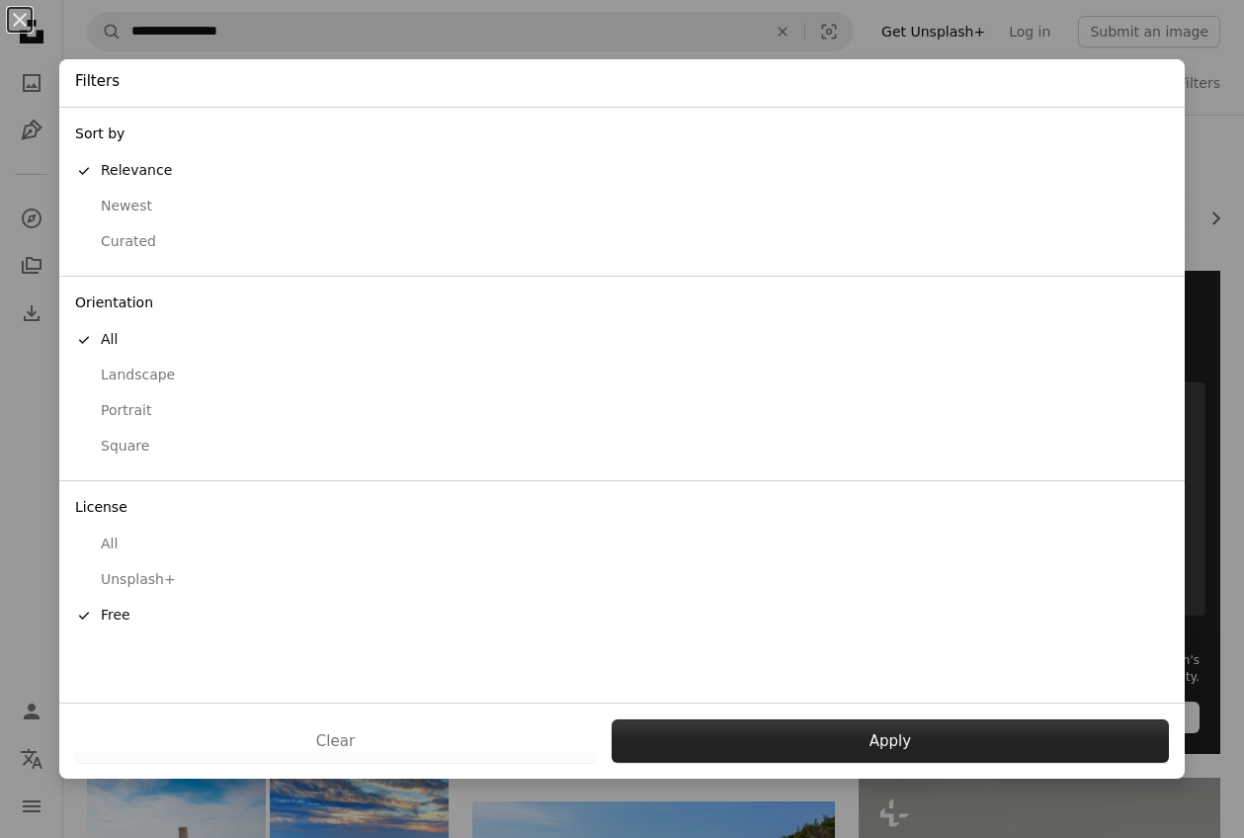
click at [786, 734] on button "Apply" at bounding box center [890, 740] width 557 height 43
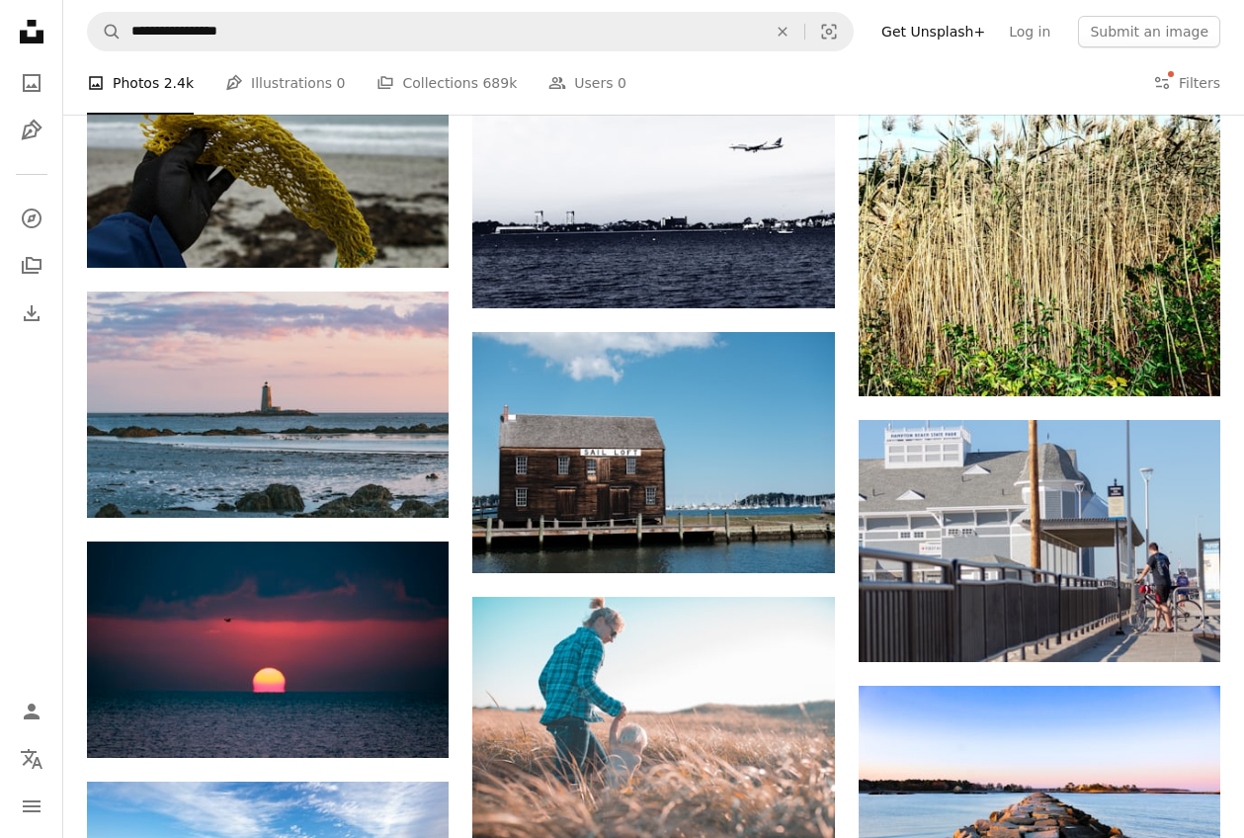
scroll to position [996, 0]
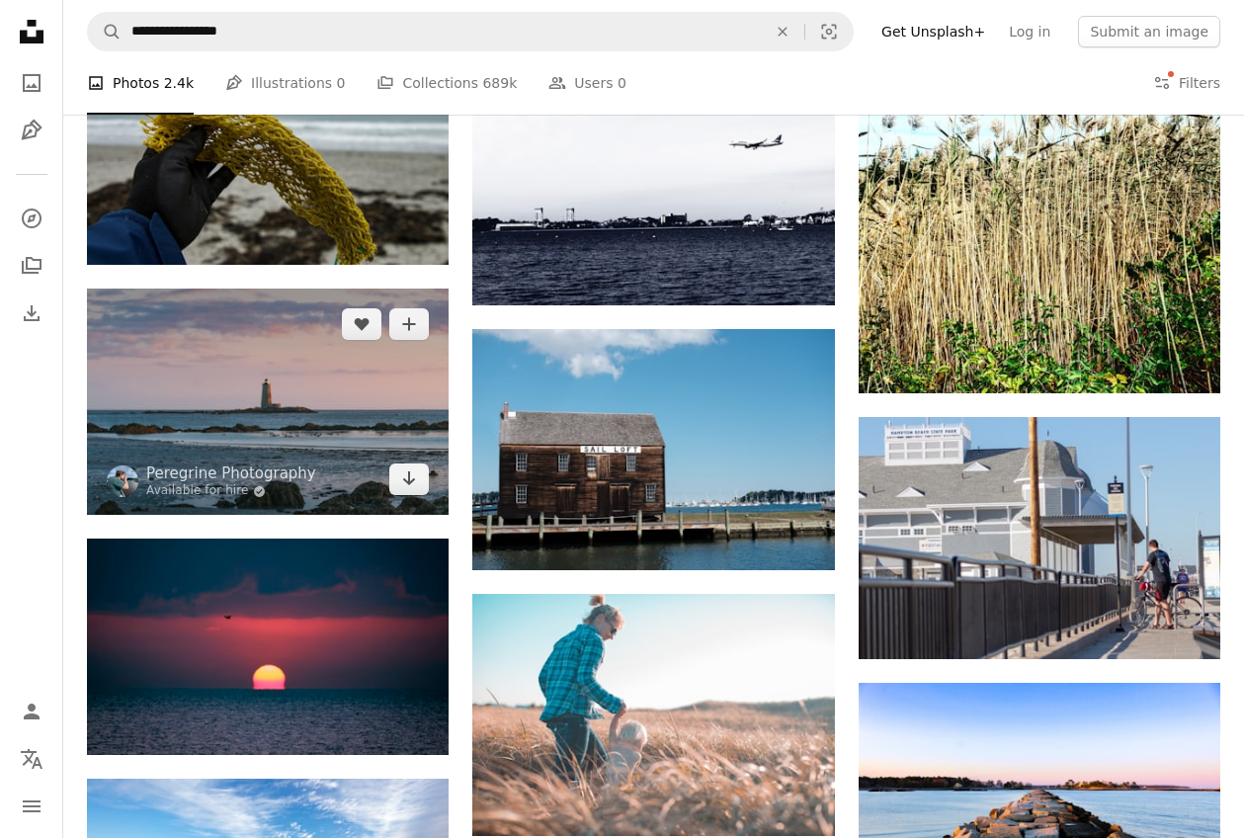
click at [288, 427] on img at bounding box center [268, 402] width 362 height 226
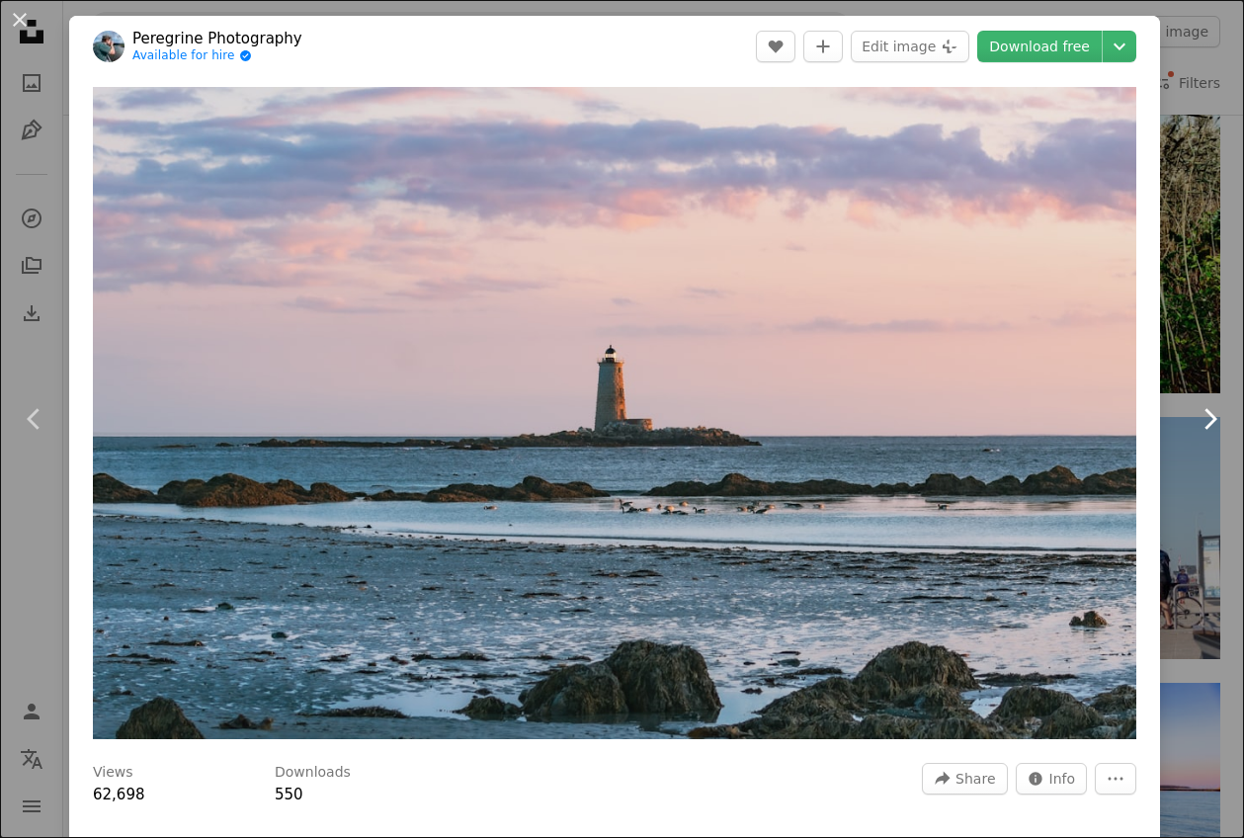
click at [1209, 382] on link "Chevron right" at bounding box center [1209, 419] width 69 height 190
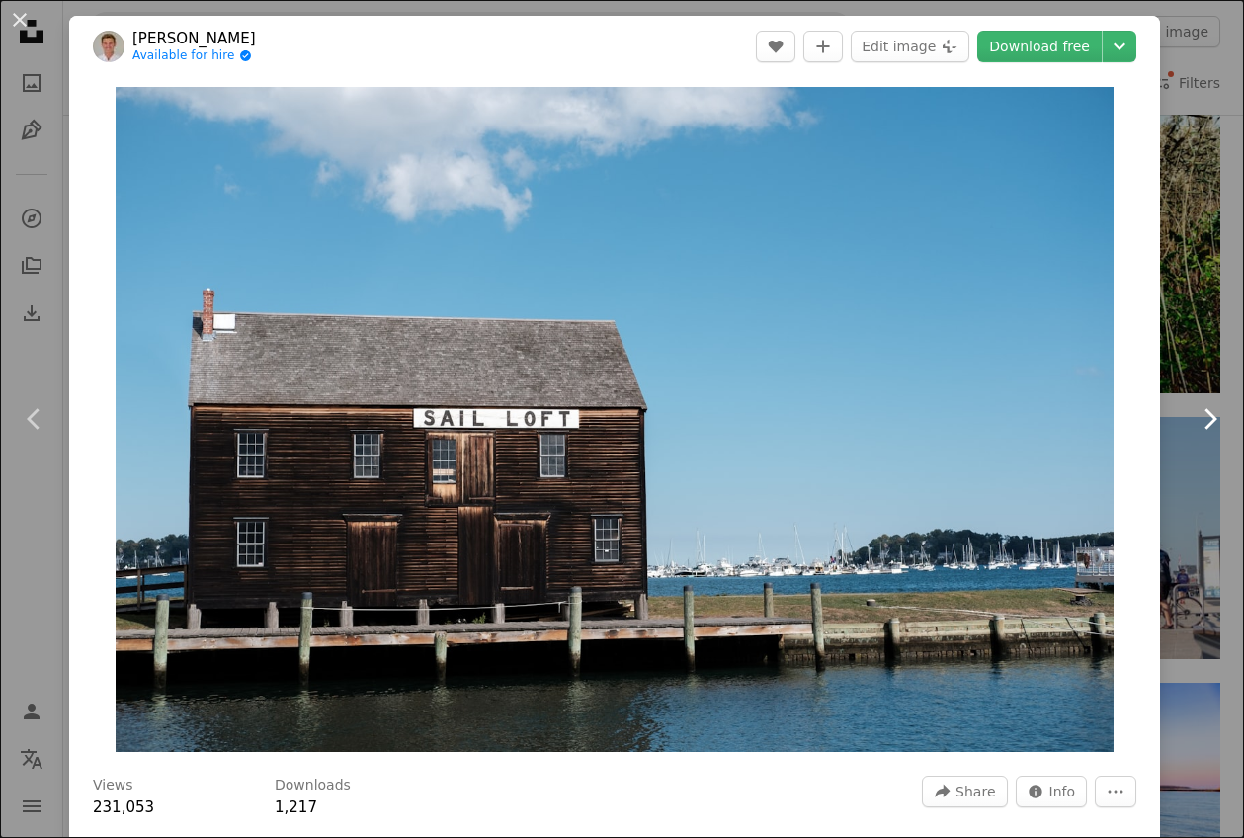
click at [1216, 417] on icon at bounding box center [1211, 418] width 13 height 21
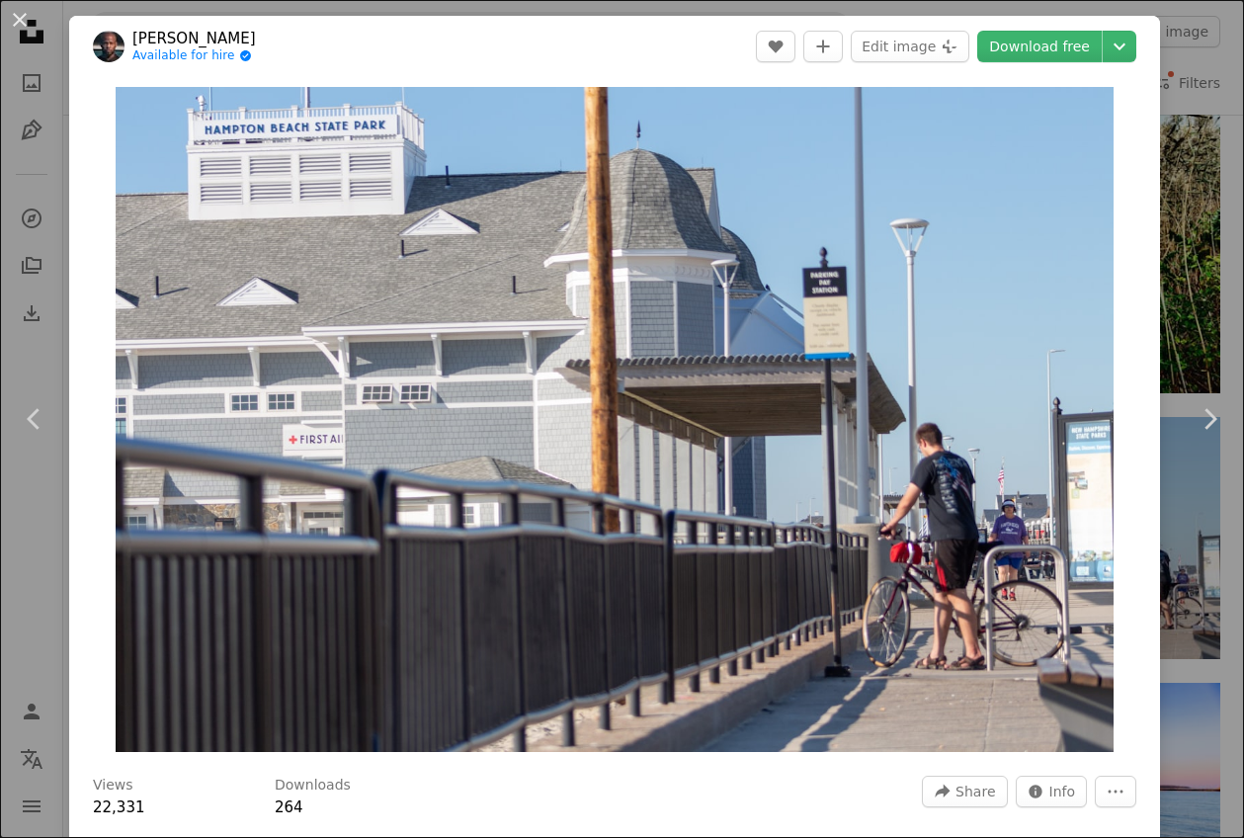
click at [1210, 254] on div "An X shape Chevron left Chevron right [PERSON_NAME] Available for hire A checkm…" at bounding box center [622, 419] width 1244 height 838
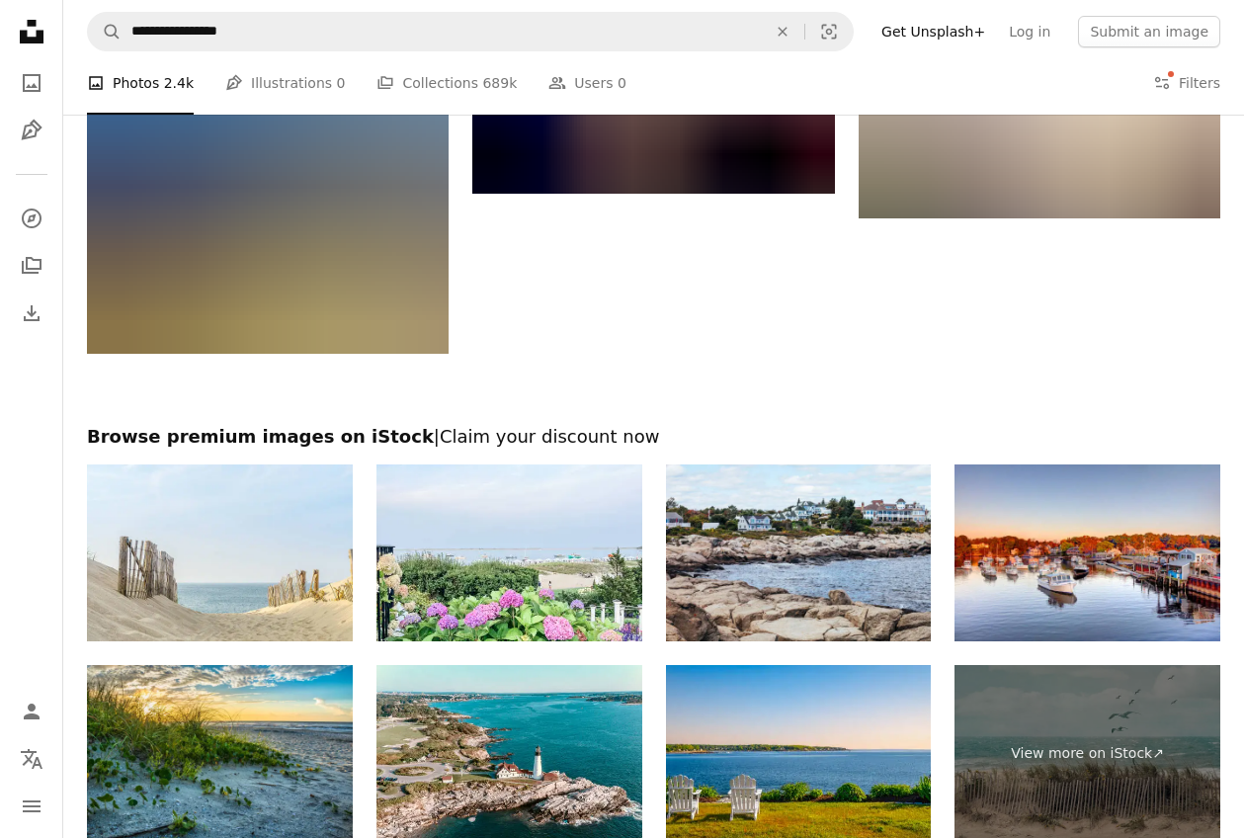
scroll to position [2590, 0]
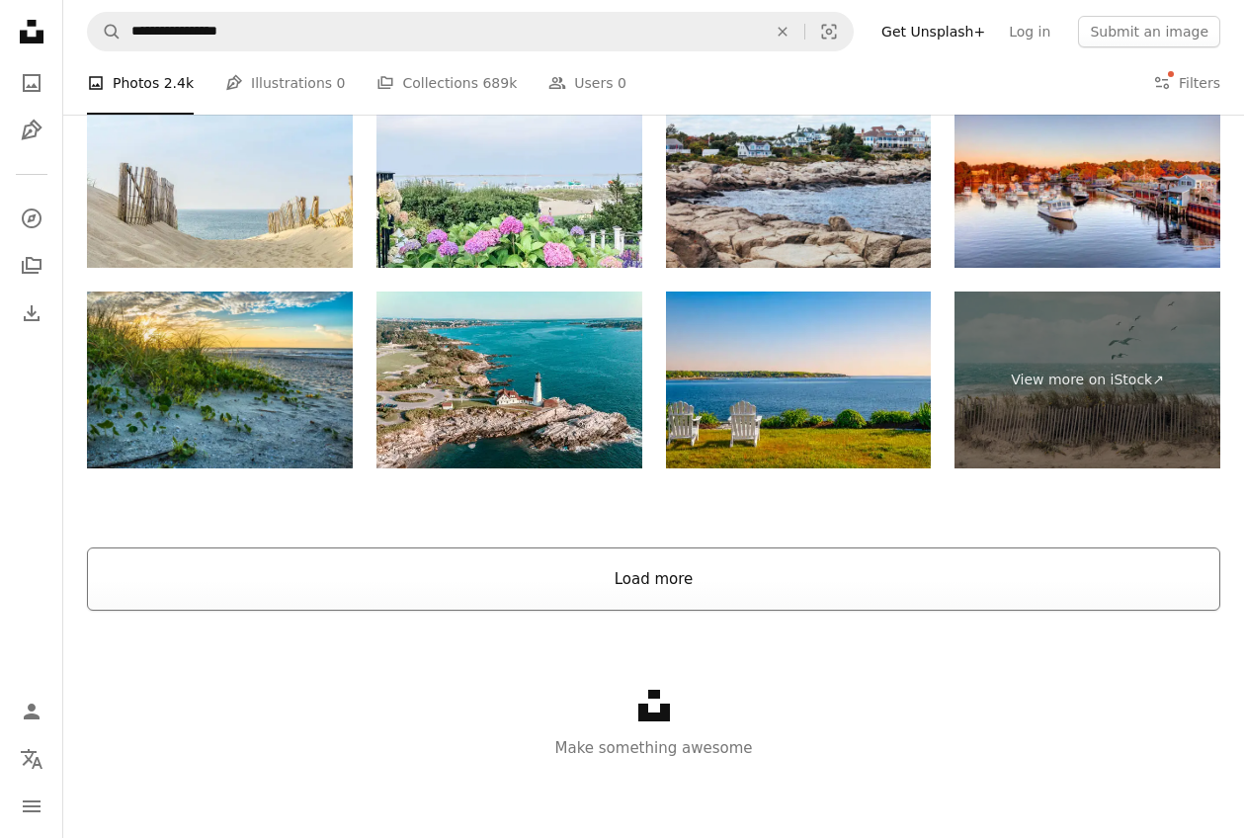
click at [702, 573] on button "Load more" at bounding box center [654, 578] width 1134 height 63
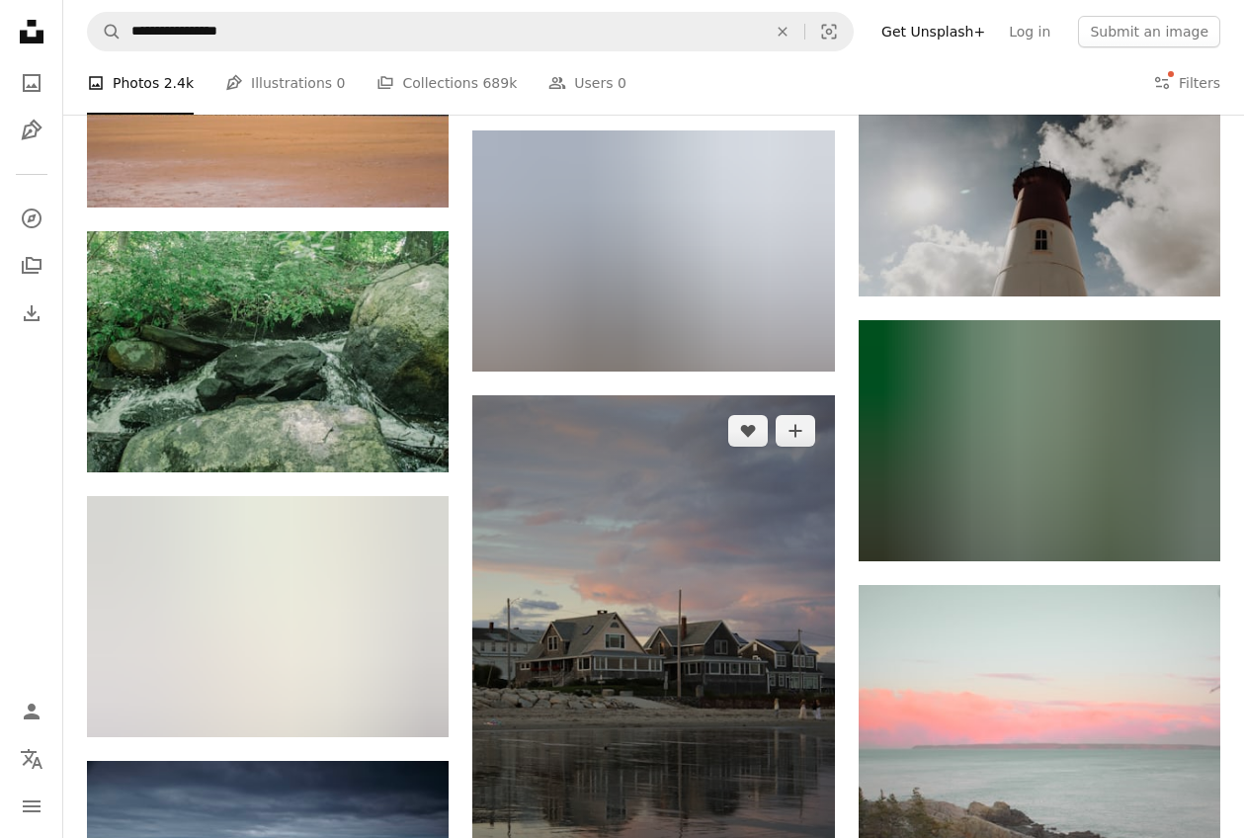
scroll to position [3346, 0]
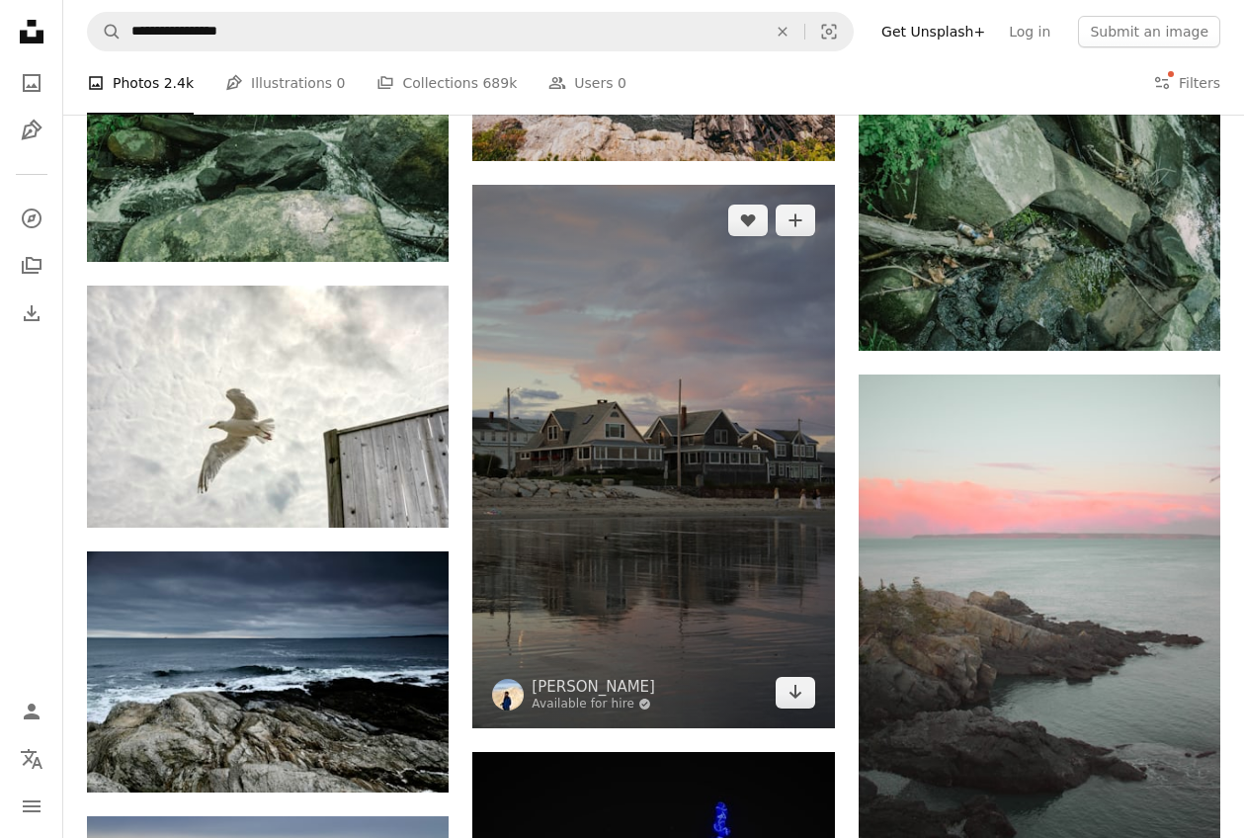
click at [687, 383] on img at bounding box center [653, 456] width 362 height 543
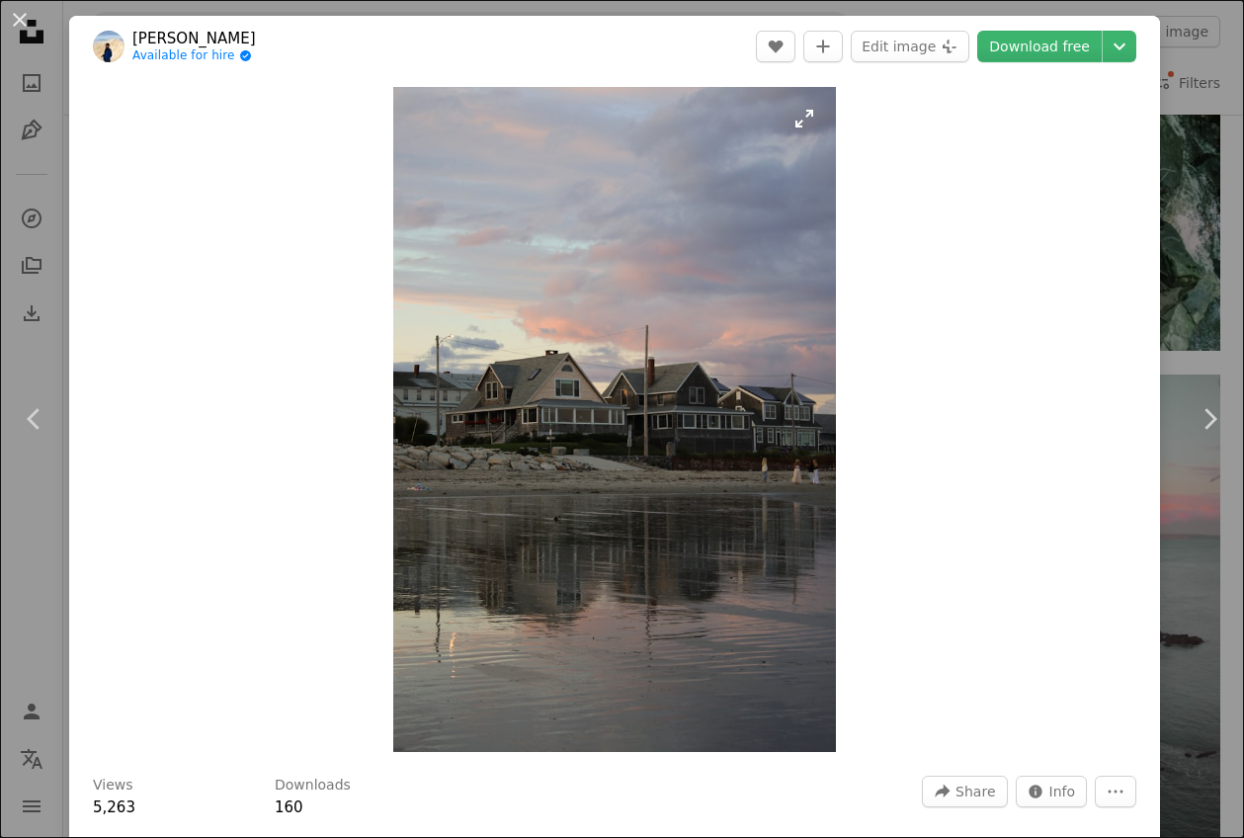
click at [716, 341] on img "Zoom in on this image" at bounding box center [615, 419] width 444 height 665
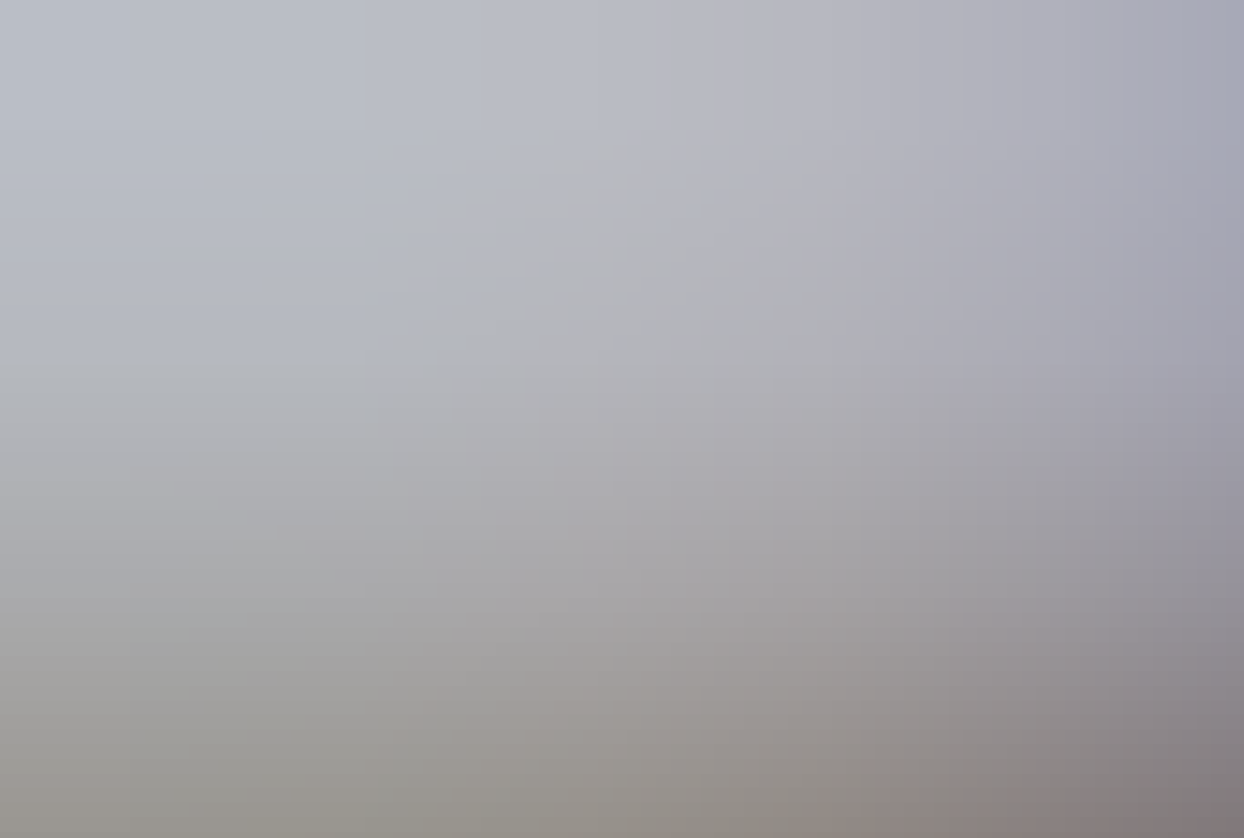
scroll to position [515, 0]
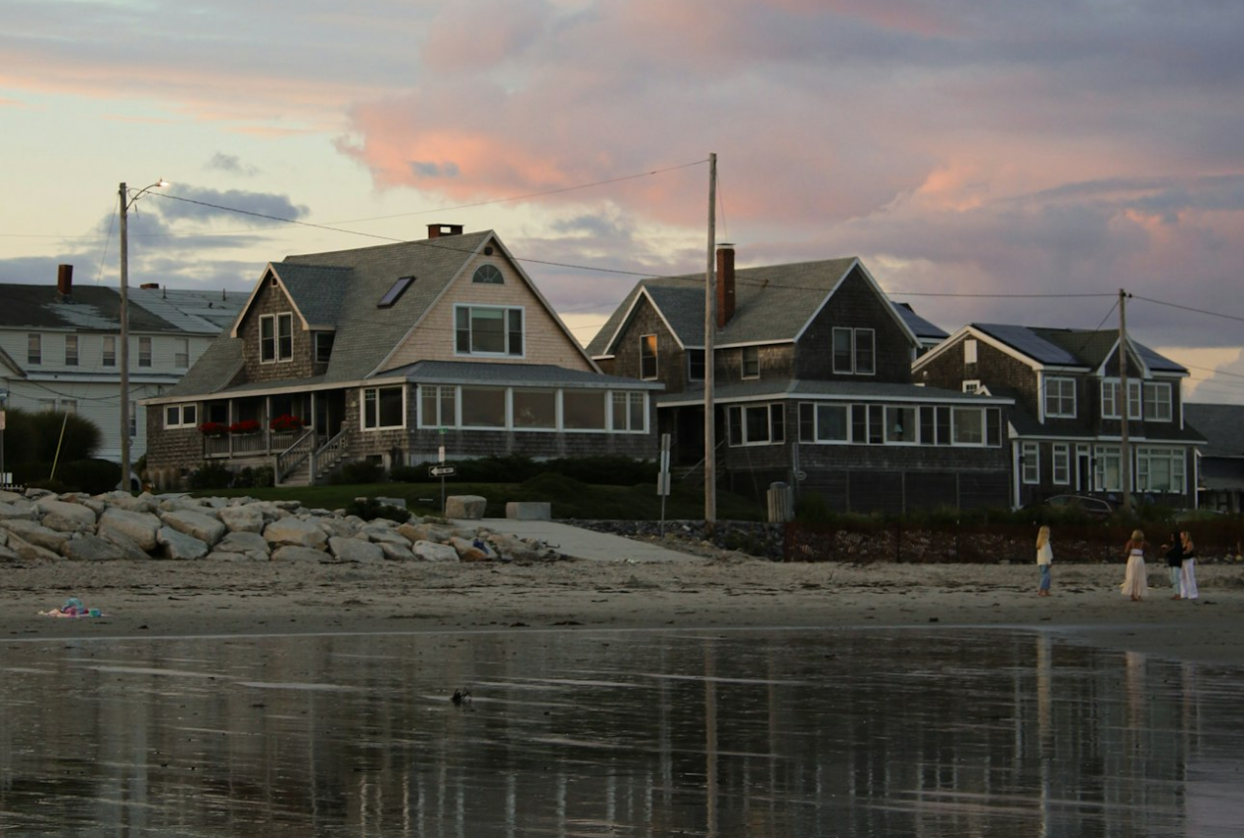
click at [716, 341] on img "Zoom out on this image" at bounding box center [622, 419] width 1246 height 1870
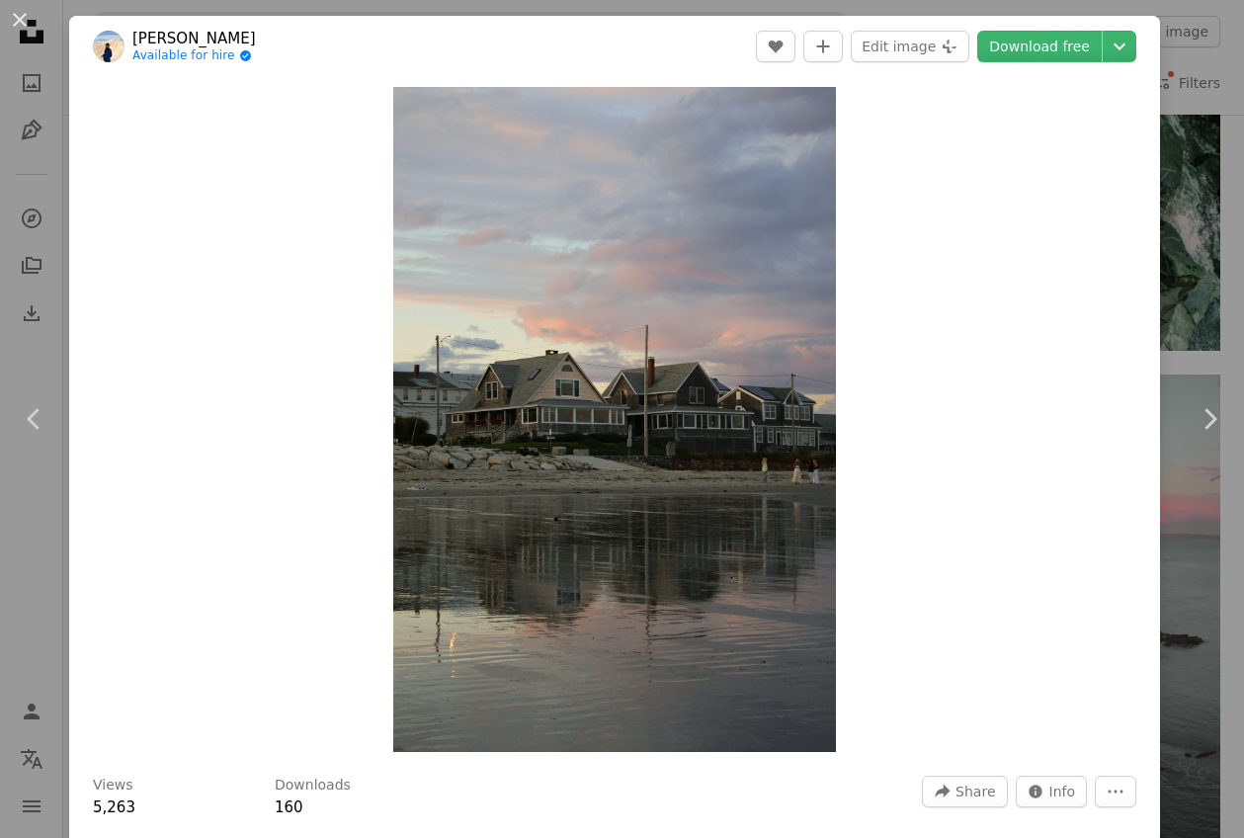
click at [1208, 272] on div "An X shape Chevron left Chevron right [PERSON_NAME] Quick Available for hire A …" at bounding box center [622, 419] width 1244 height 838
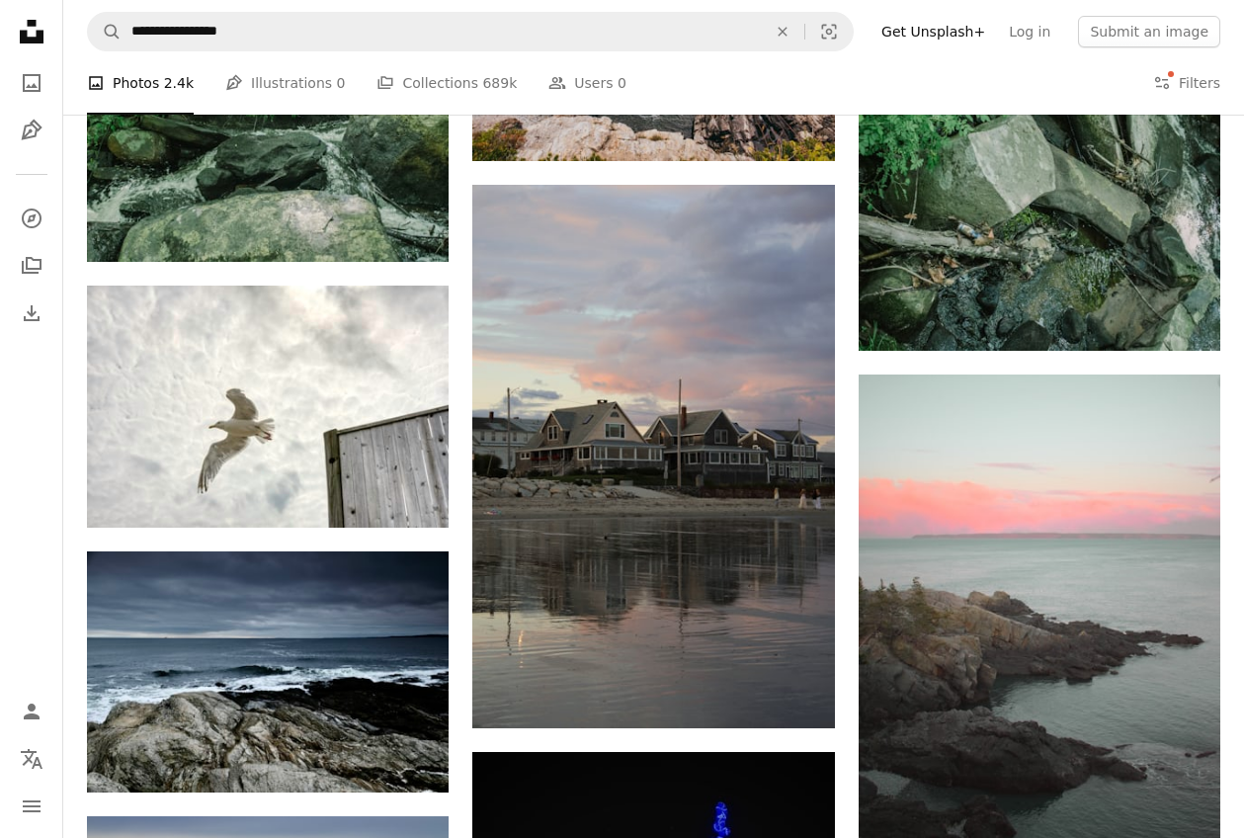
click at [472, 51] on nav "**********" at bounding box center [653, 31] width 1181 height 63
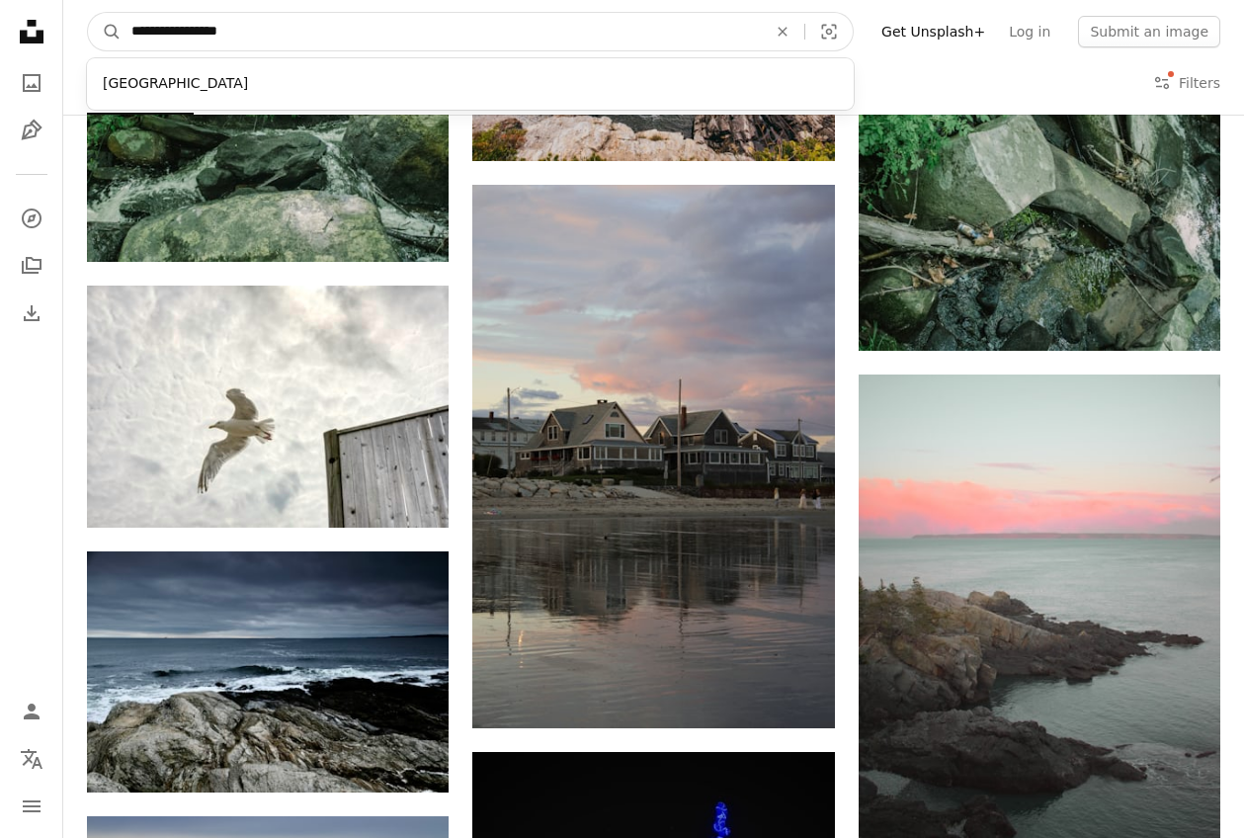
drag, startPoint x: 311, startPoint y: 42, endPoint x: 214, endPoint y: 33, distance: 97.4
click at [214, 33] on input "**********" at bounding box center [441, 32] width 639 height 38
type input "**********"
click button "A magnifying glass" at bounding box center [105, 32] width 34 height 38
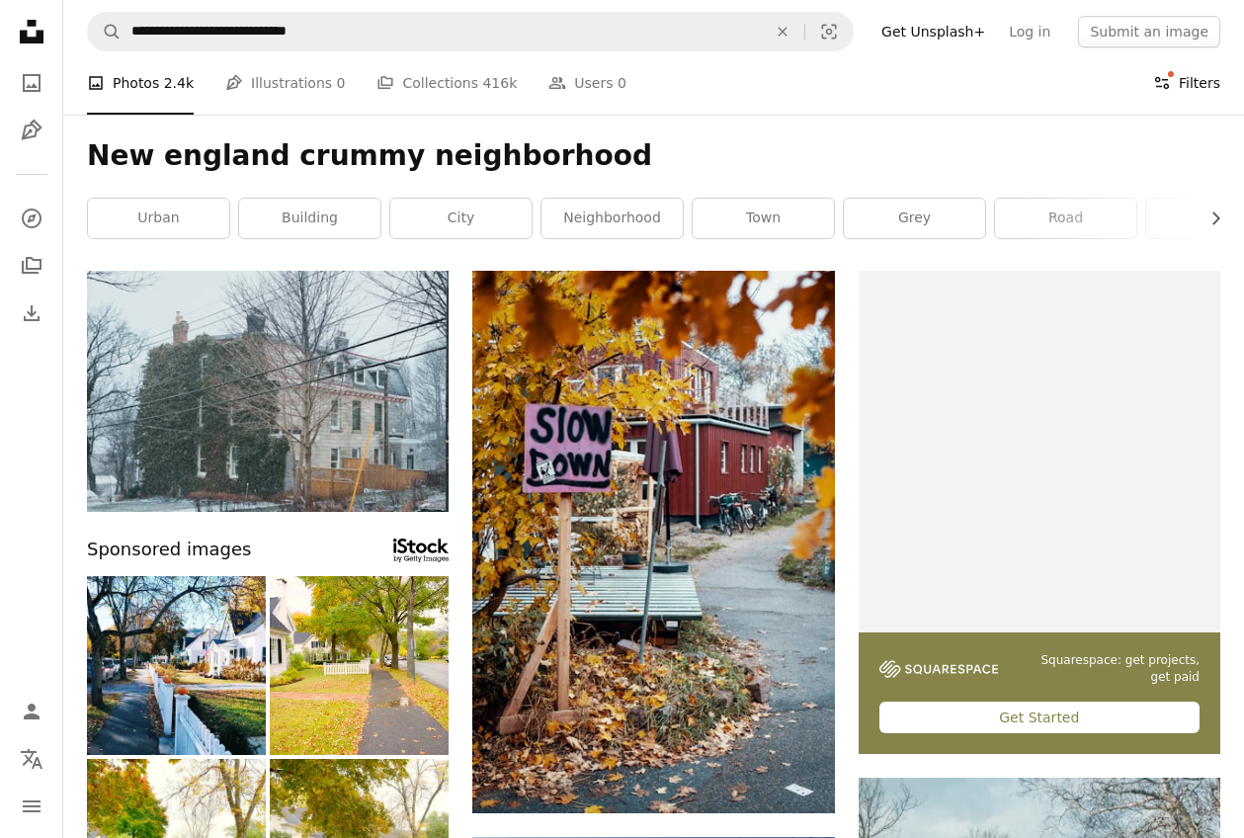
click at [1185, 74] on button "Filters Filters" at bounding box center [1186, 82] width 67 height 63
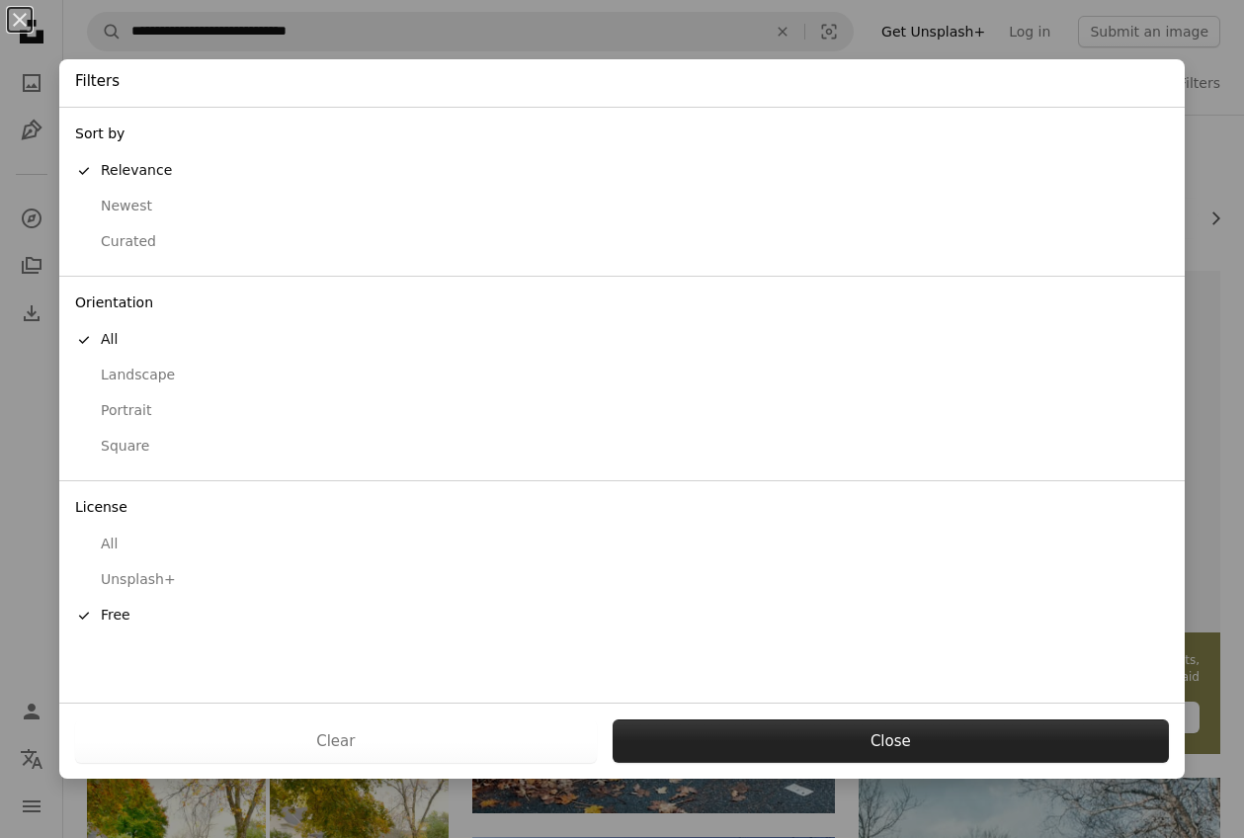
click at [998, 738] on button "Close" at bounding box center [891, 740] width 556 height 43
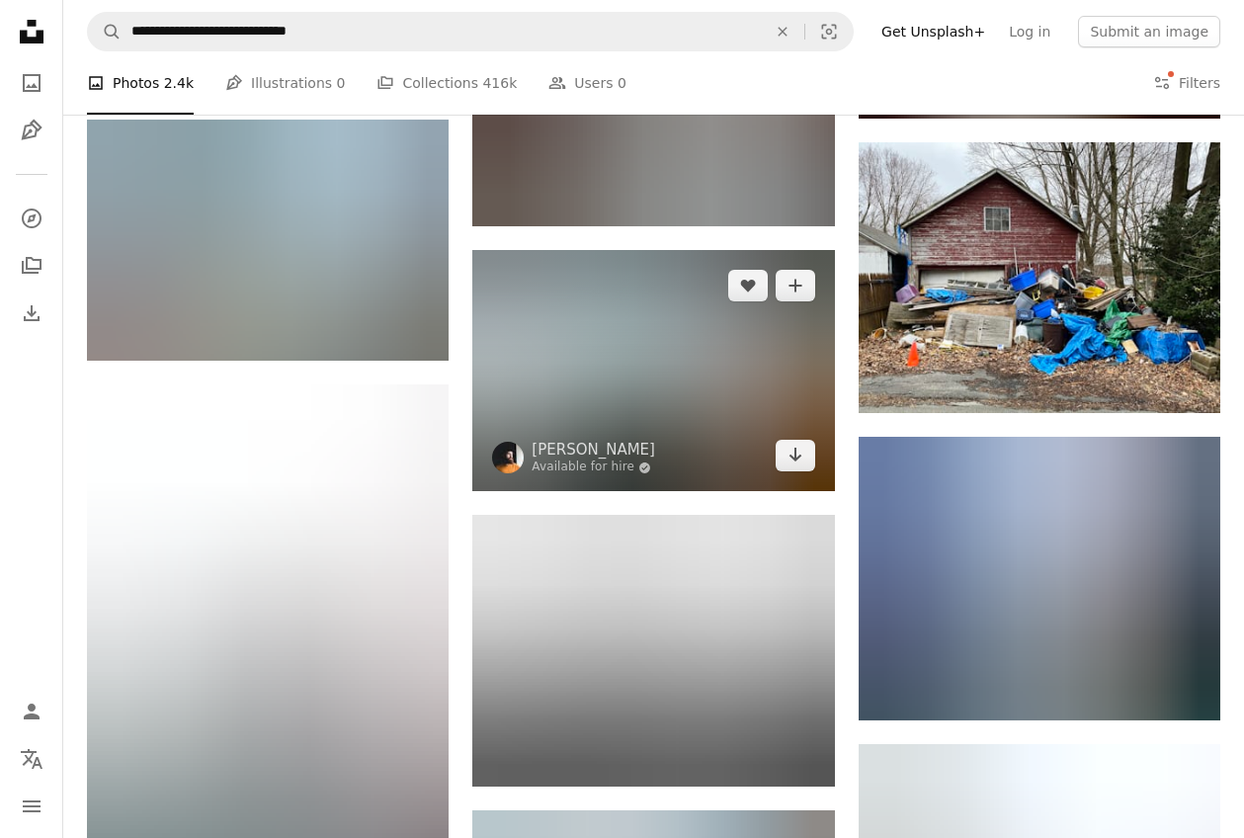
scroll to position [1715, 0]
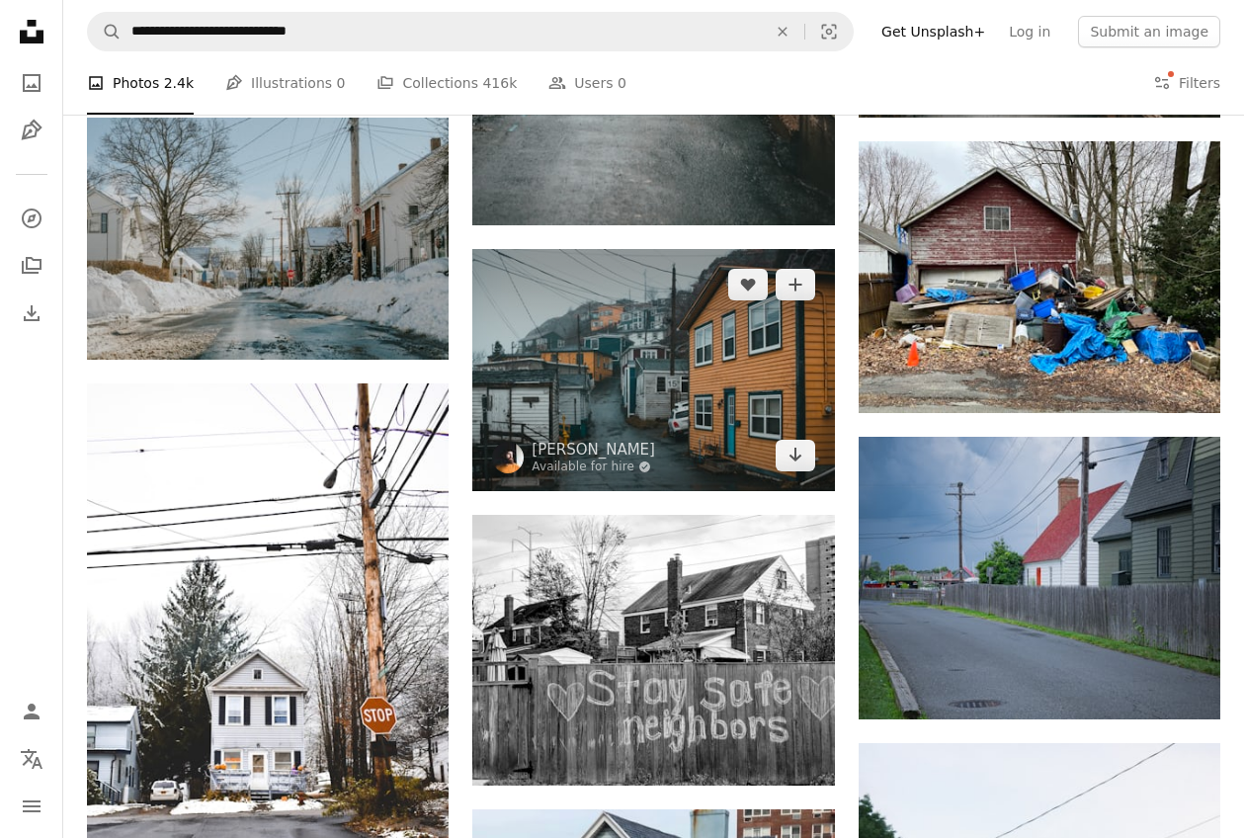
click at [696, 372] on img at bounding box center [653, 370] width 362 height 242
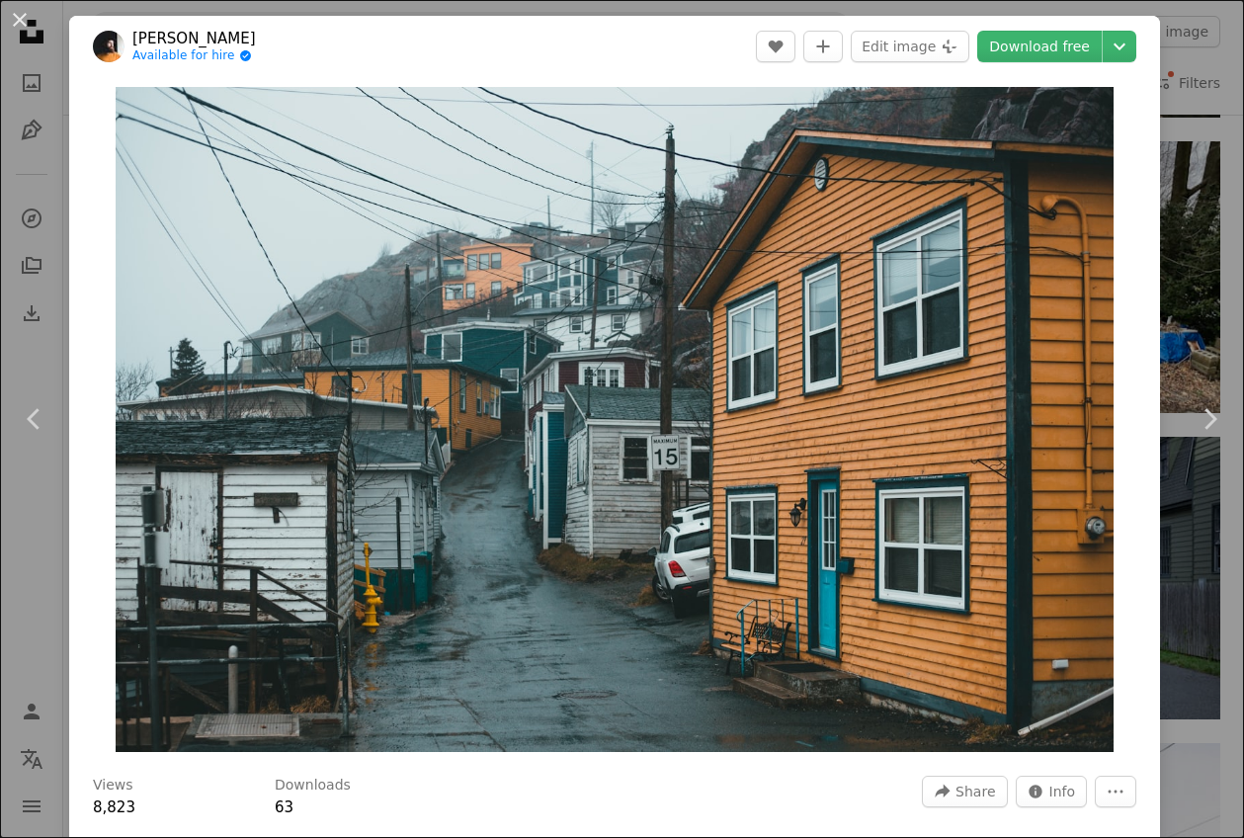
click at [1224, 194] on div "An X shape Chevron left Chevron right [PERSON_NAME] Available for hire A checkm…" at bounding box center [622, 419] width 1244 height 838
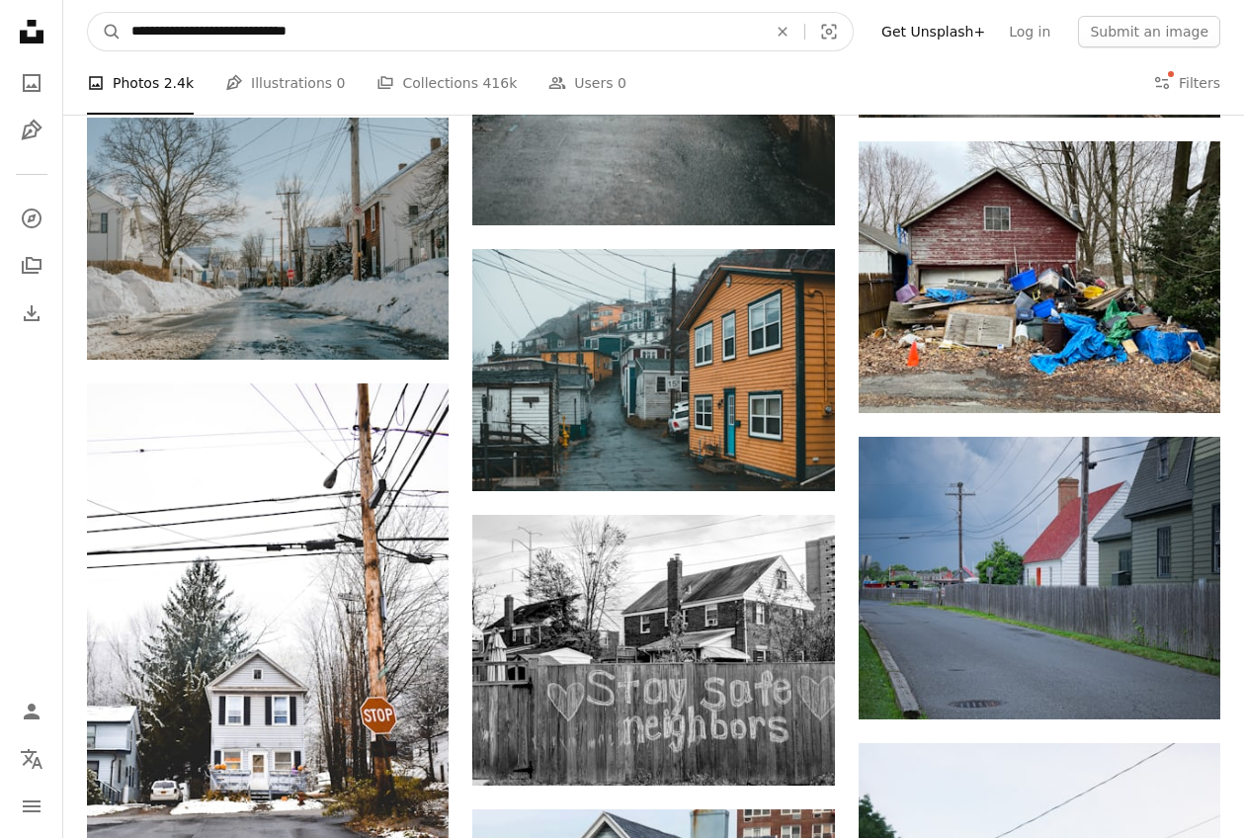
drag, startPoint x: 373, startPoint y: 34, endPoint x: 217, endPoint y: 34, distance: 155.2
click at [217, 34] on input "**********" at bounding box center [441, 32] width 639 height 38
type input "**********"
click button "A magnifying glass" at bounding box center [105, 32] width 34 height 38
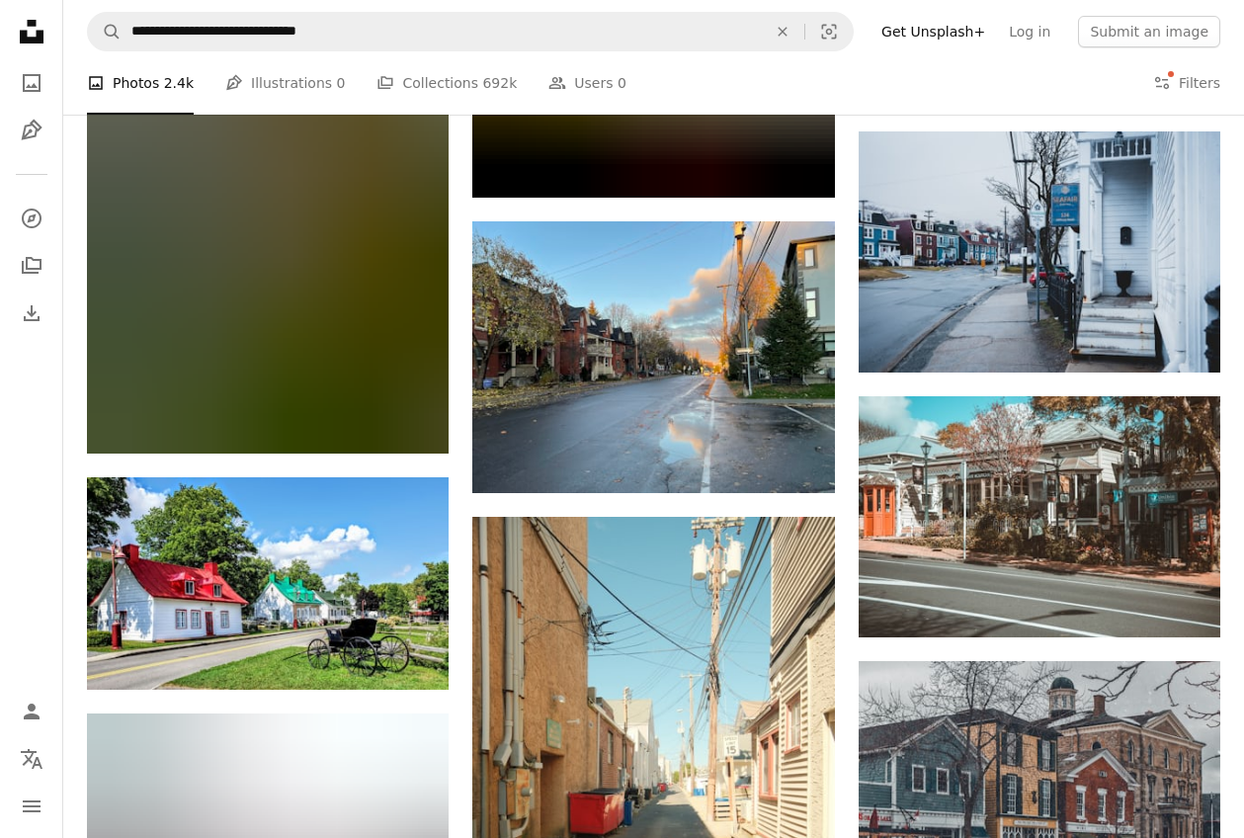
scroll to position [4965, 0]
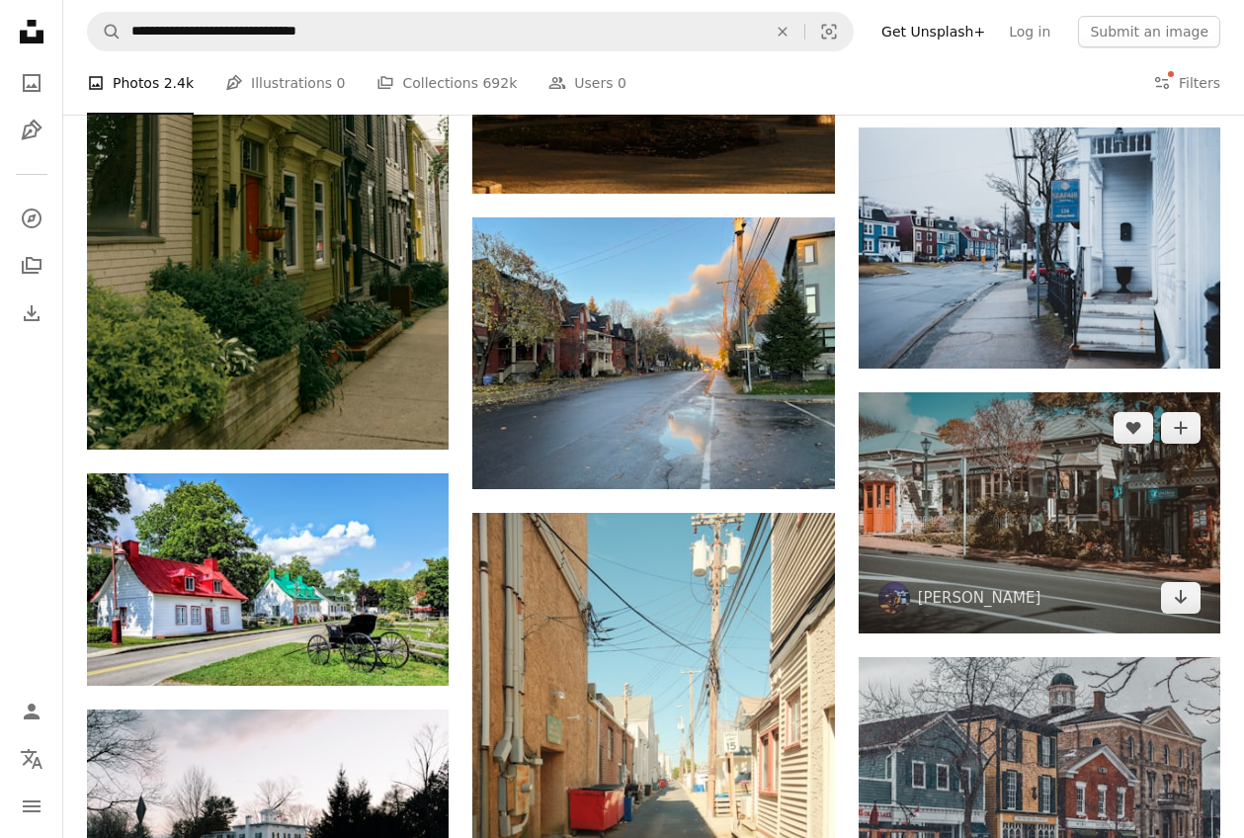
click at [980, 486] on img at bounding box center [1040, 512] width 362 height 241
